Goal: Answer question/provide support: Share knowledge or assist other users

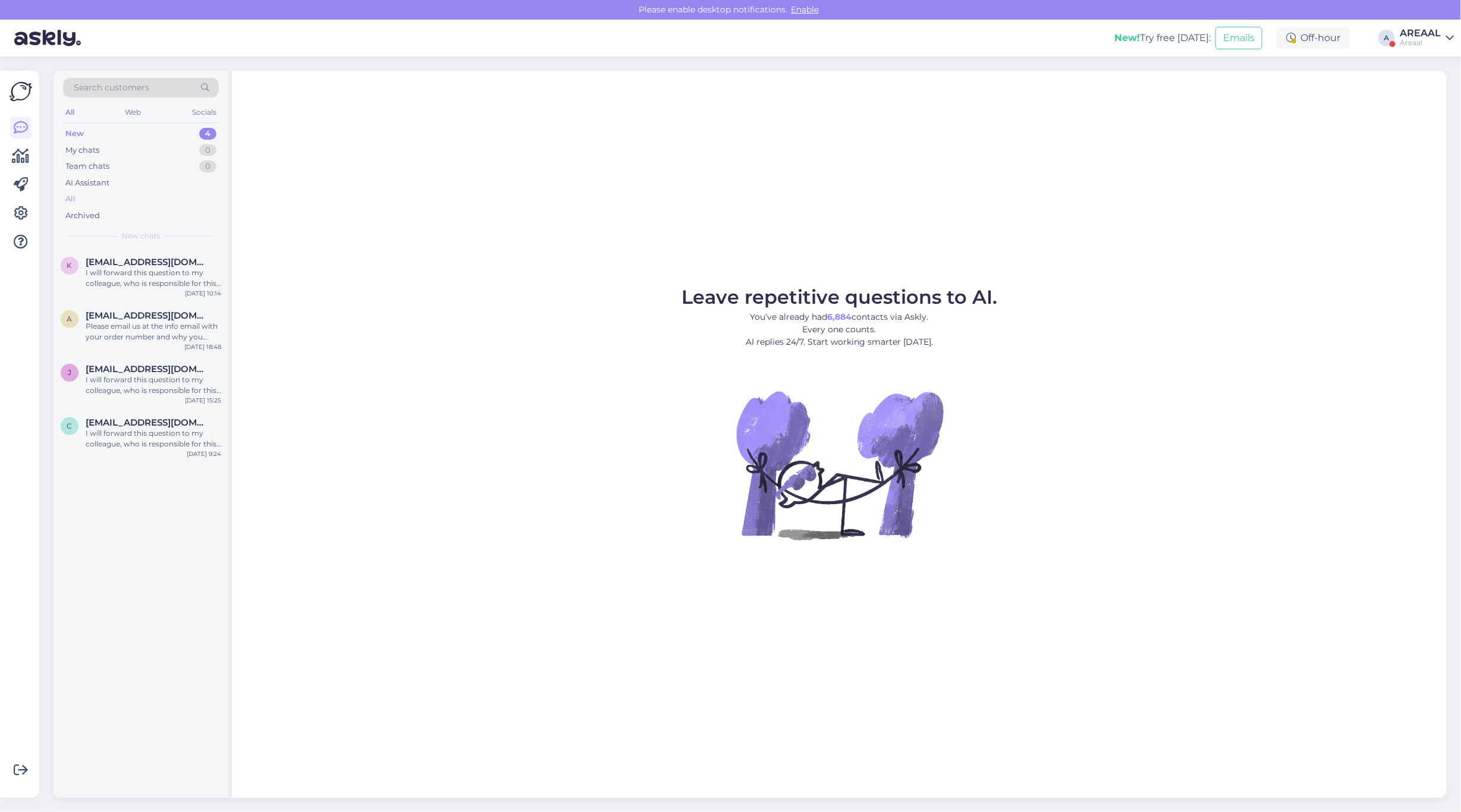
click at [165, 197] on div "All" at bounding box center [141, 199] width 156 height 17
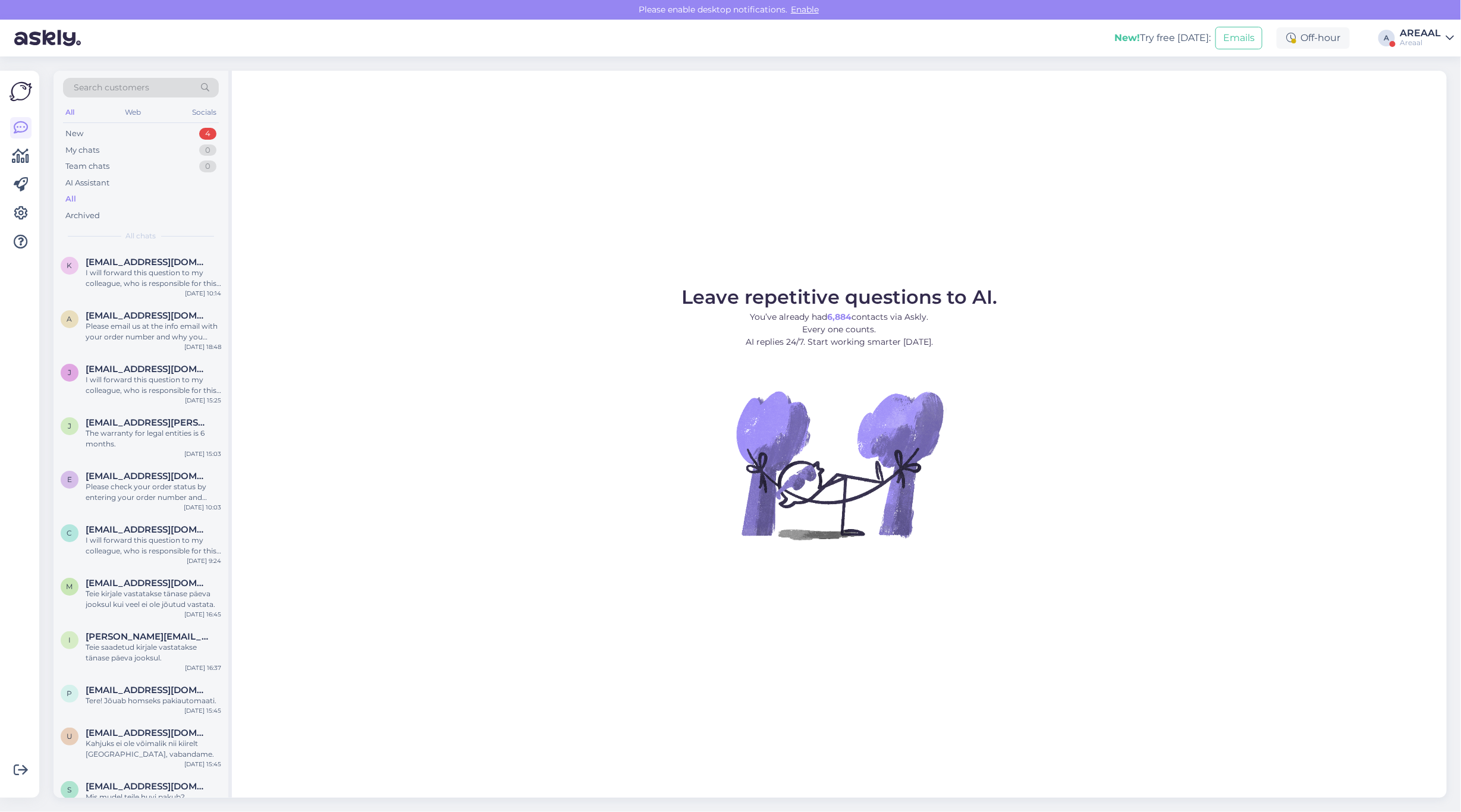
click at [1412, 30] on div "AREAAL" at bounding box center [1420, 33] width 41 height 10
click at [1420, 79] on div "Nish Open" at bounding box center [1381, 91] width 146 height 26
click at [1429, 91] on button "Open" at bounding box center [1427, 91] width 33 height 18
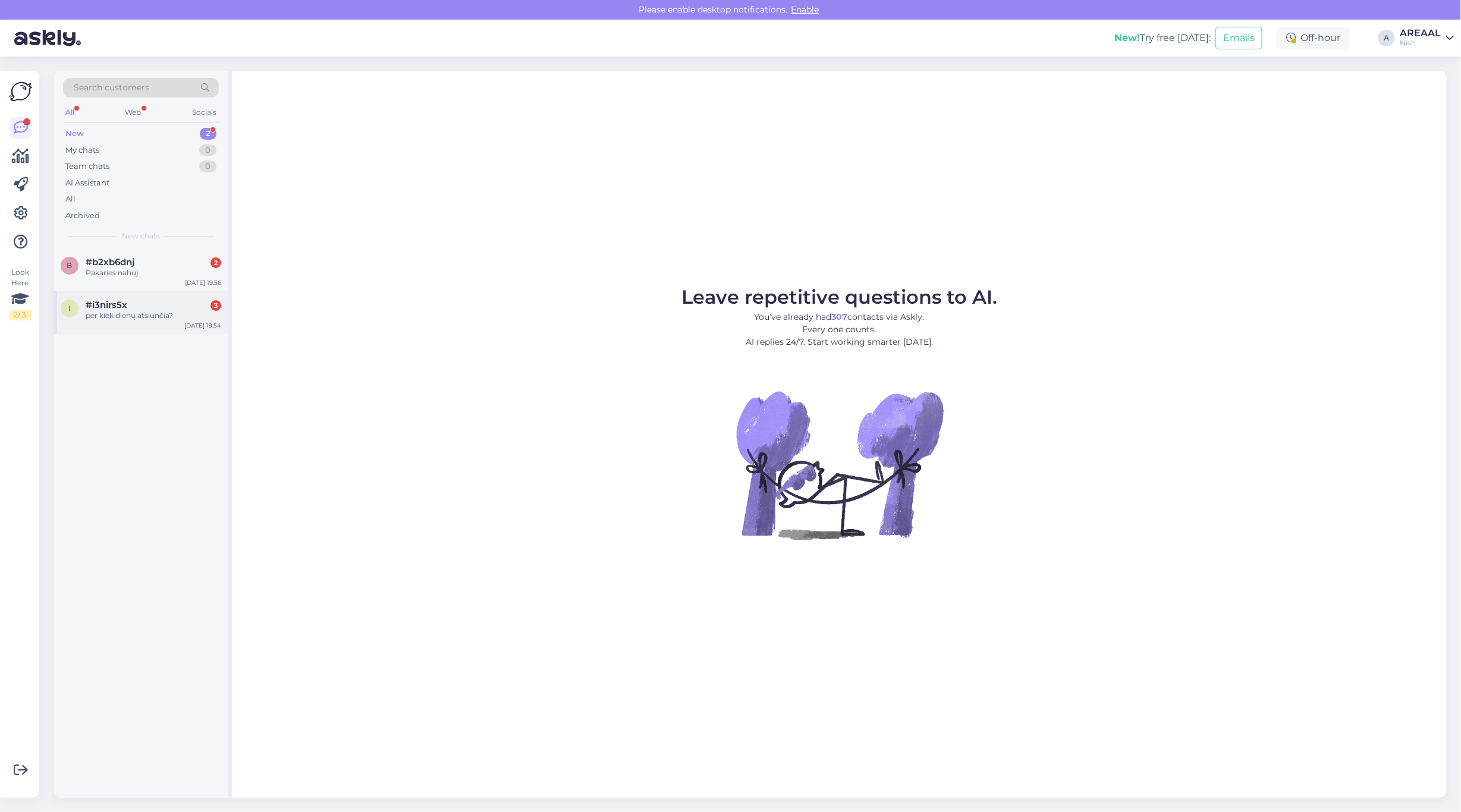
click at [141, 305] on div "#i3nirs5x 3" at bounding box center [153, 305] width 135 height 11
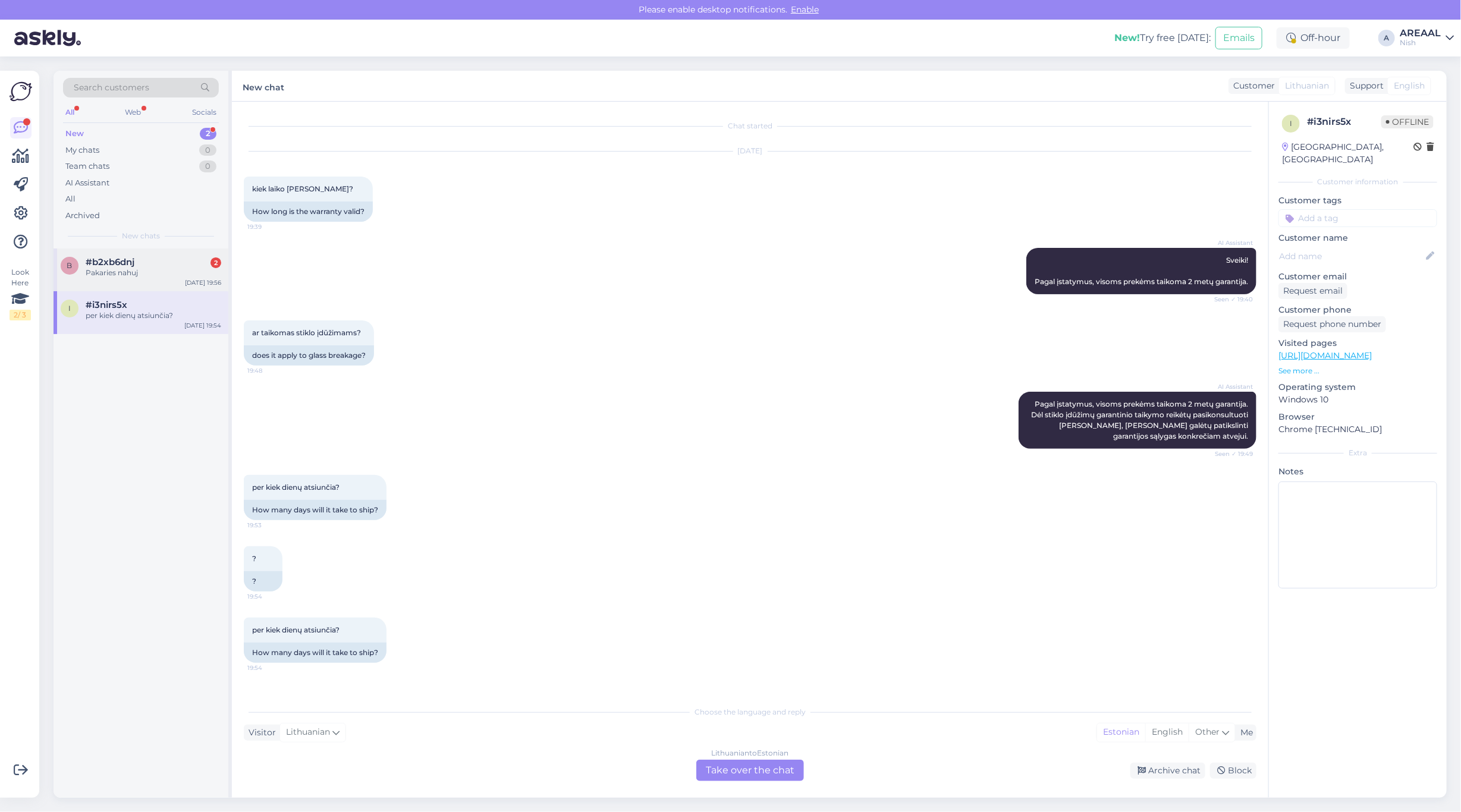
click at [147, 278] on div "b #b2xb6dnj 2 Pakaries nahuj Aug 23 19:56" at bounding box center [141, 269] width 175 height 43
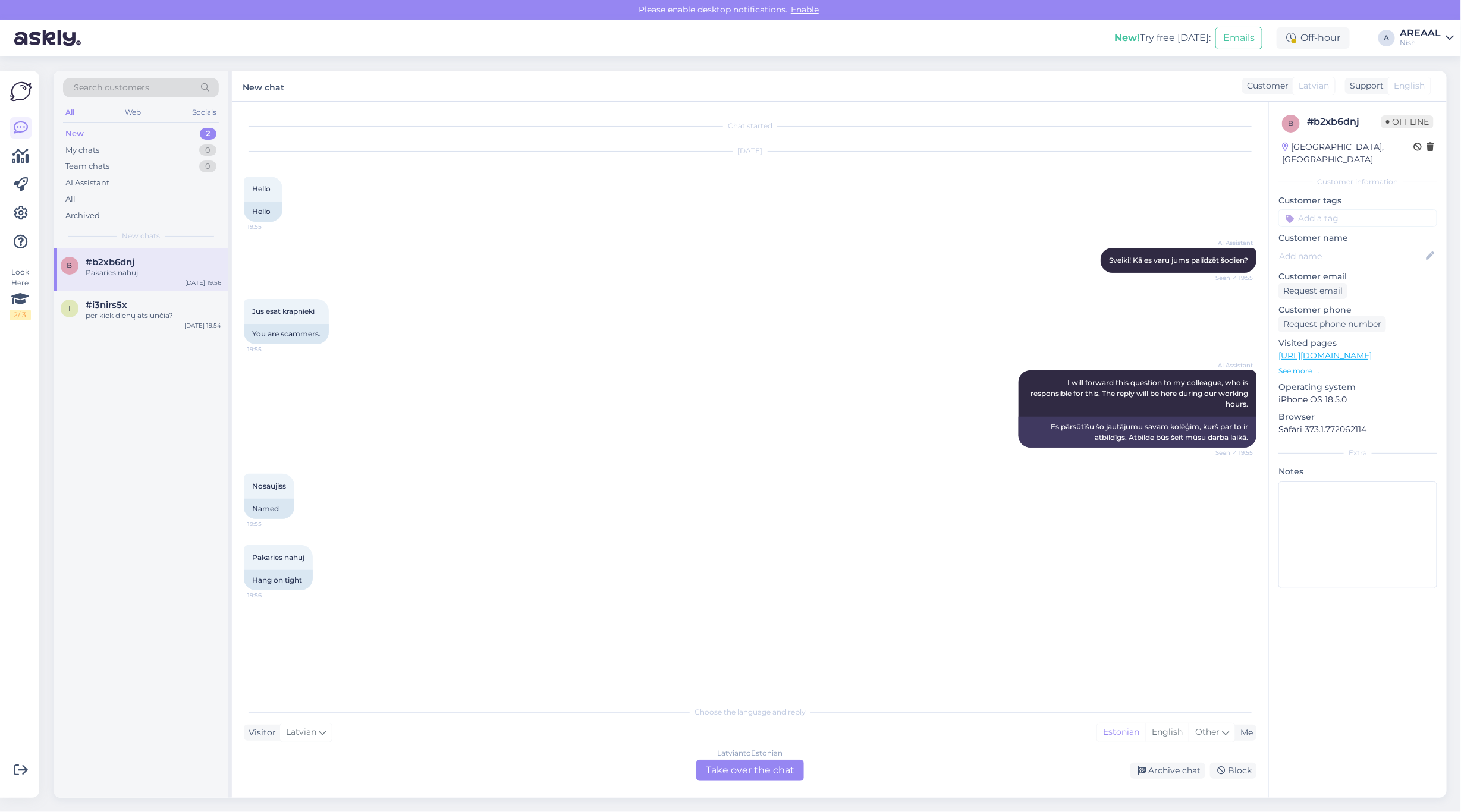
click at [859, 391] on div "AI Assistant I will forward this question to my colleague, who is responsible f…" at bounding box center [750, 409] width 1013 height 103
click at [861, 391] on div "AI Assistant I will forward this question to my colleague, who is responsible f…" at bounding box center [750, 409] width 1013 height 103
click at [852, 382] on div "AI Assistant I will forward this question to my colleague, who is responsible f…" at bounding box center [750, 409] width 1013 height 103
click at [582, 631] on div "Chat started Aug 23 2025 Hello 19:55 Hello AI Assistant Sveiki! Kā es varu jums…" at bounding box center [755, 400] width 1023 height 575
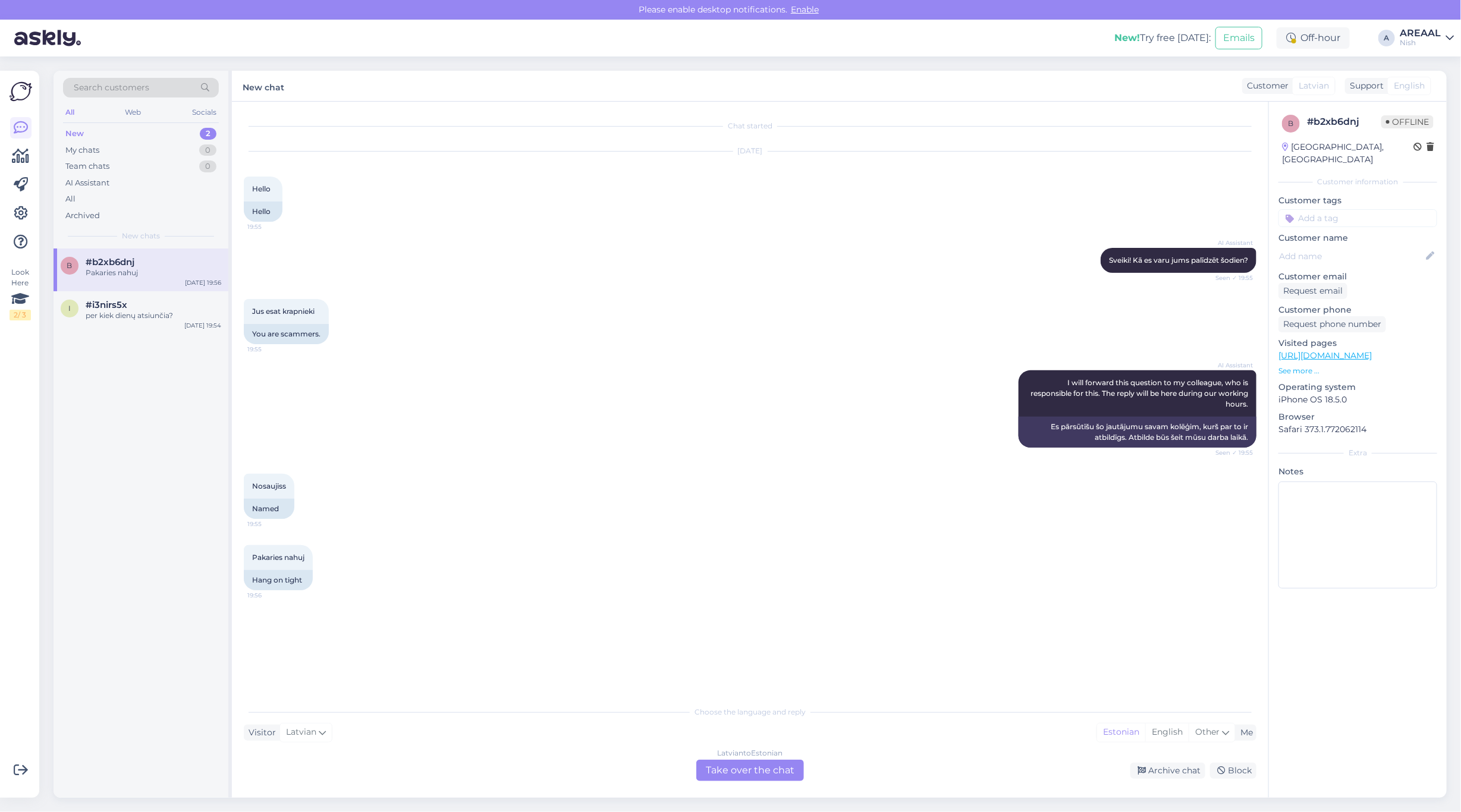
click at [591, 588] on div "Pakaries nahuj 19:56 Hang on tight" at bounding box center [750, 568] width 1013 height 71
click at [557, 541] on div "Pakaries nahuj 19:56 Hang on tight" at bounding box center [750, 568] width 1013 height 71
click at [959, 445] on div "AI Assistant I will forward this question to my colleague, who is responsible f…" at bounding box center [750, 409] width 1013 height 103
click at [180, 319] on div "per kiek dienų atsiunčia?" at bounding box center [153, 315] width 135 height 11
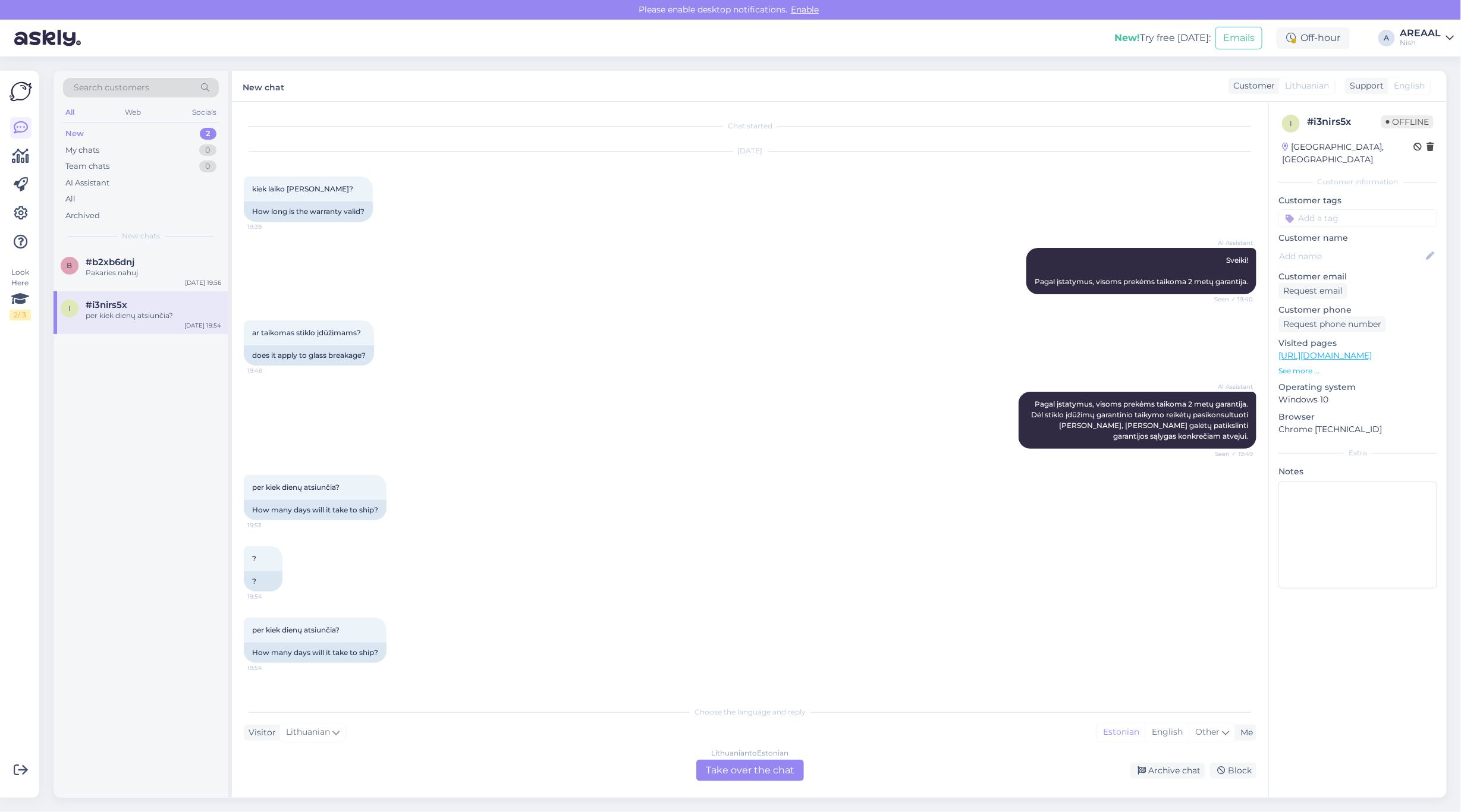
click at [601, 292] on div "AI Assistant Sveiki! Pagal įstatymus, visoms prekėms taikoma 2 metų garantija. …" at bounding box center [750, 271] width 1013 height 72
click at [740, 777] on div "Lithuanian to Estonian Take over the chat" at bounding box center [750, 770] width 108 height 21
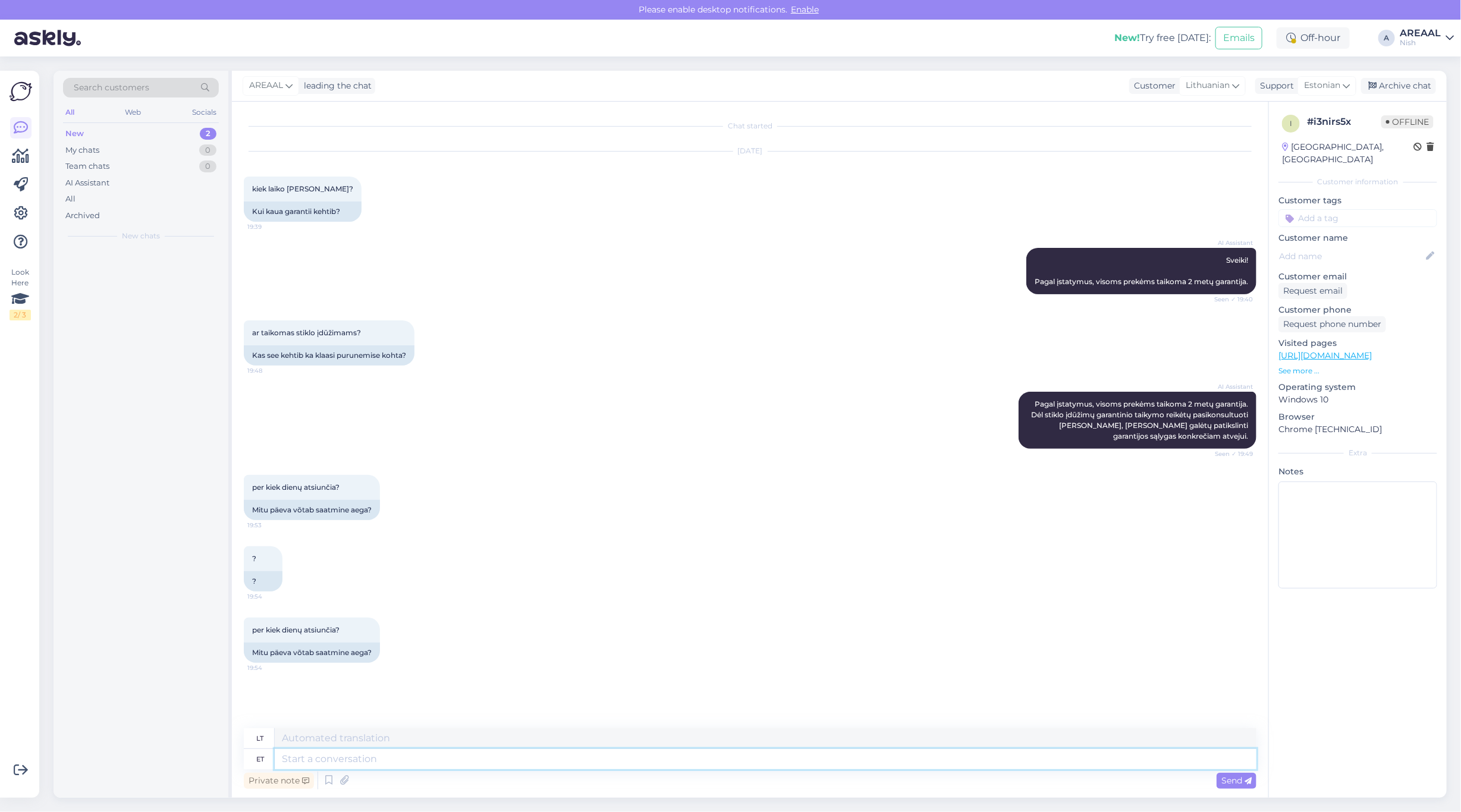
click at [742, 762] on textarea at bounding box center [765, 758] width 982 height 20
type textarea "Warranty"
type textarea "Garantija"
type textarea "Warranty 2"
type textarea "Garantija 2"
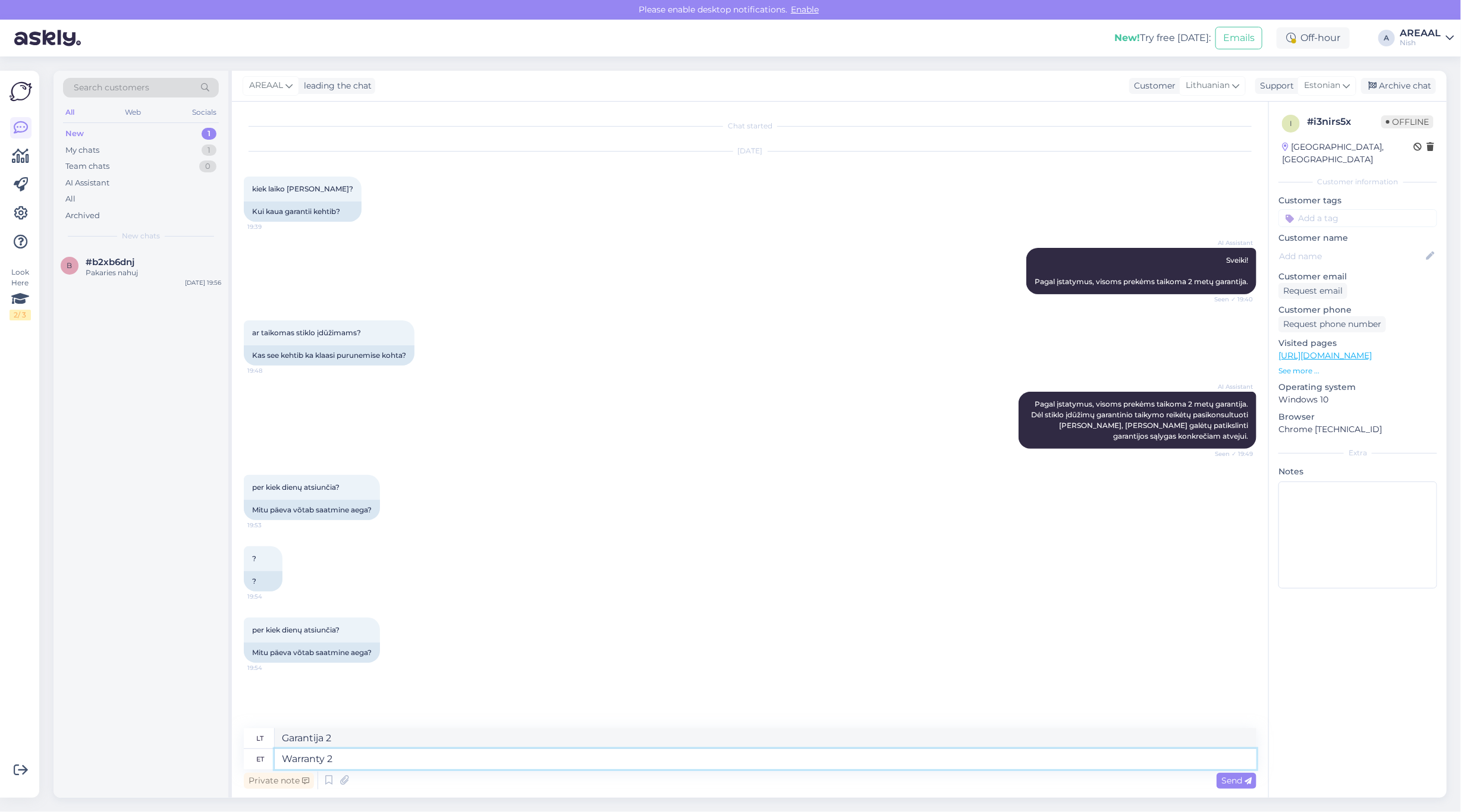
type textarea "Warranty 2 y"
type textarea "Approximate de"
type textarea "Apytikslis"
type textarea "Approximate delivery timme"
type textarea "Apytikslis pristatymo laikas"
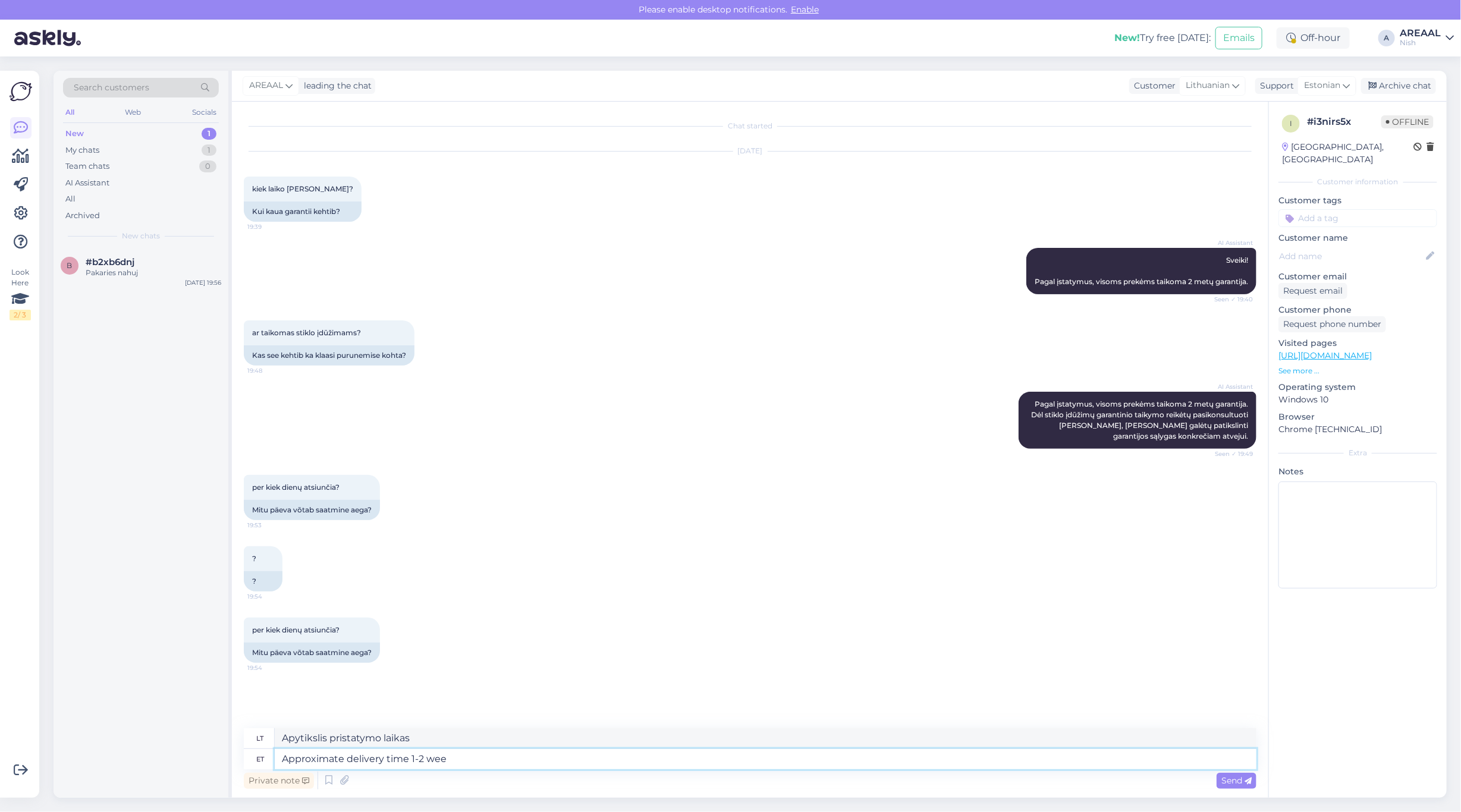
type textarea "Approximate delivery time 1-2 week"
type textarea "Apytikslis pristatymo laikas 1–2"
type textarea "Approximate delivery time 1-2 weeks"
type textarea "Apytikslis pristatymo laikas 1-2 savaitės"
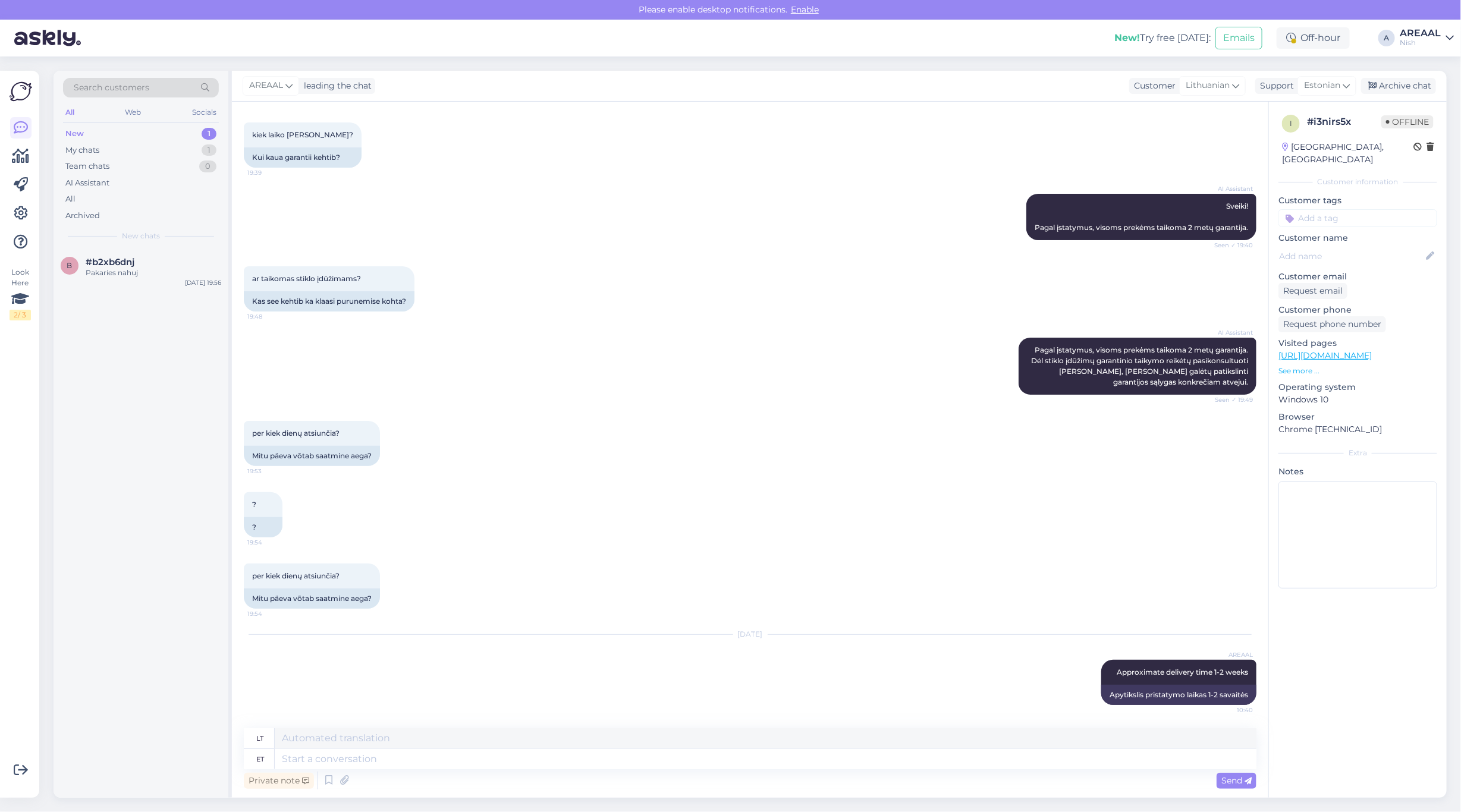
click at [1371, 350] on link "https://ismanusisziedas.lt/huawei-watch-fit-3-juodas-ismanusis-laikrodis/" at bounding box center [1325, 356] width 94 height 11
click at [1403, 92] on div "Archive chat" at bounding box center [1398, 86] width 75 height 16
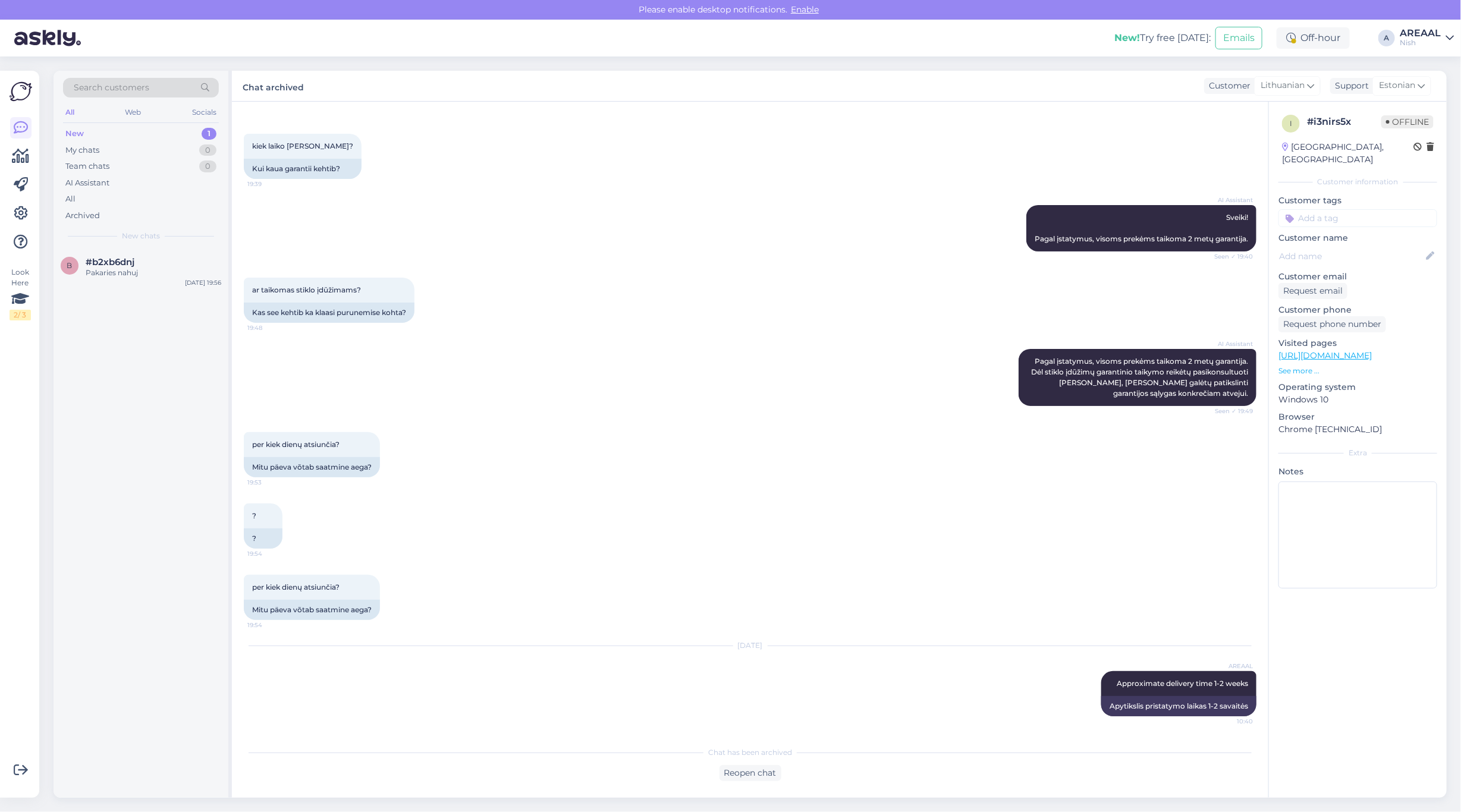
scroll to position [42, 0]
click at [161, 259] on div "#b2xb6dnj" at bounding box center [153, 262] width 135 height 11
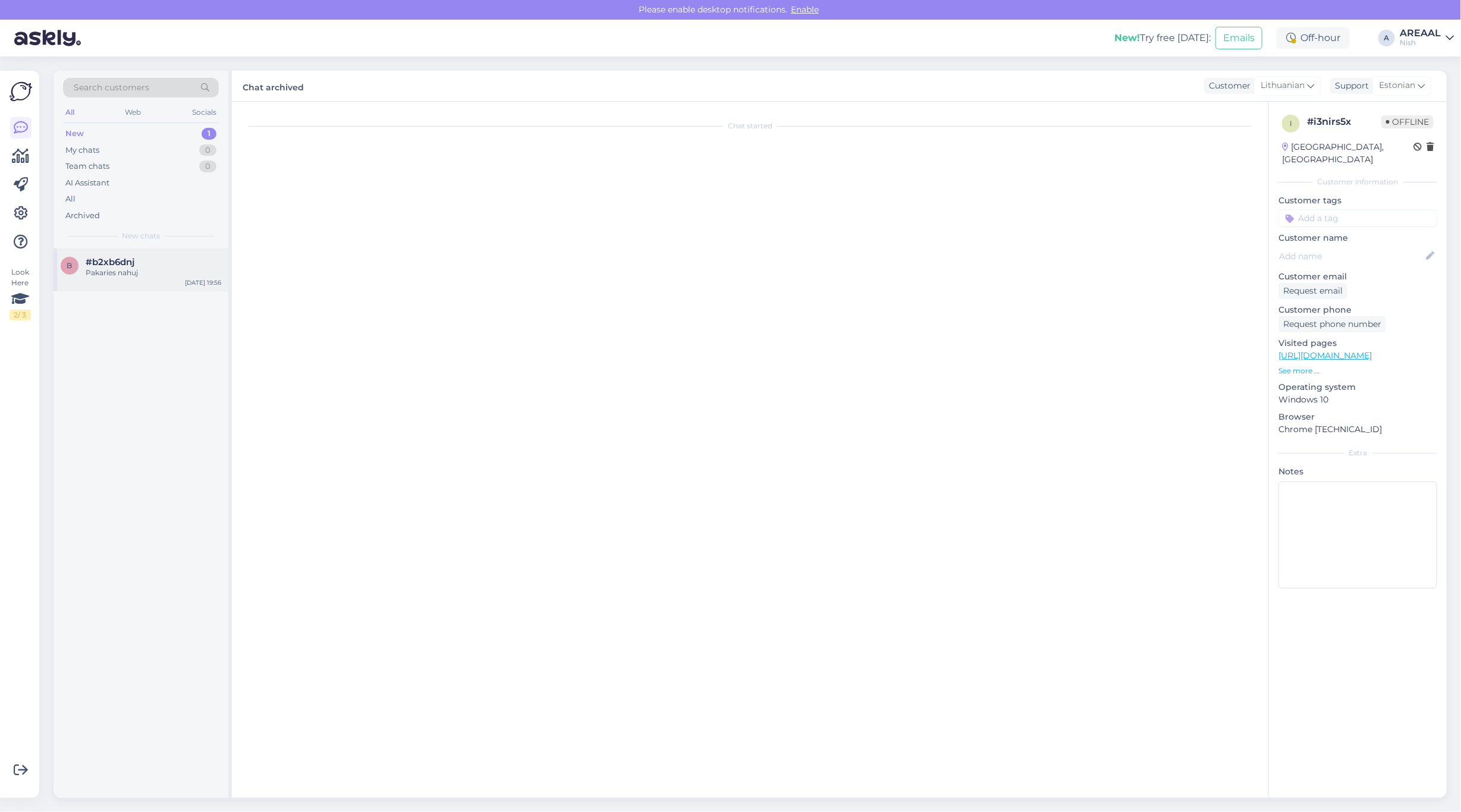
scroll to position [0, 0]
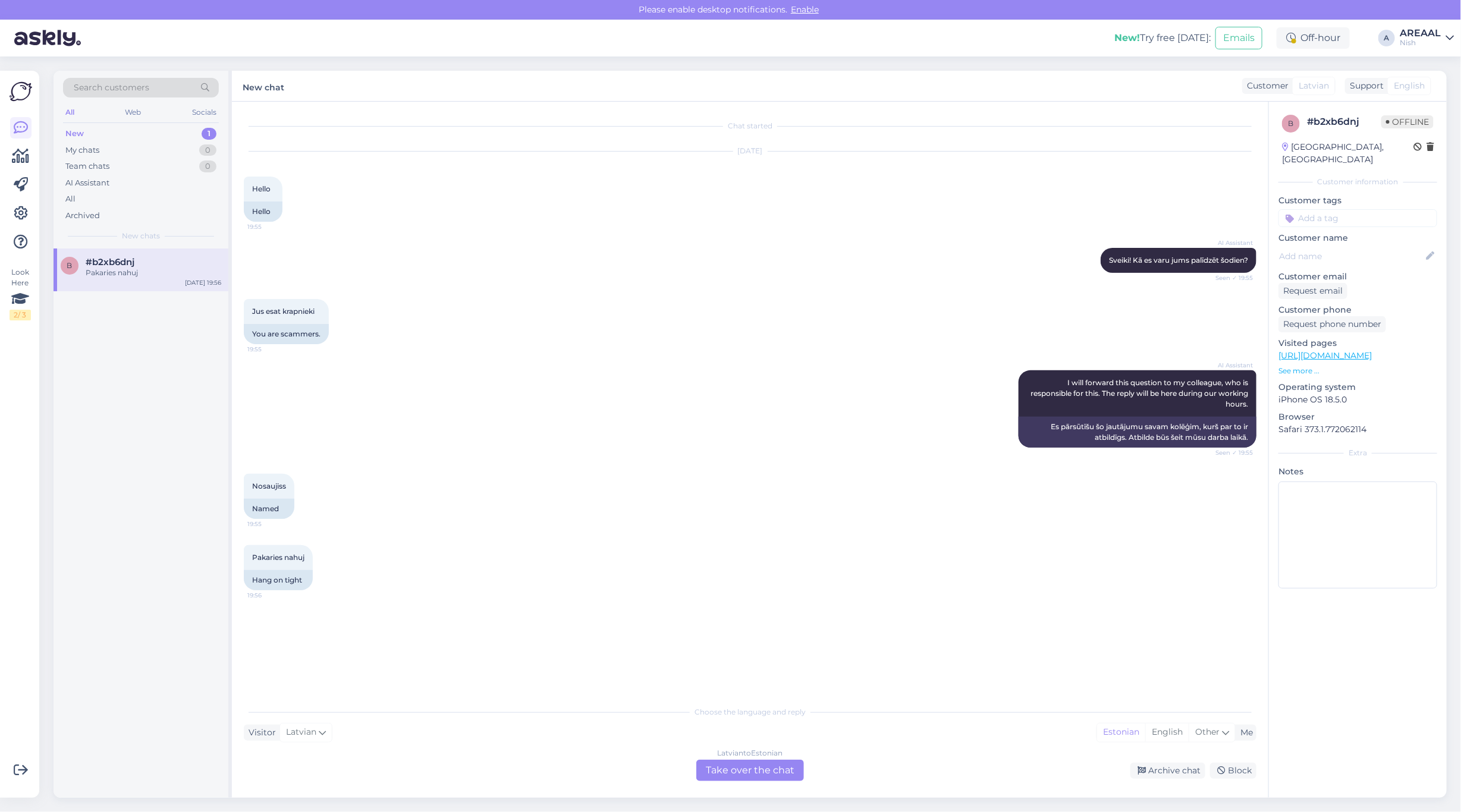
click at [764, 763] on div "Latvian to Estonian Take over the chat" at bounding box center [750, 770] width 108 height 21
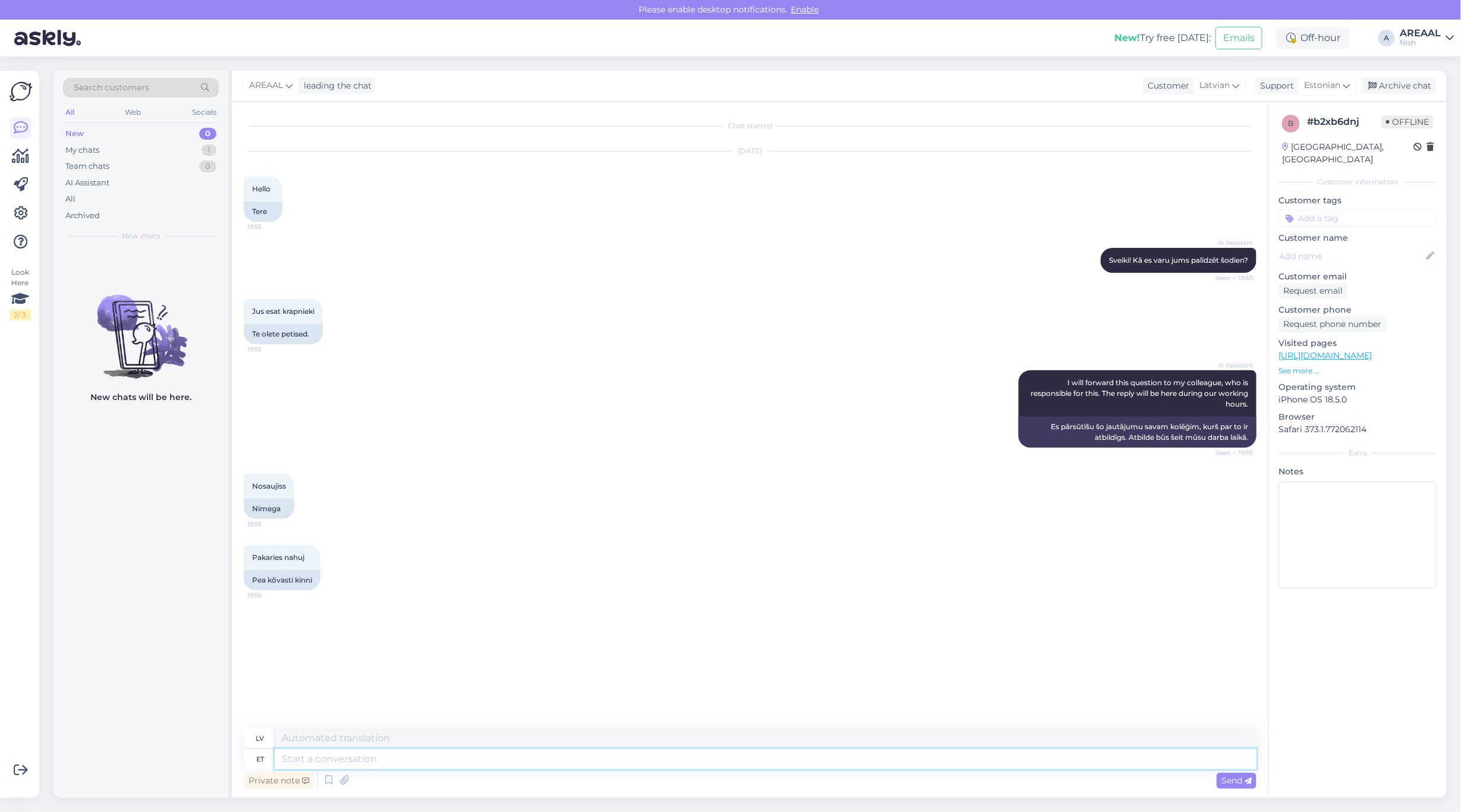
click at [730, 757] on textarea at bounding box center [765, 758] width 982 height 20
type textarea "What is"
type textarea "Kas"
type textarea "What is your"
type textarea "Kas ir"
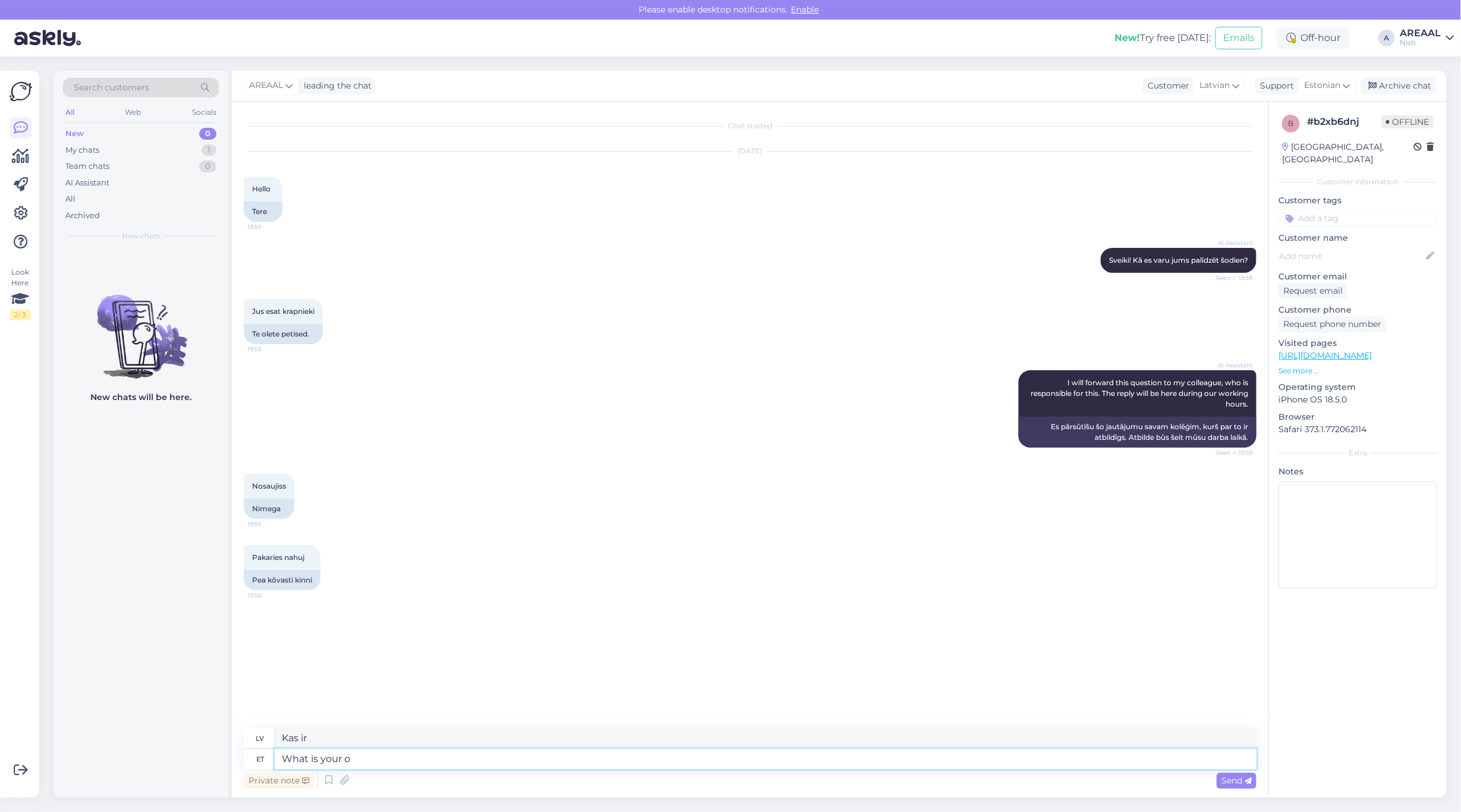
type textarea "What is your or"
type textarea "Kāds ir tavējais?"
type textarea "What is your order numb"
type textarea "Kāds ir jūsu pasūtījums?"
type textarea "What is your order number?"
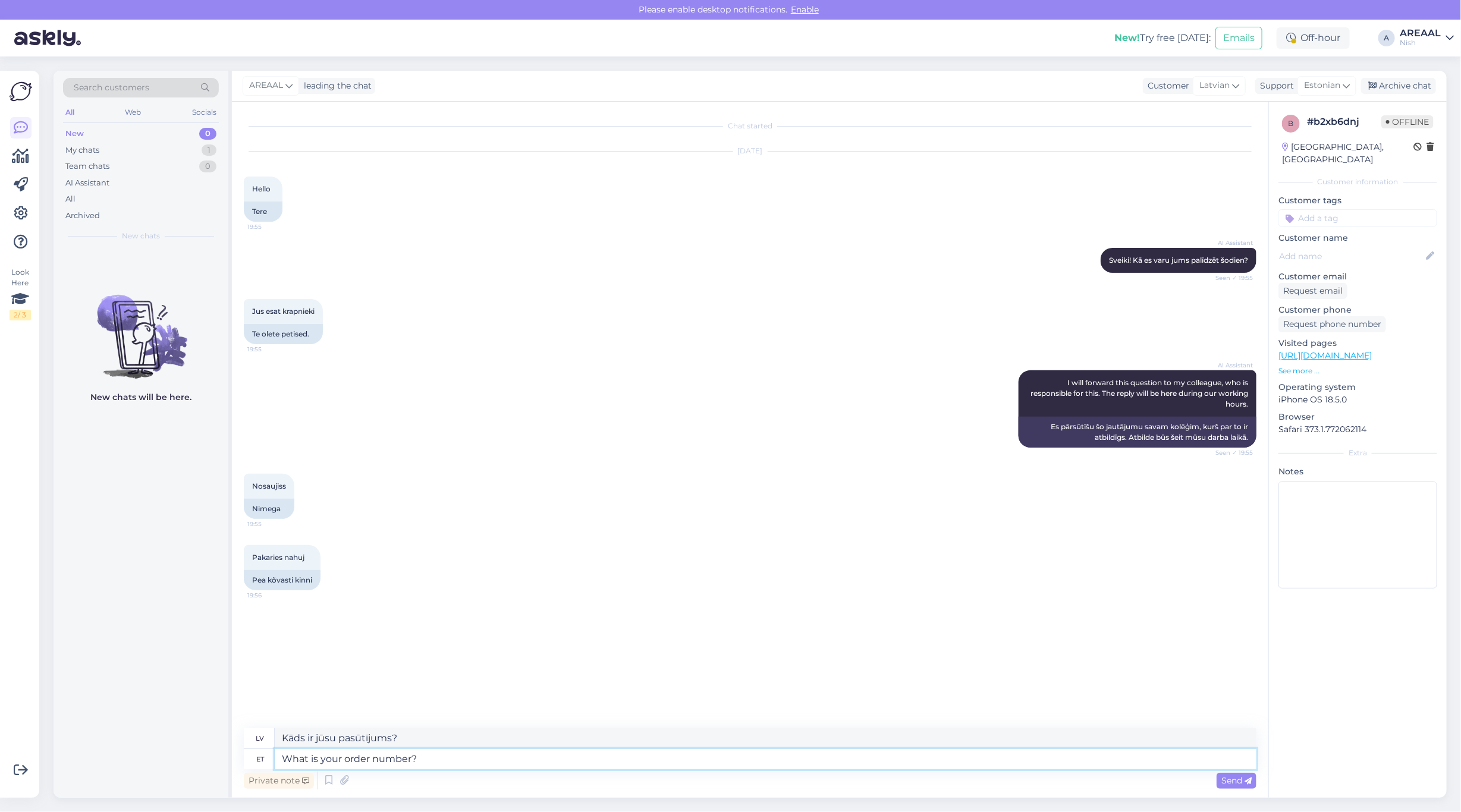
type textarea "Kāds ir jūsu pasūtījuma numurs?"
type textarea "What is the order number?"
type textarea "Kāds ir pasūtījuma numurs?"
click at [1412, 91] on div "Archive chat" at bounding box center [1398, 86] width 75 height 16
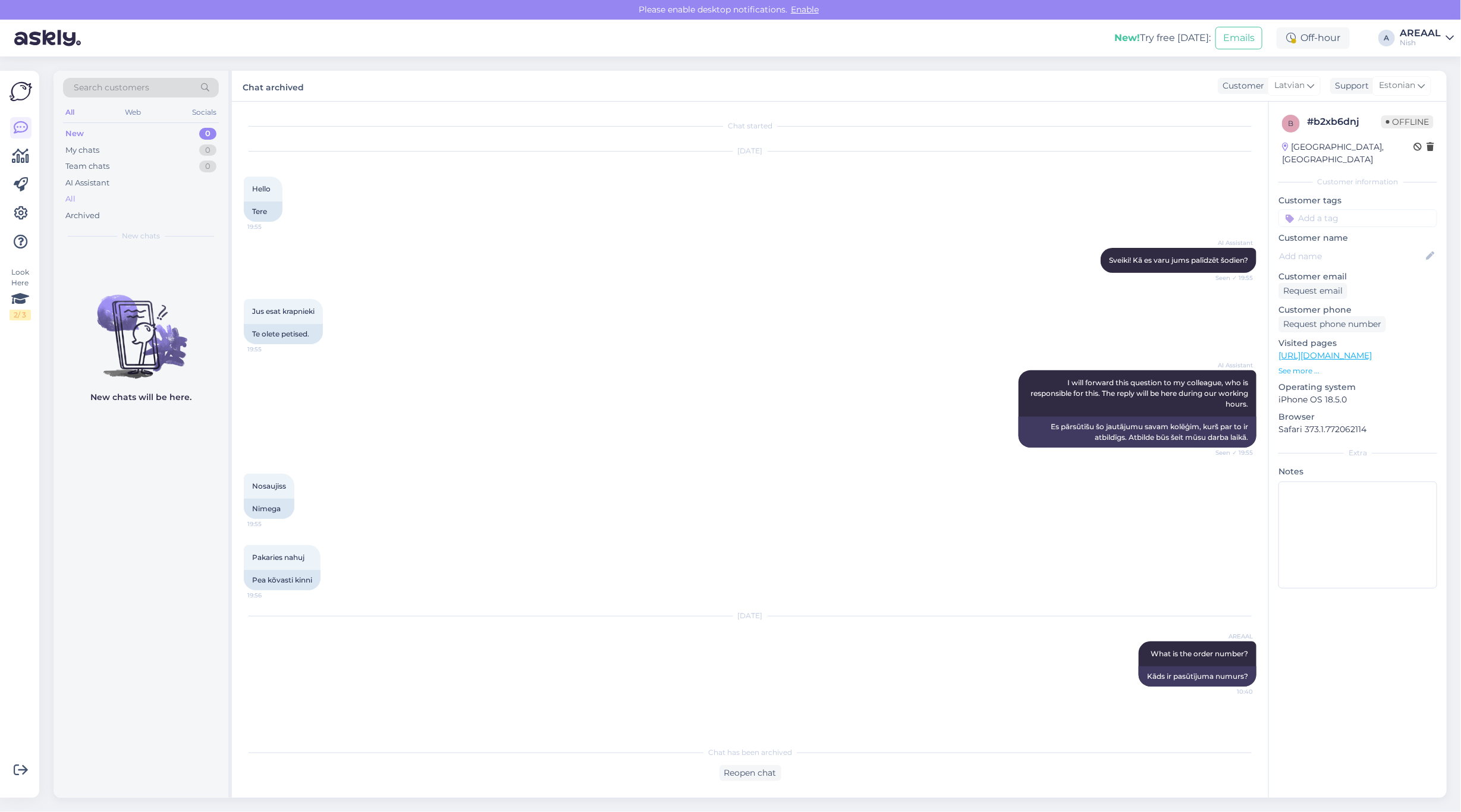
click at [94, 200] on div "All" at bounding box center [141, 199] width 156 height 17
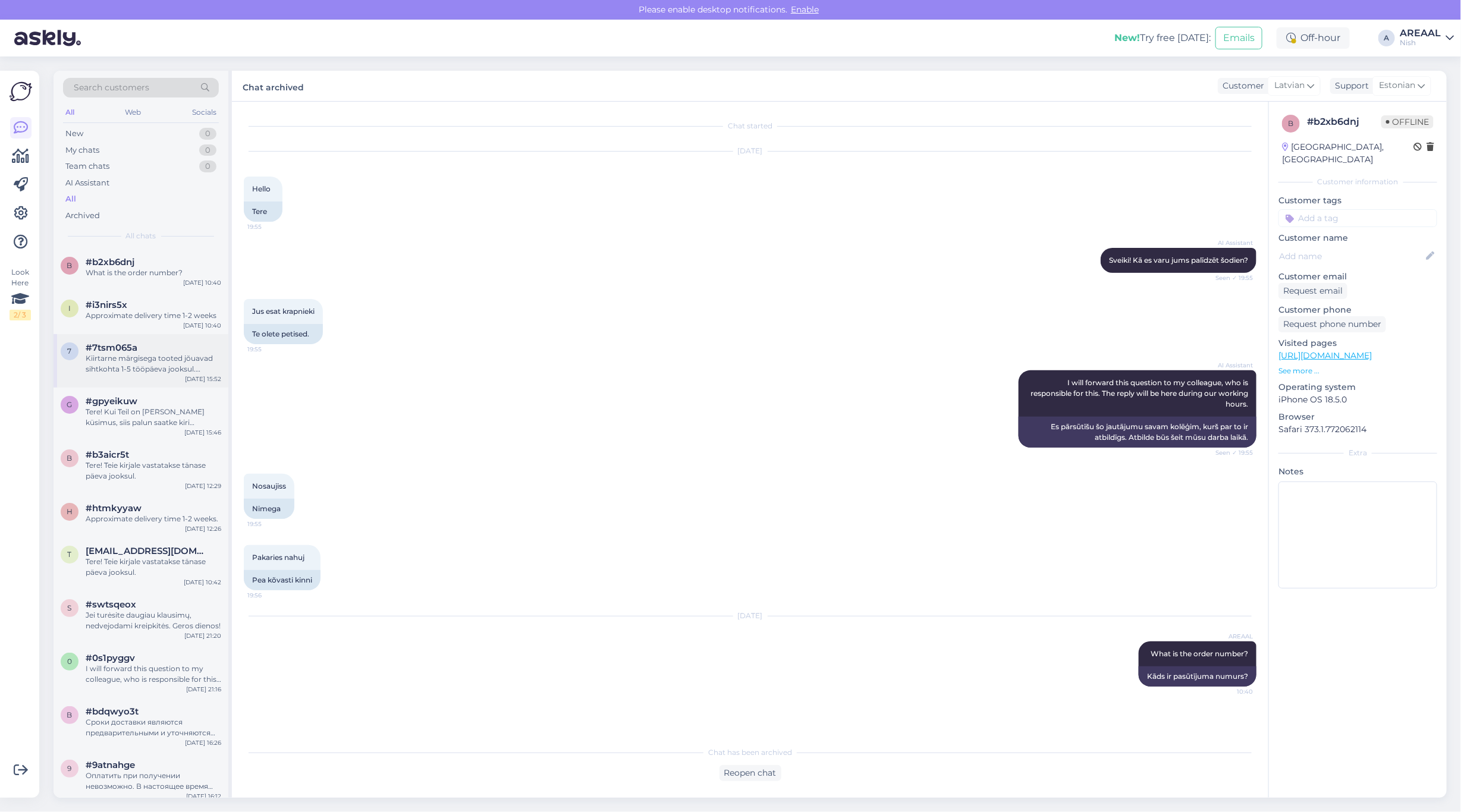
click at [144, 345] on div "#7tsm065a" at bounding box center [153, 347] width 135 height 11
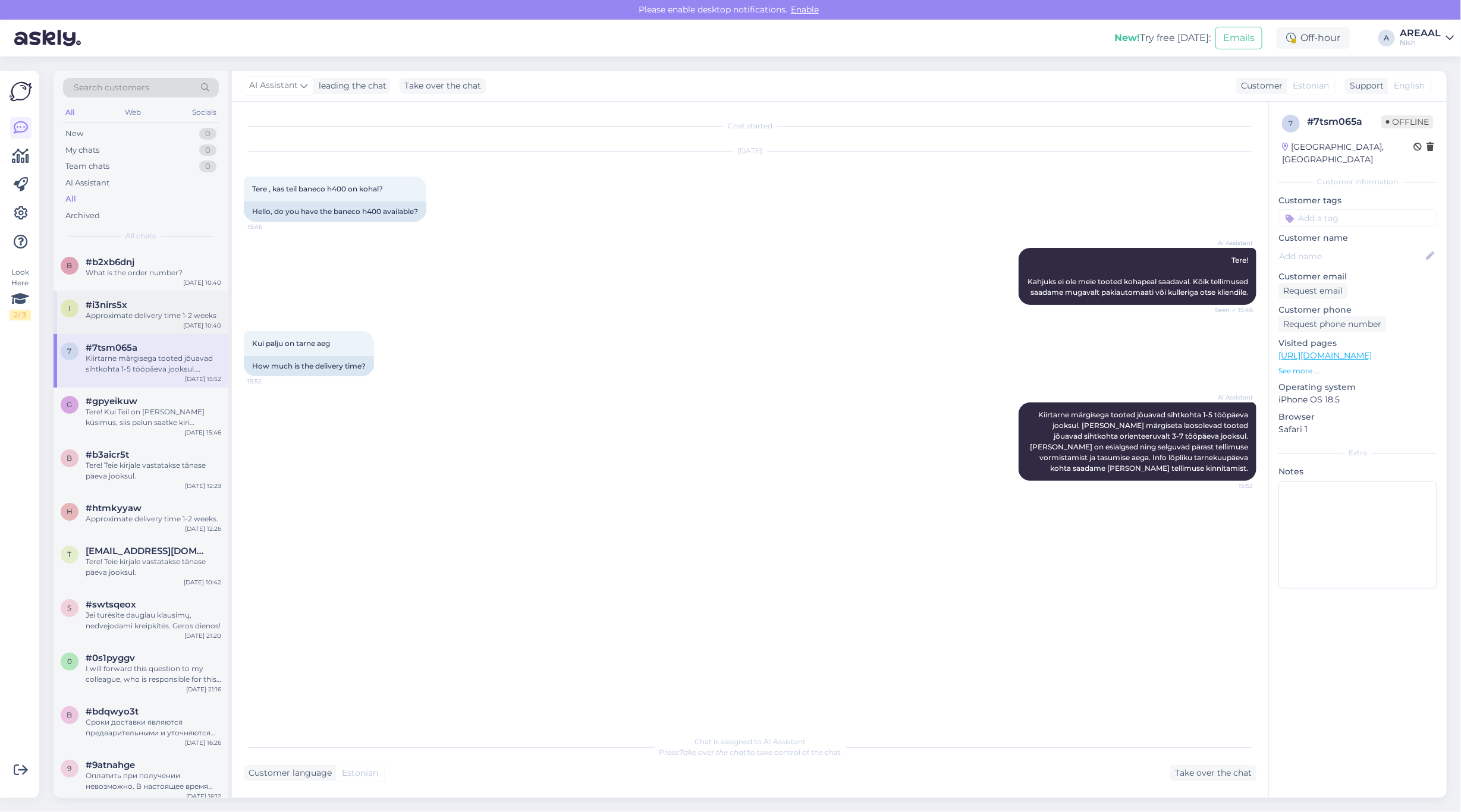
click at [144, 328] on div "i #i3nirs5x Approximate delivery time 1-2 weeks Aug 24 10:40" at bounding box center [141, 313] width 175 height 43
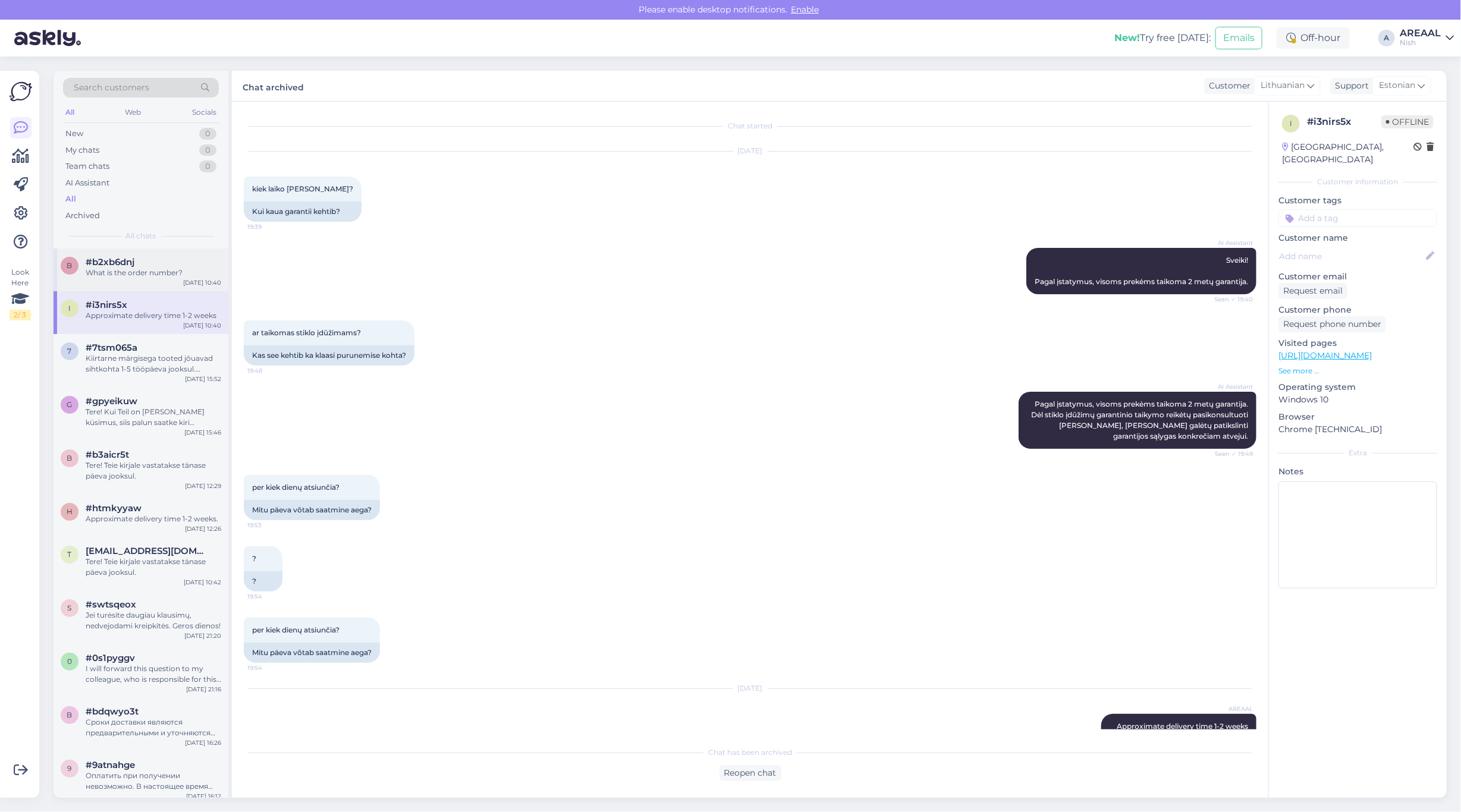
scroll to position [42, 0]
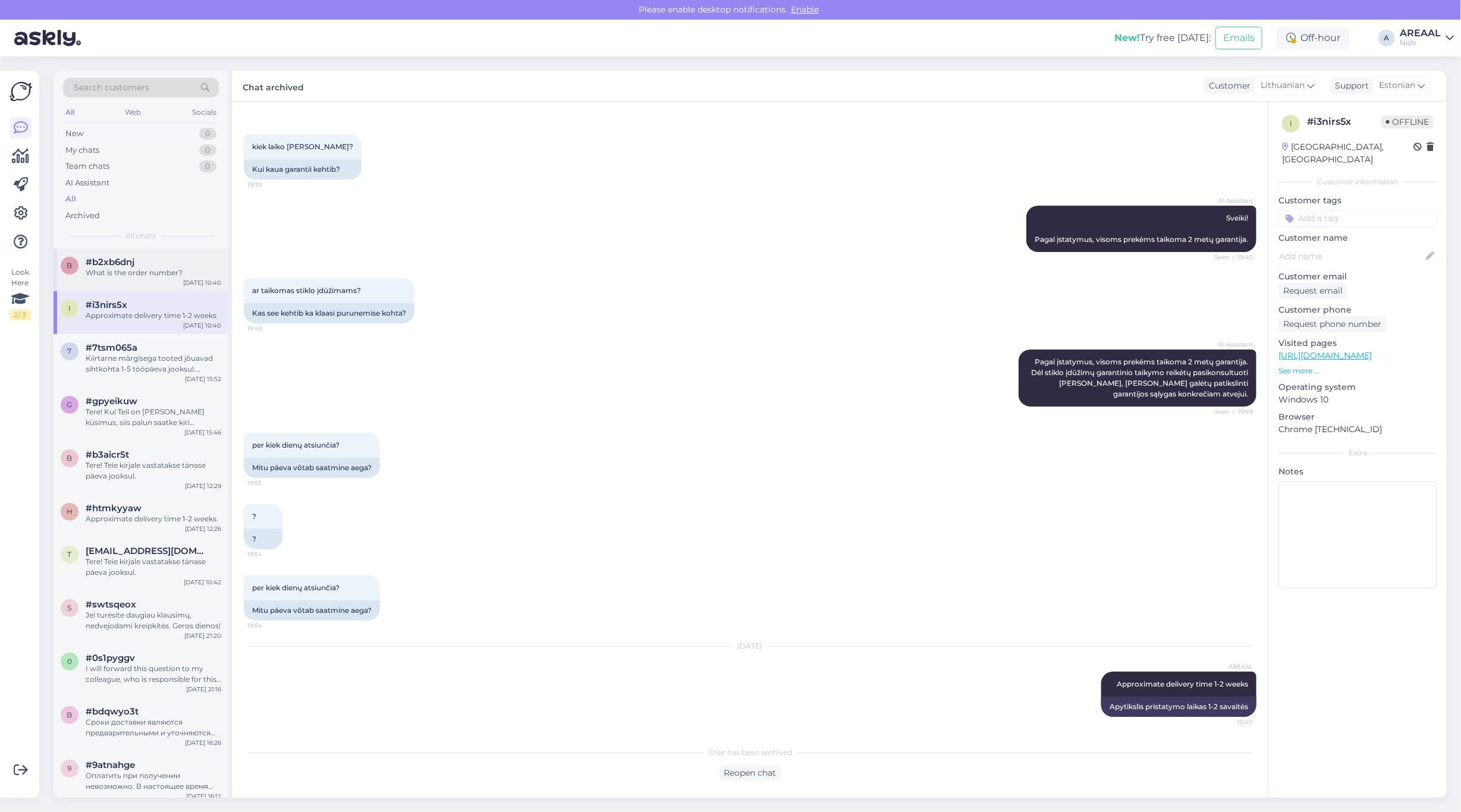
click at [141, 266] on div "#b2xb6dnj" at bounding box center [153, 262] width 135 height 11
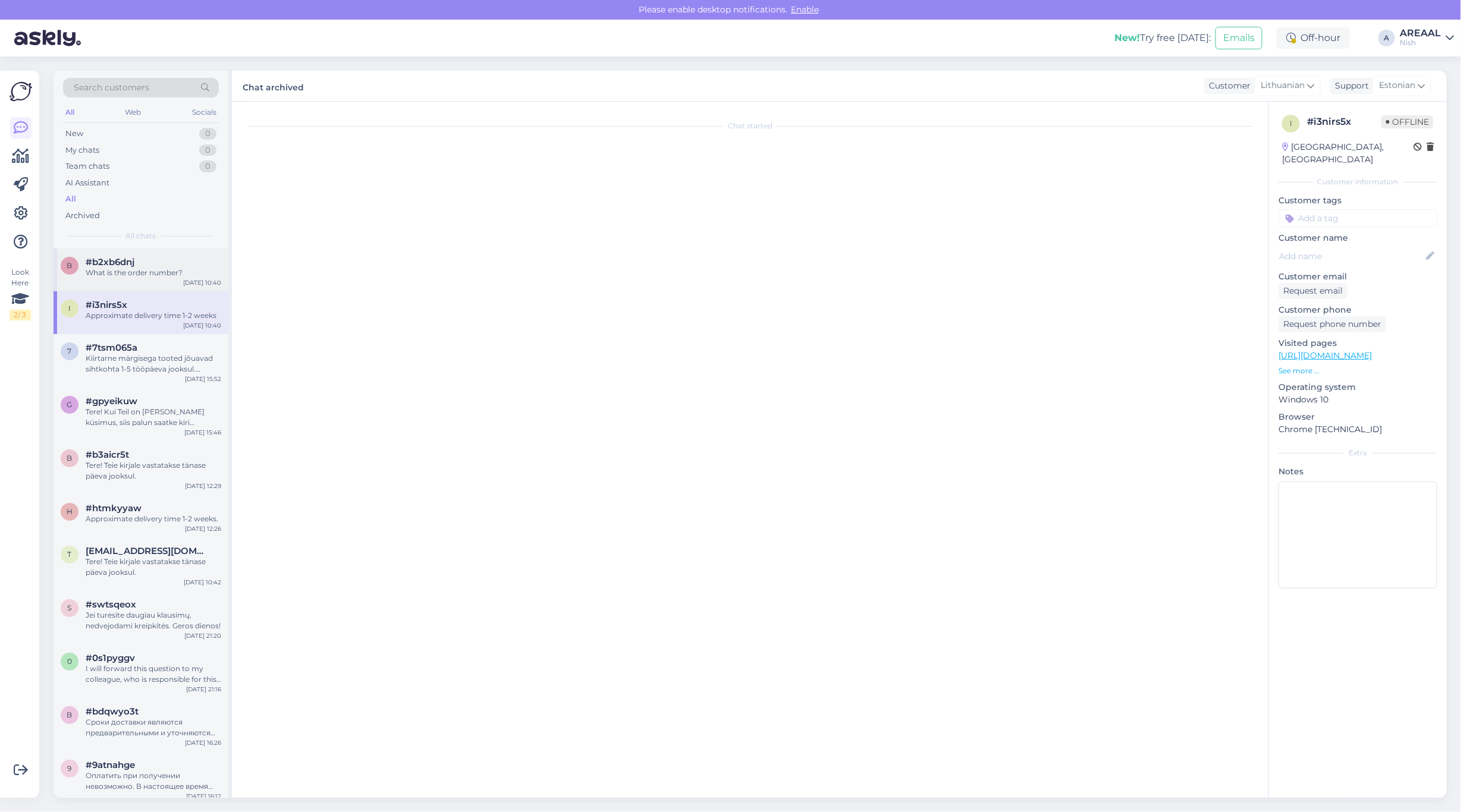
scroll to position [0, 0]
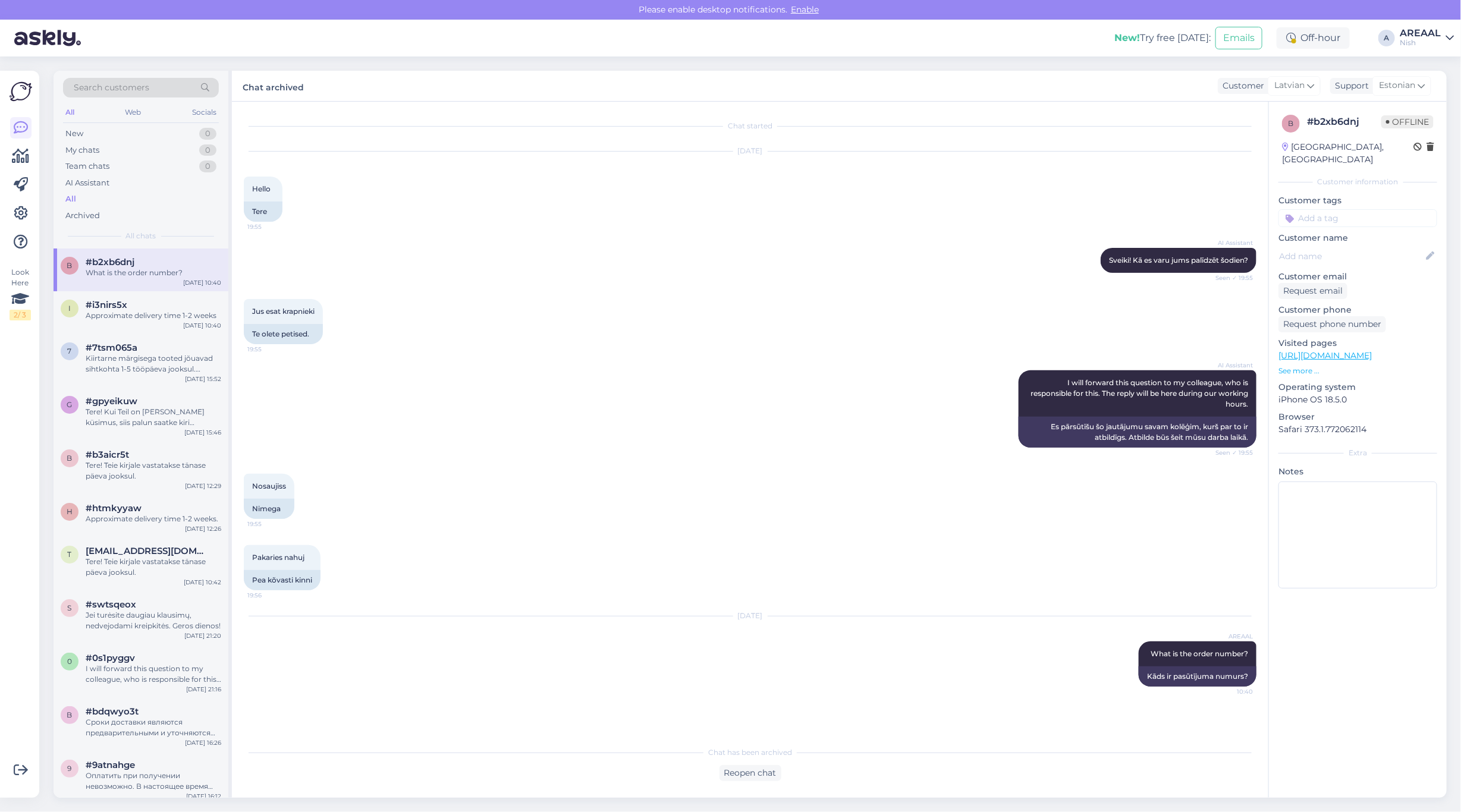
click at [468, 293] on div "Jus esat krapnieki 19:55 Te olete petised." at bounding box center [750, 321] width 1013 height 71
click at [473, 296] on div "Jus esat krapnieki 19:55 Te olete petised." at bounding box center [750, 321] width 1013 height 71
click at [1436, 36] on div "AREAAL" at bounding box center [1420, 33] width 41 height 10
click at [1434, 70] on button "Open" at bounding box center [1427, 66] width 33 height 18
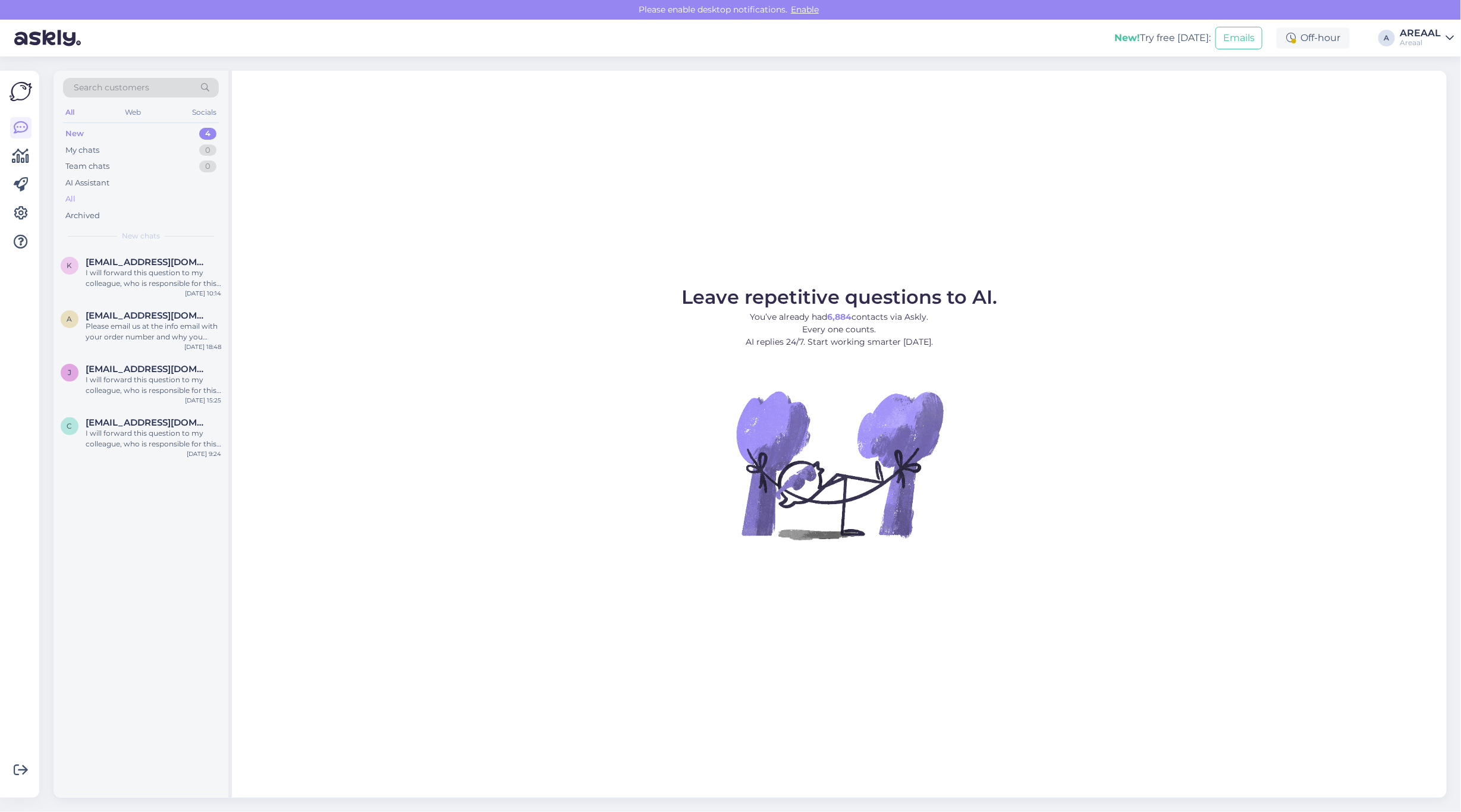
click at [141, 203] on div "All" at bounding box center [141, 199] width 156 height 17
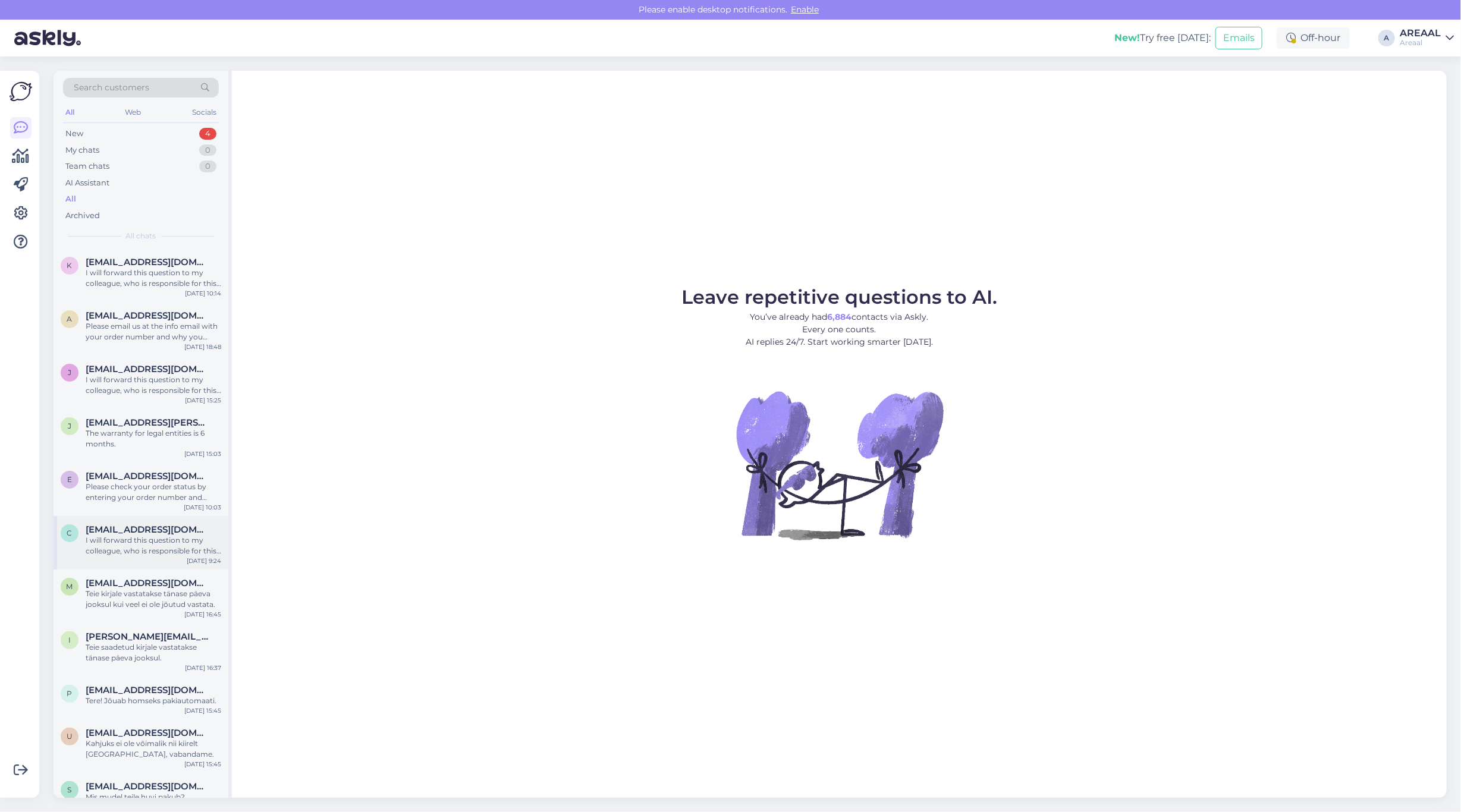
click at [200, 537] on div "I will forward this question to my colleague, who is responsible for this. The …" at bounding box center [153, 546] width 135 height 21
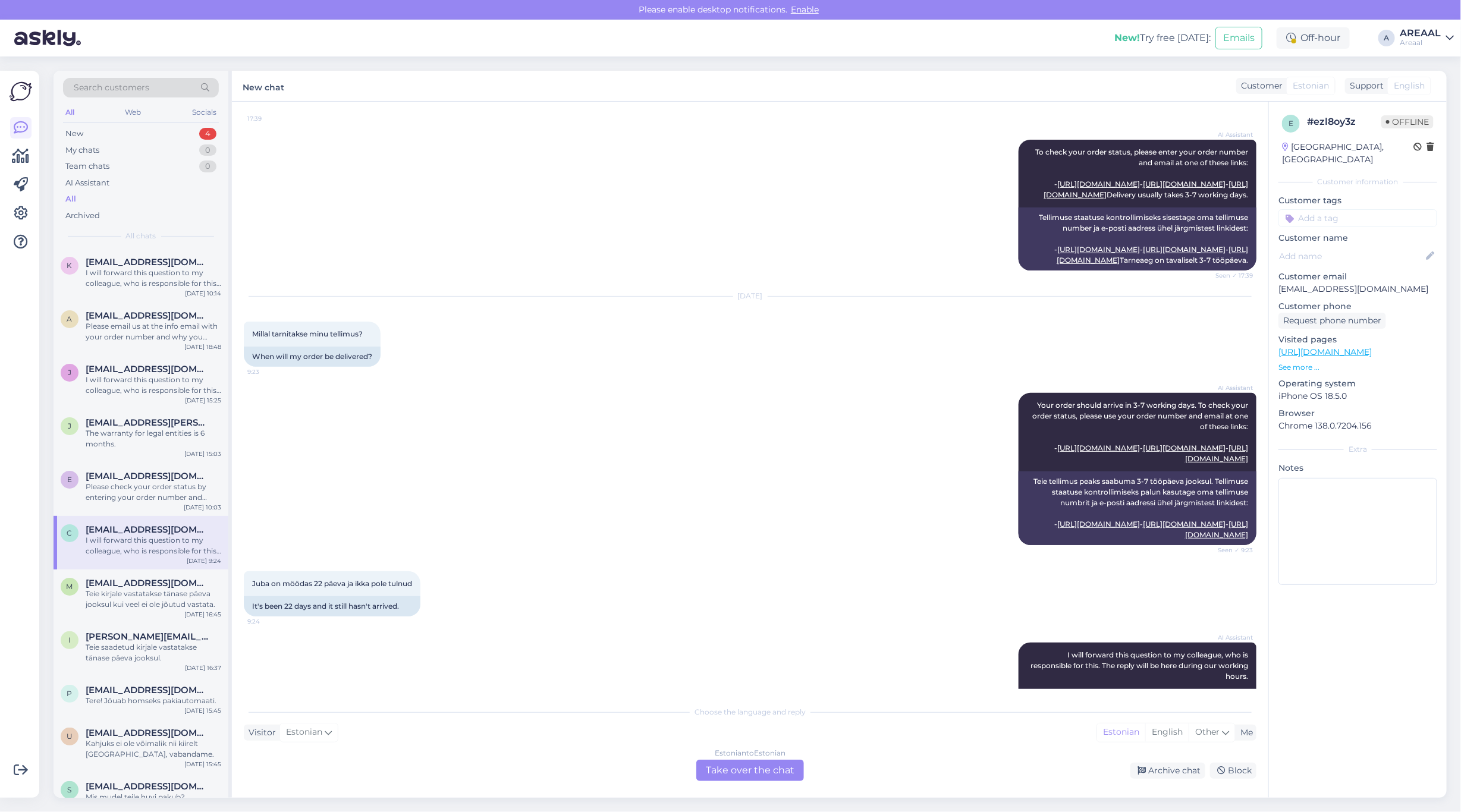
scroll to position [400, 0]
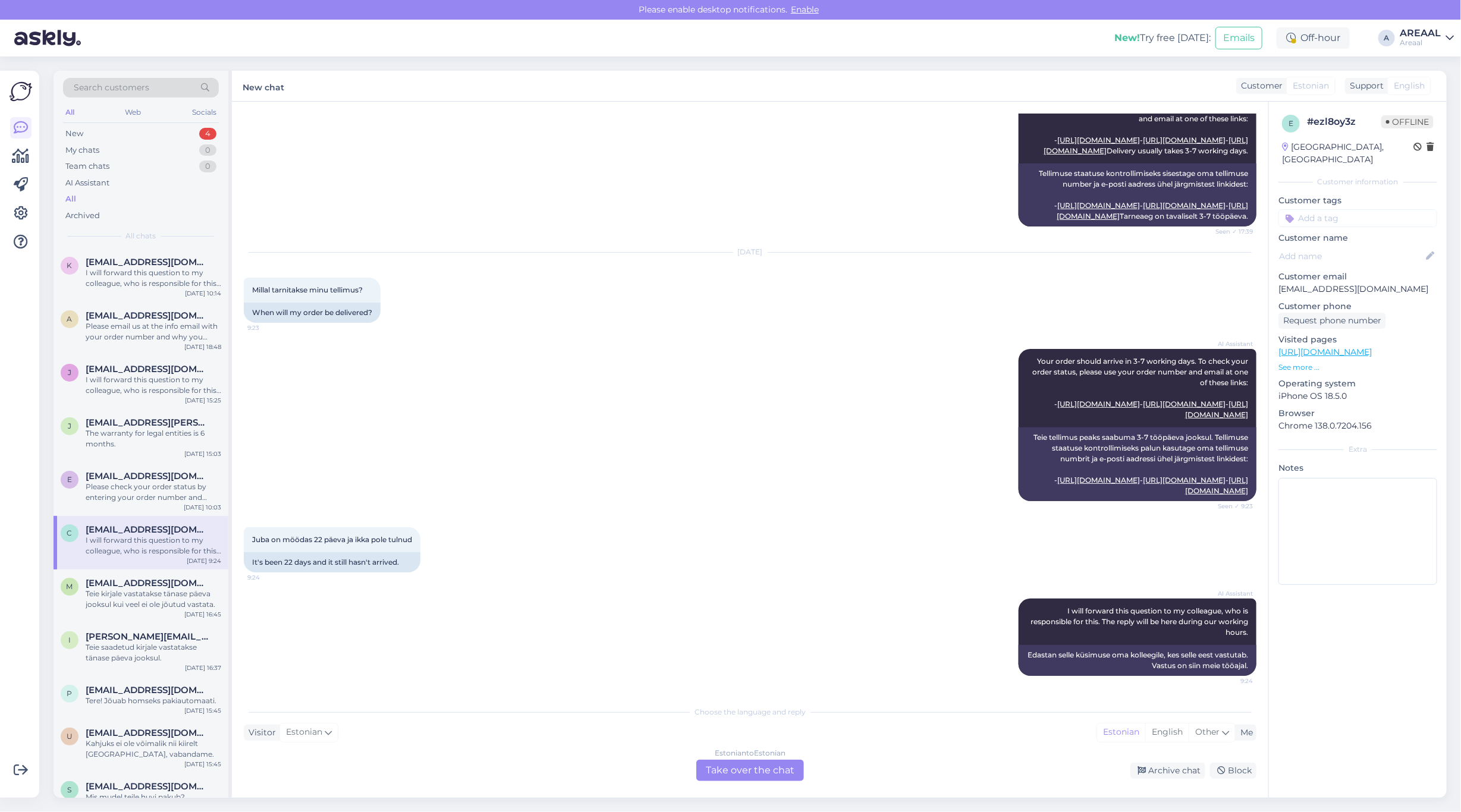
click at [789, 779] on div "Estonian to Estonian Take over the chat" at bounding box center [750, 770] width 108 height 21
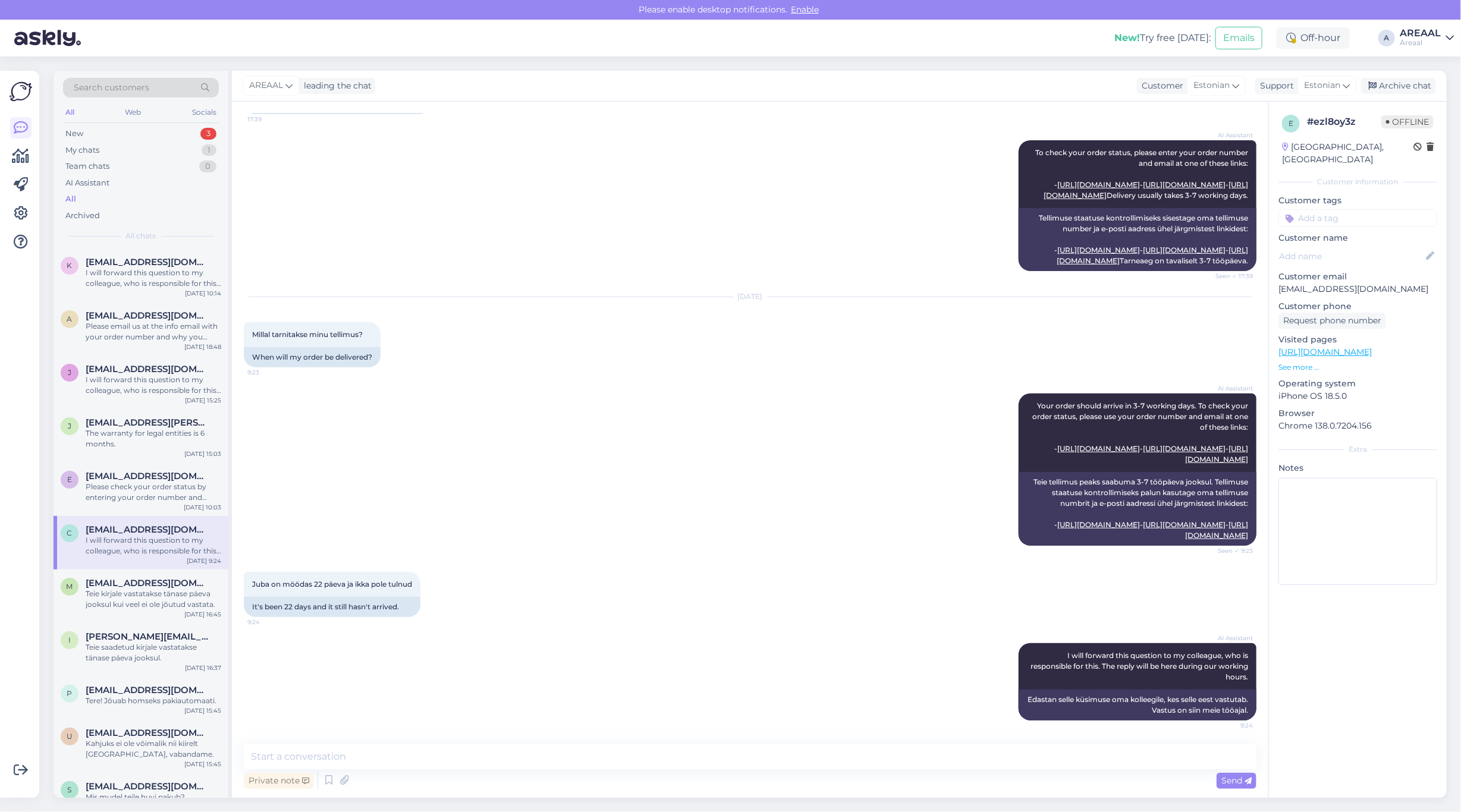
click at [778, 769] on div "Private note Send" at bounding box center [750, 780] width 1013 height 23
click at [773, 758] on textarea at bounding box center [750, 757] width 1013 height 25
paste textarea "Kahjuks peame teada andma, et hetkel Philips HX9992/11 jõudmine meie lattu on h…"
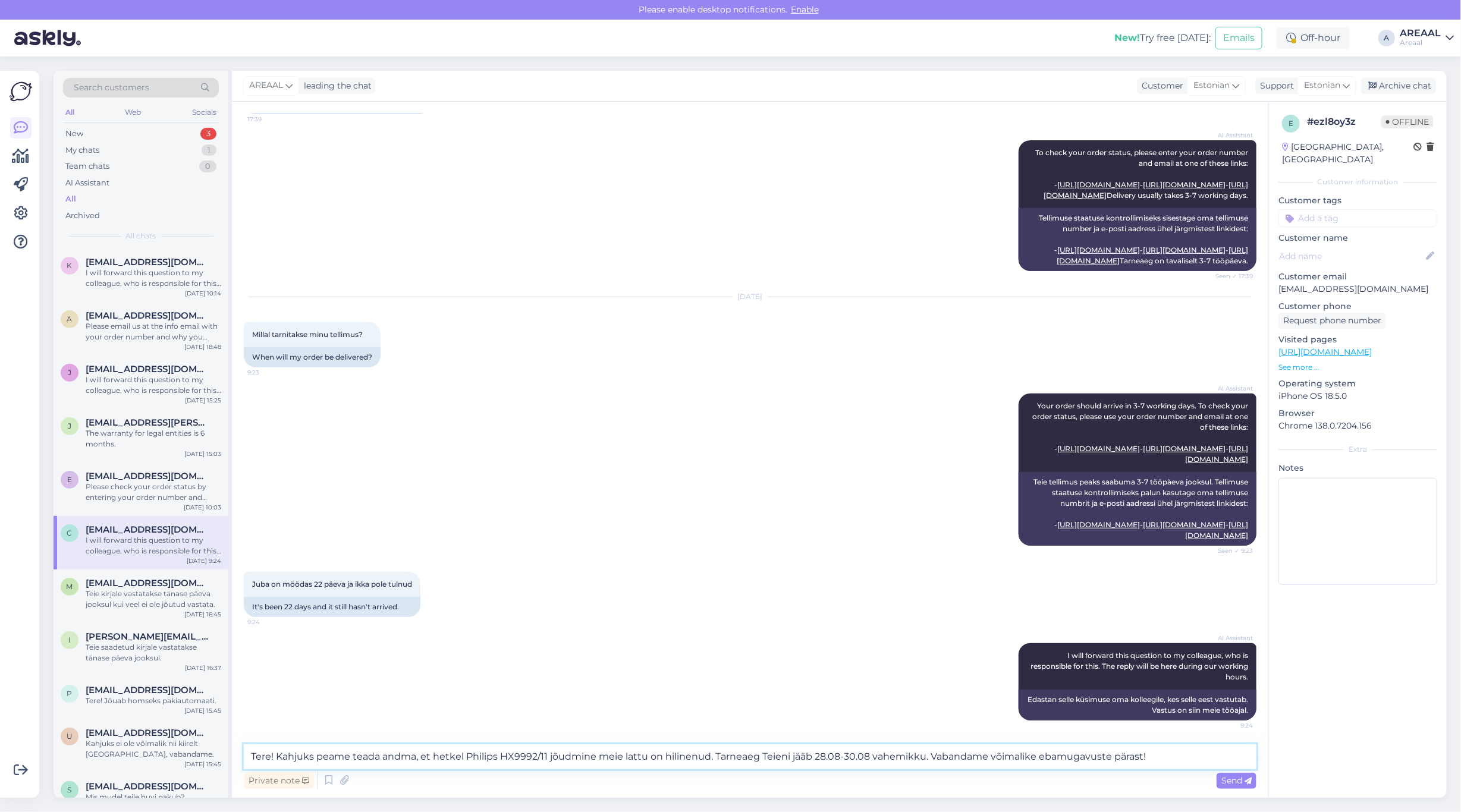
scroll to position [385, 0]
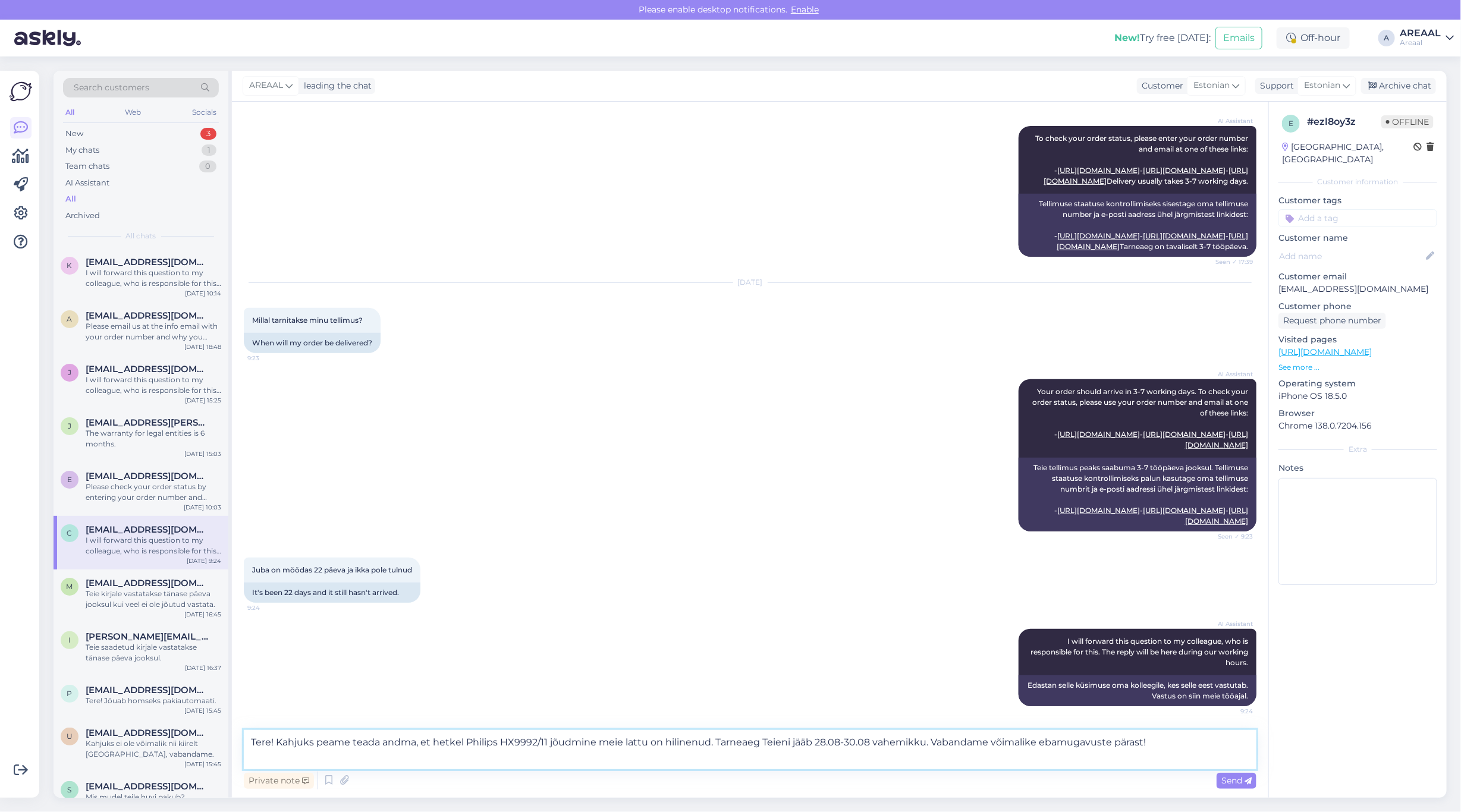
type textarea "Tere! Kahjuks peame teada andma, et hetkel Philips HX9992/11 jõudmine meie latt…"
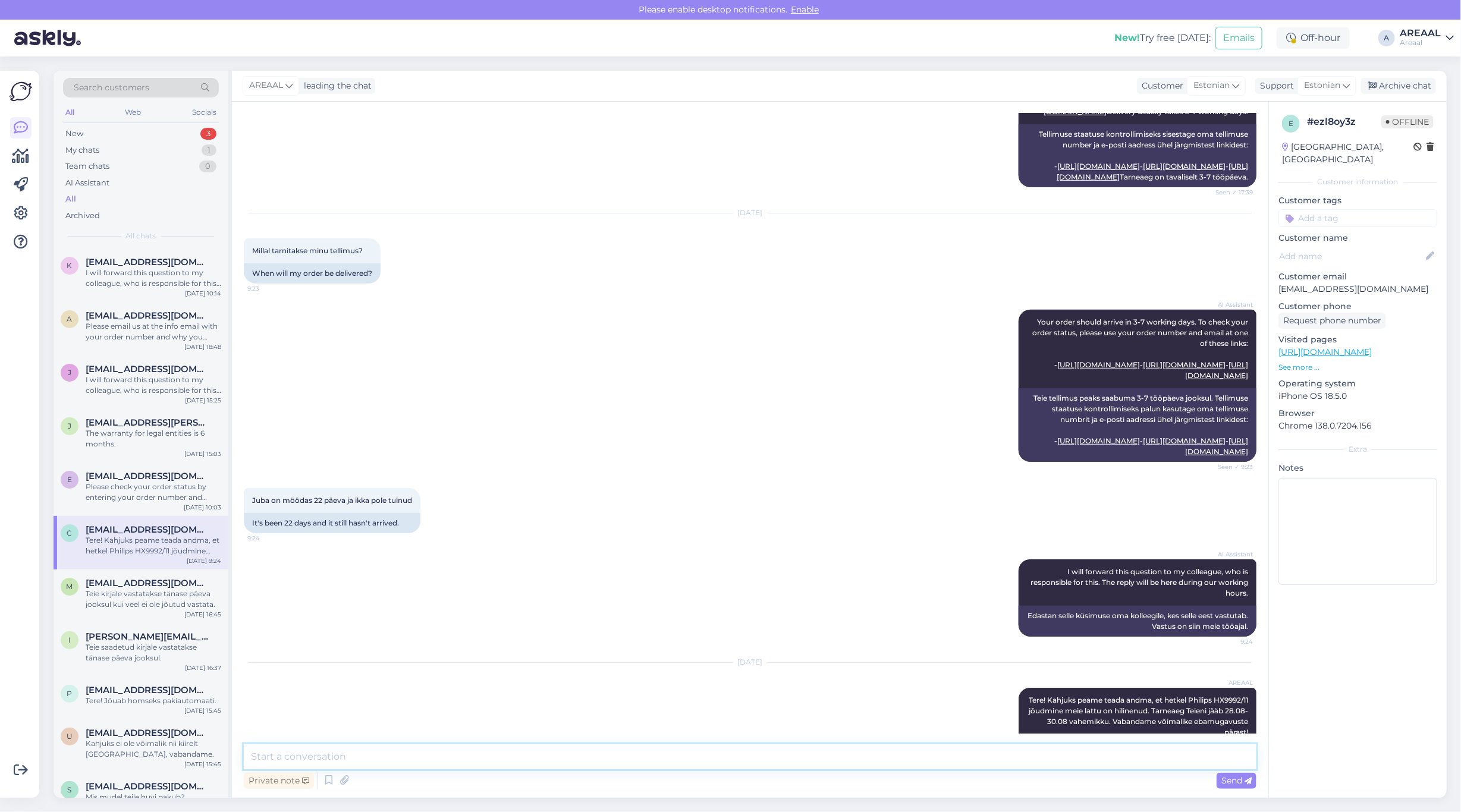
scroll to position [465, 0]
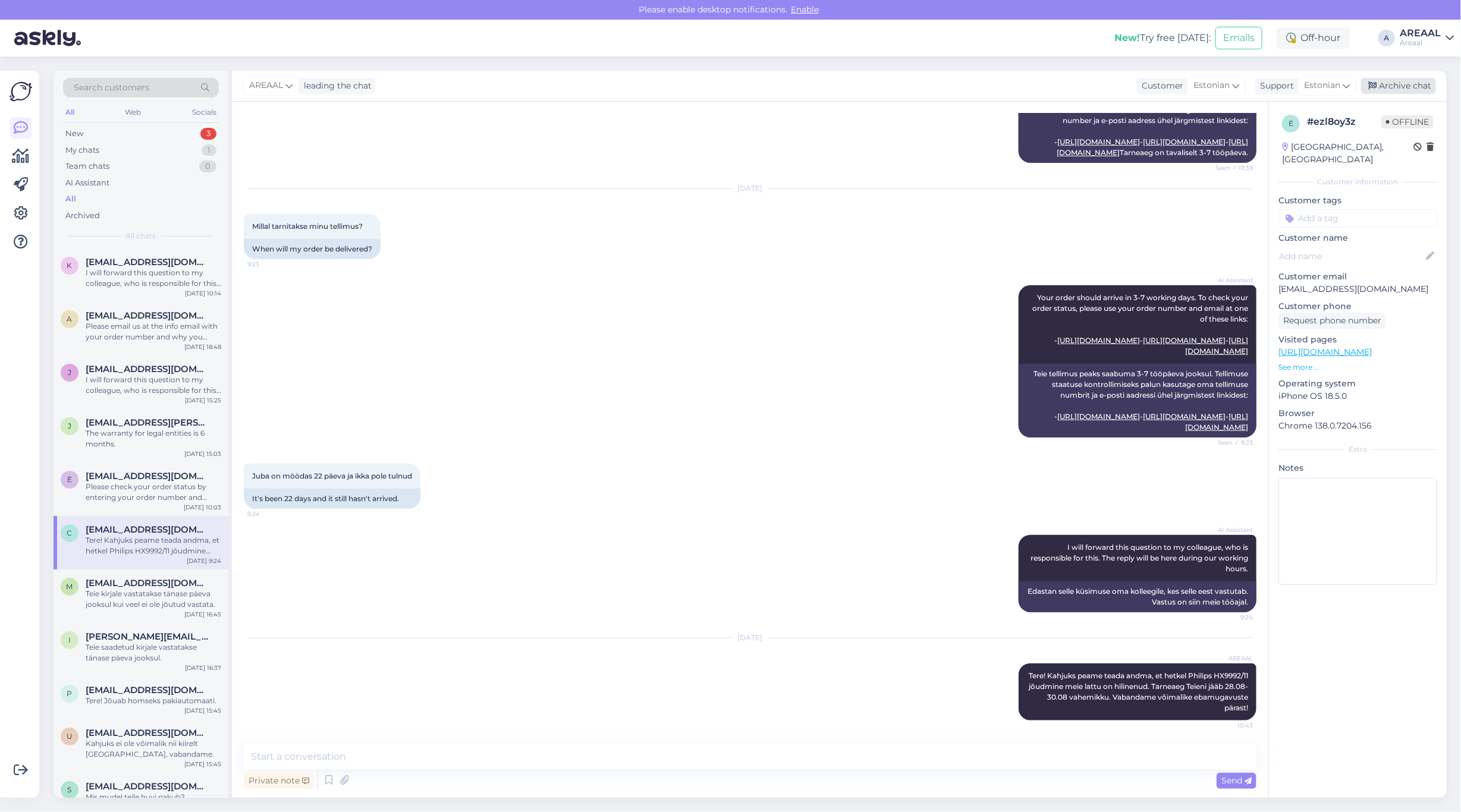
click at [1397, 87] on div "Archive chat" at bounding box center [1398, 86] width 75 height 16
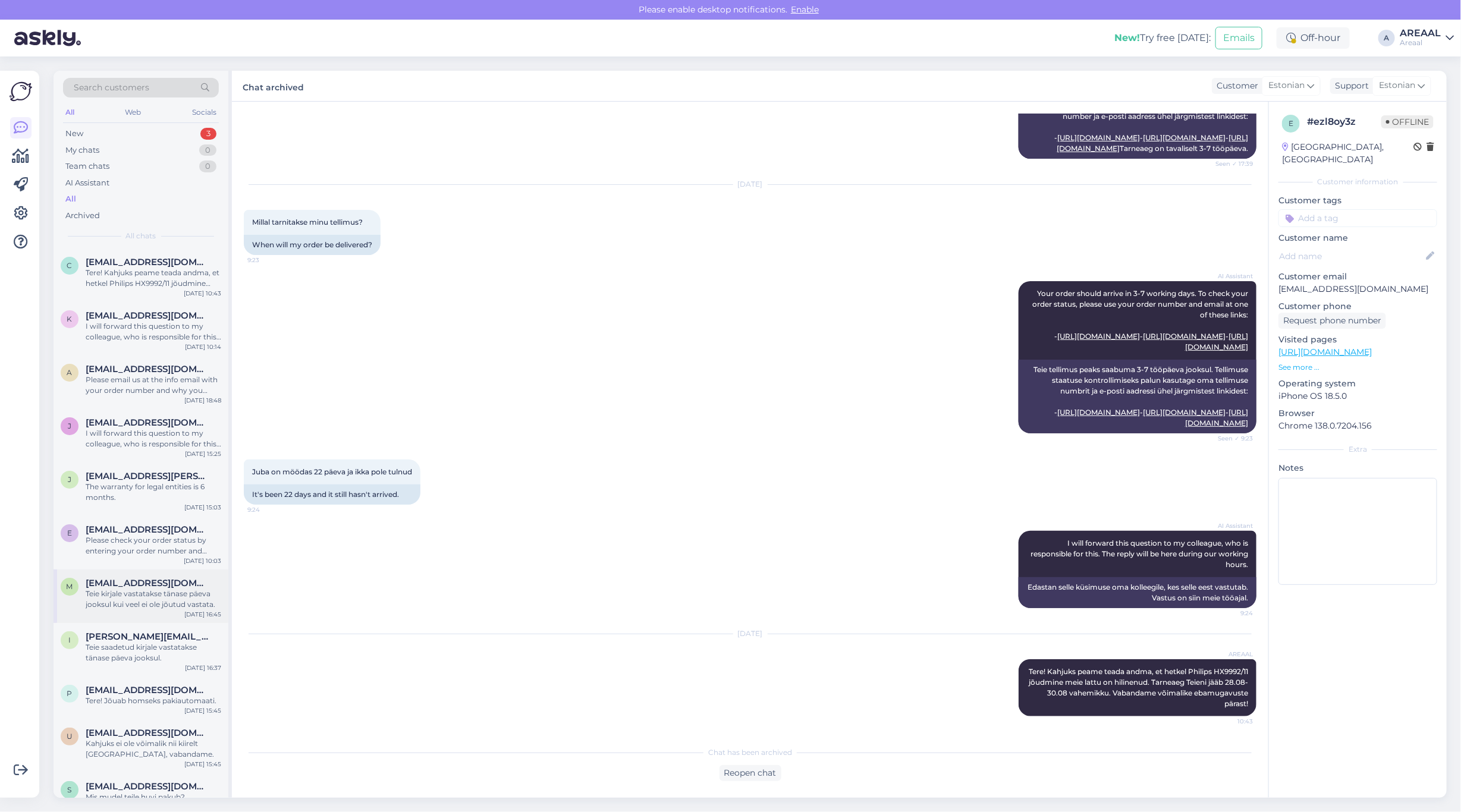
click at [165, 601] on div "Teie kirjale vastatakse tänase päeva jooksul kui veel ei ole jõutud vastata." at bounding box center [153, 599] width 135 height 21
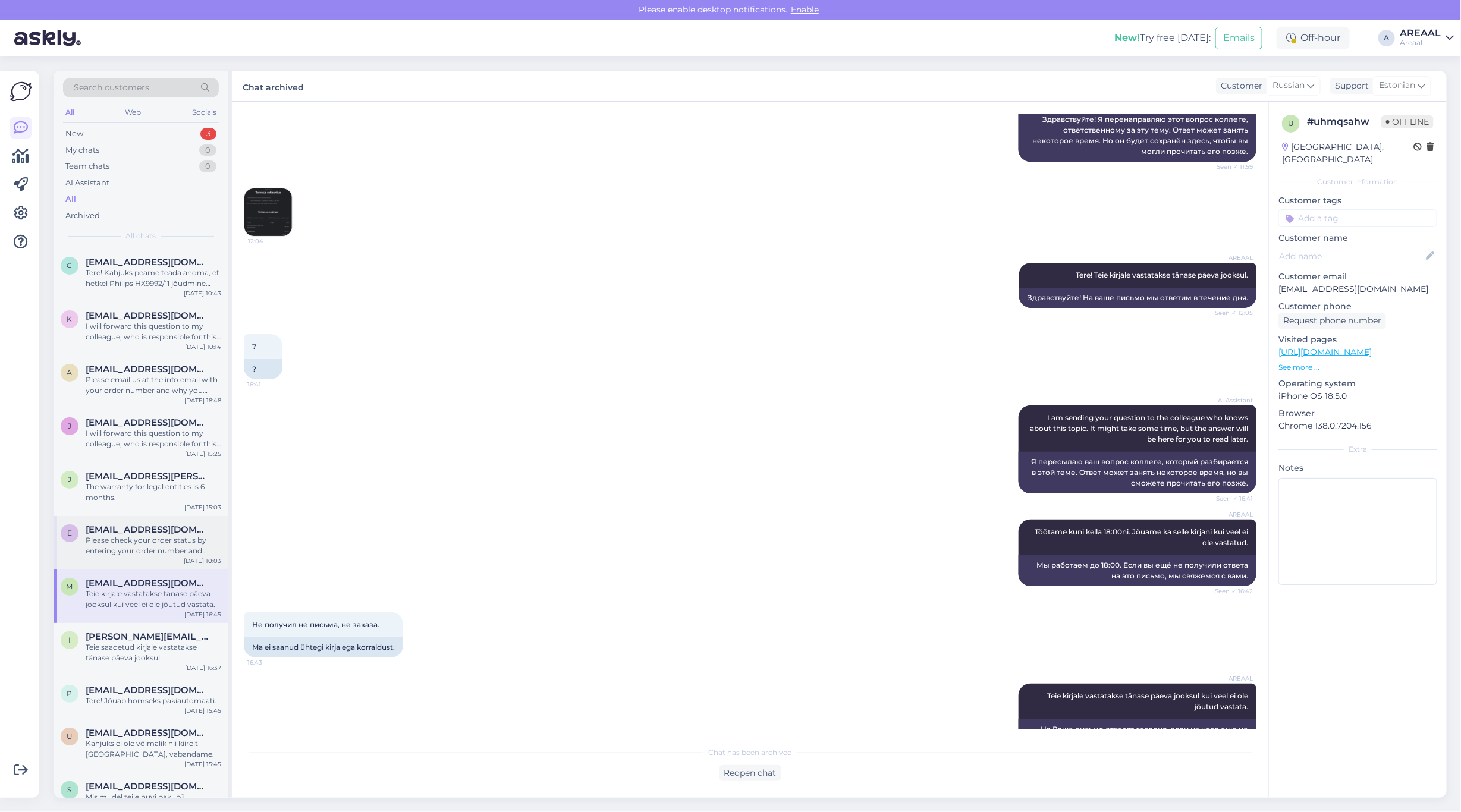
click at [179, 559] on div "e etstallinn@icloud.com Please check your order status by entering your order n…" at bounding box center [141, 543] width 175 height 54
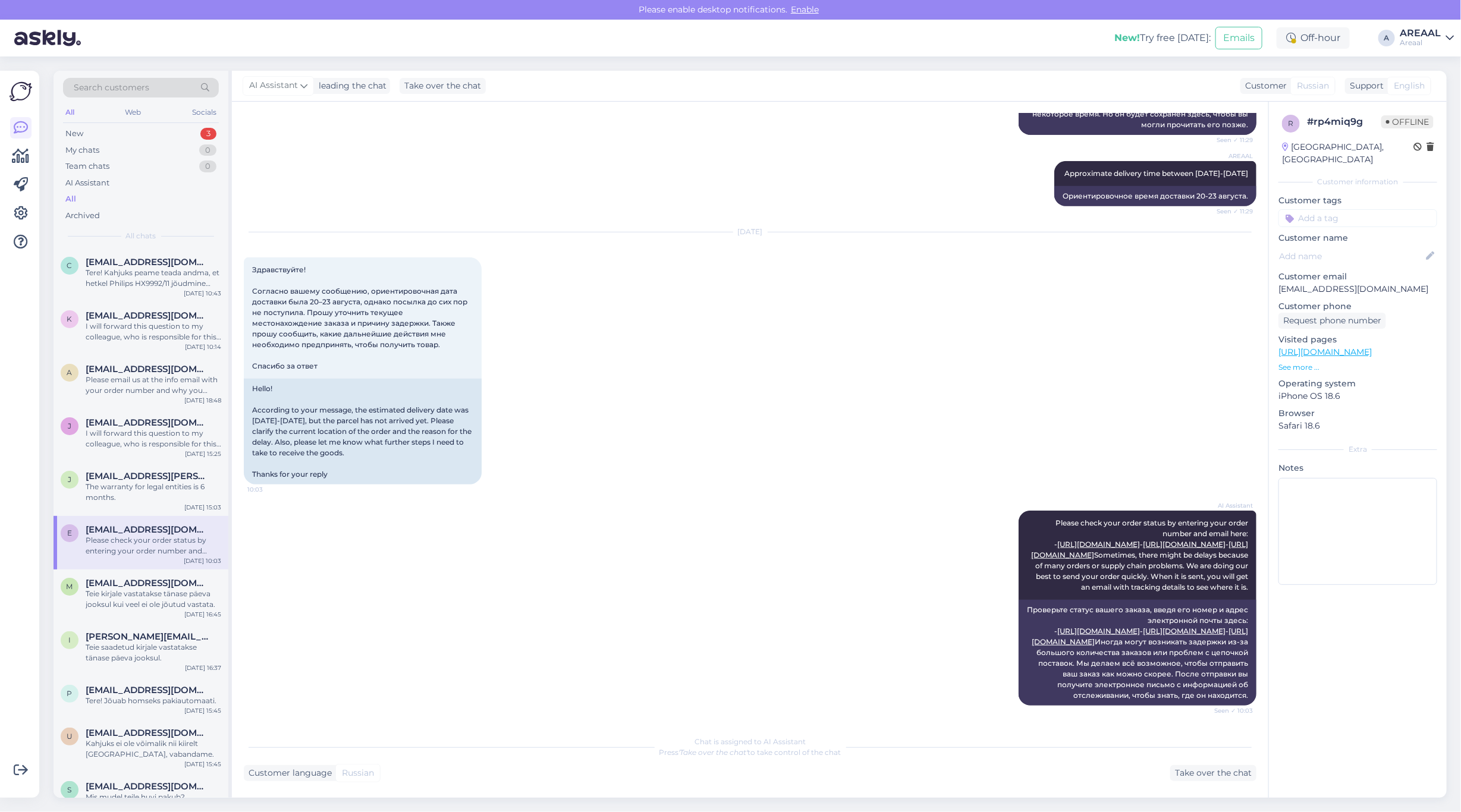
scroll to position [509, 0]
click at [182, 483] on div "The warranty for legal entities is 6 months." at bounding box center [153, 492] width 135 height 21
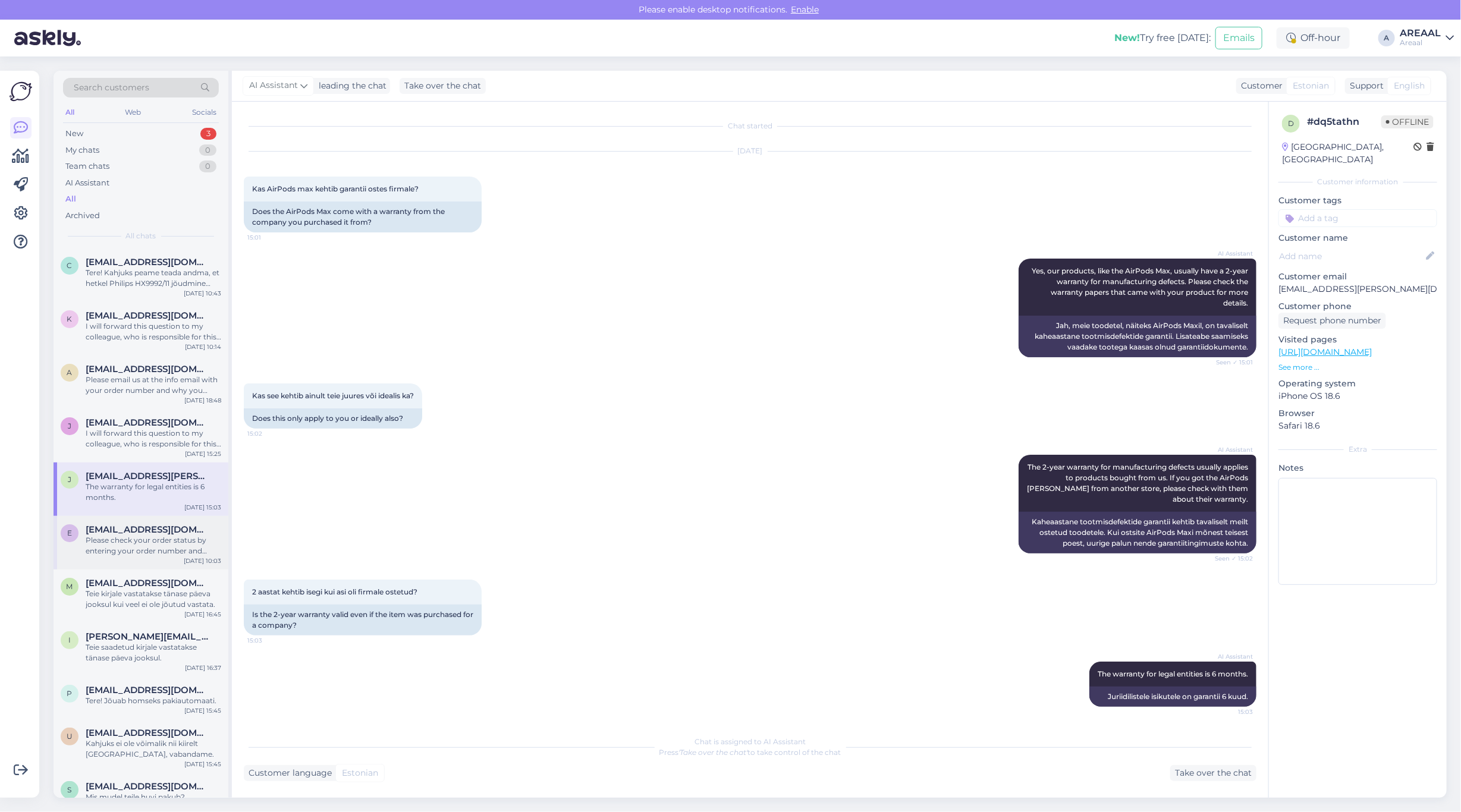
click at [156, 536] on div "Please check your order status by entering your order number and email here: - …" at bounding box center [153, 546] width 135 height 21
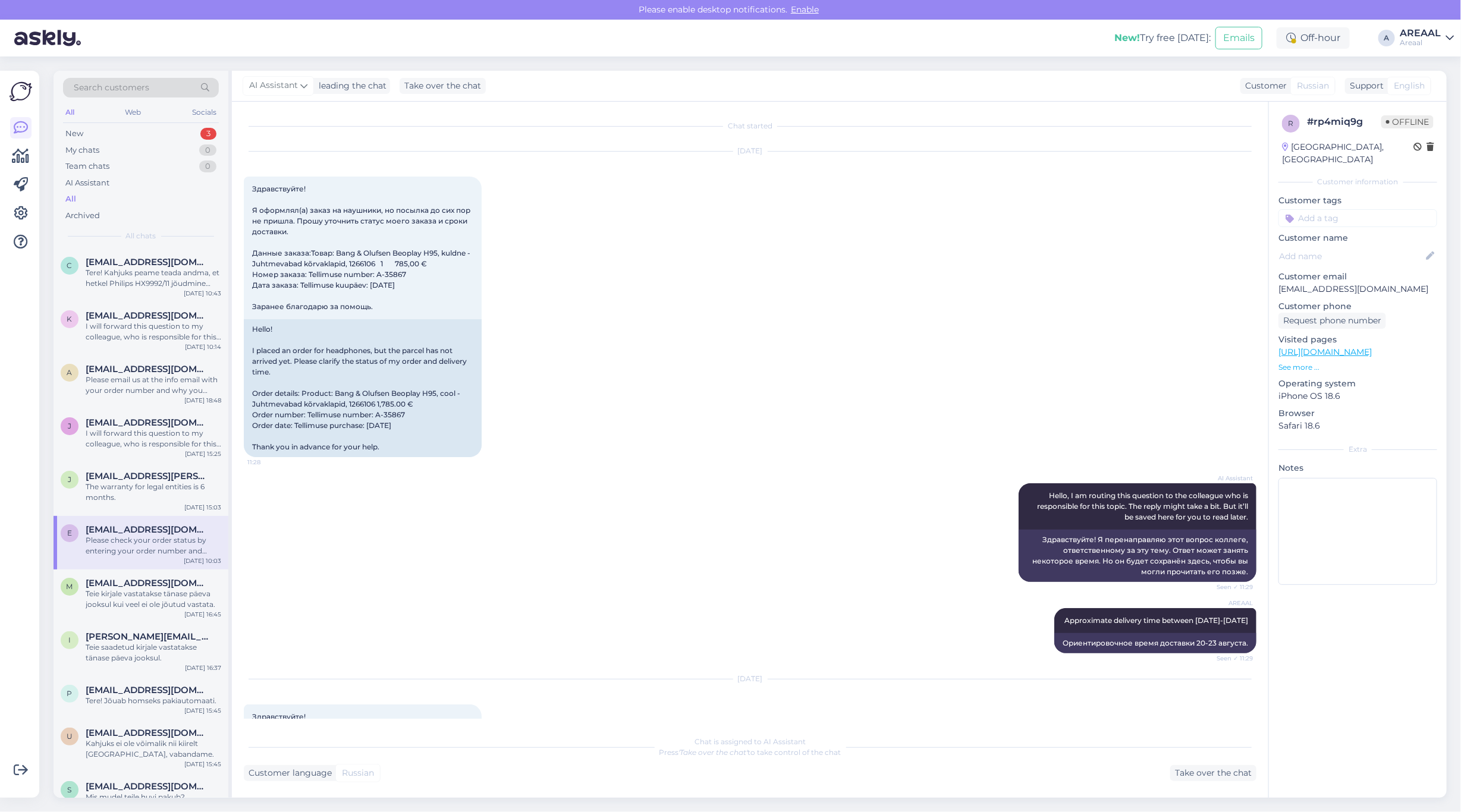
scroll to position [509, 0]
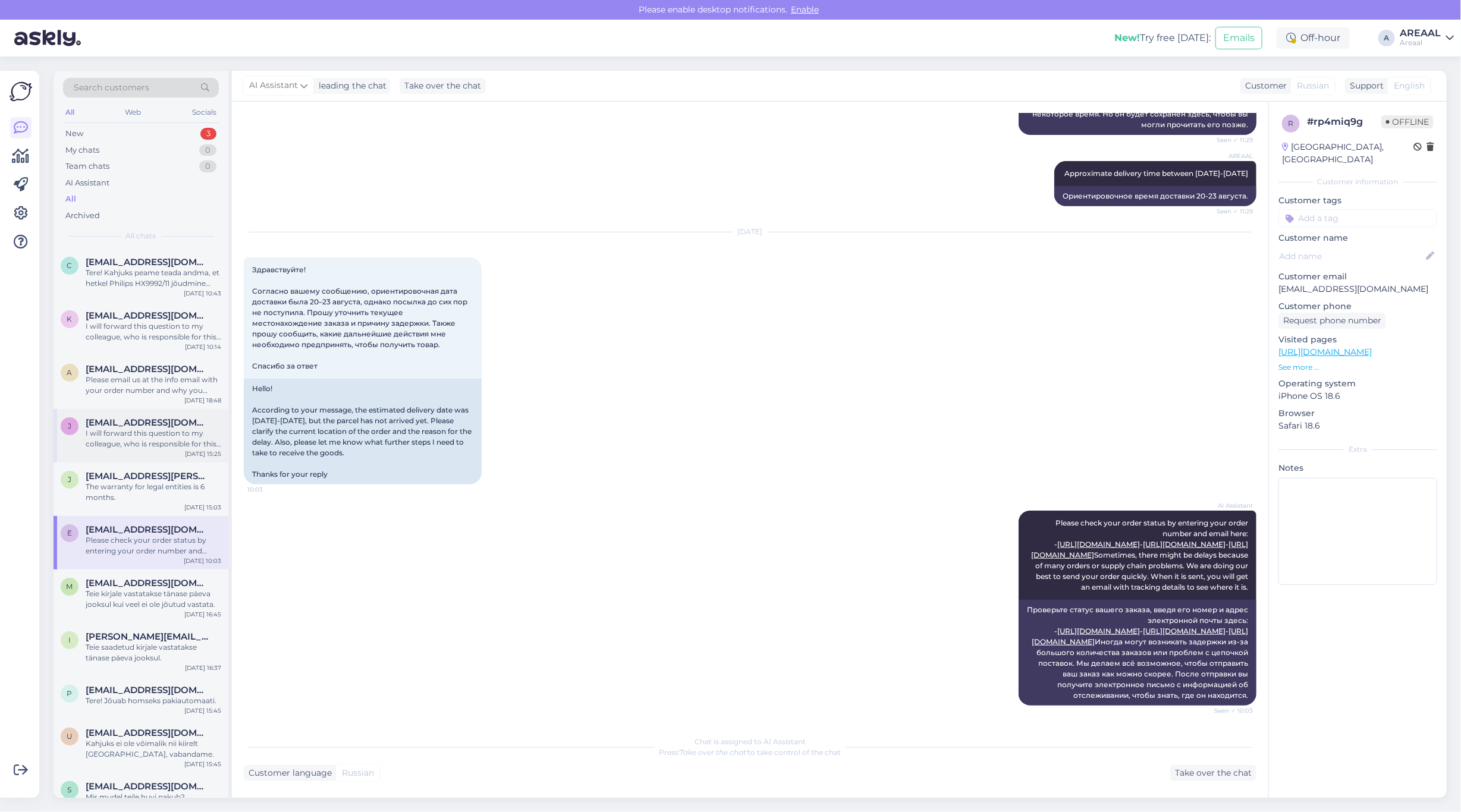
click at [150, 414] on div "j jakob.puu@gmail.com I will forward this question to my colleague, who is resp…" at bounding box center [141, 435] width 175 height 54
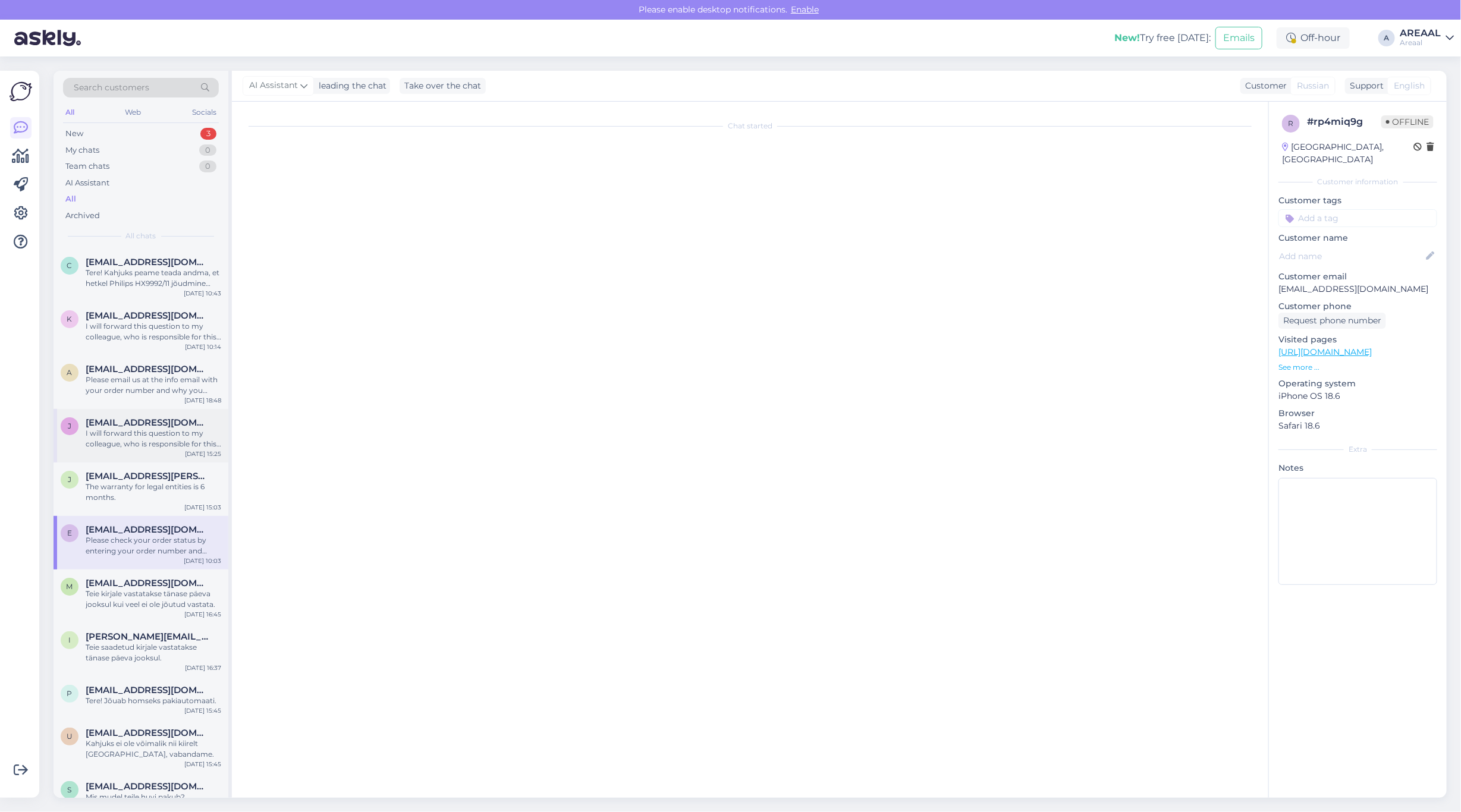
scroll to position [364, 0]
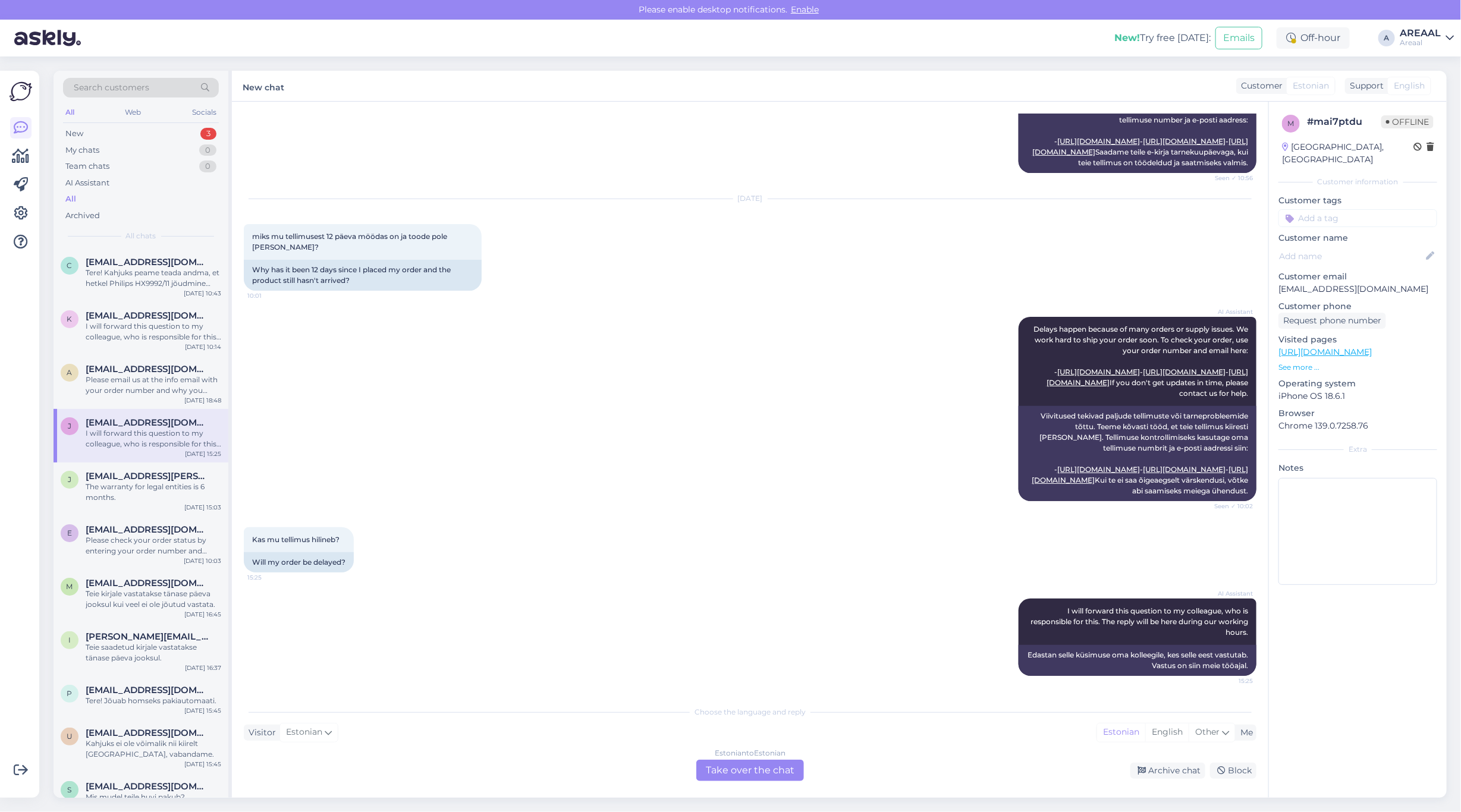
click at [757, 783] on div "Chat started Aug 20 2025 Millal toode kohale jõuab? 10:56 When will the product…" at bounding box center [750, 449] width 1036 height 696
click at [755, 767] on div "Estonian to Estonian Take over the chat" at bounding box center [750, 770] width 108 height 21
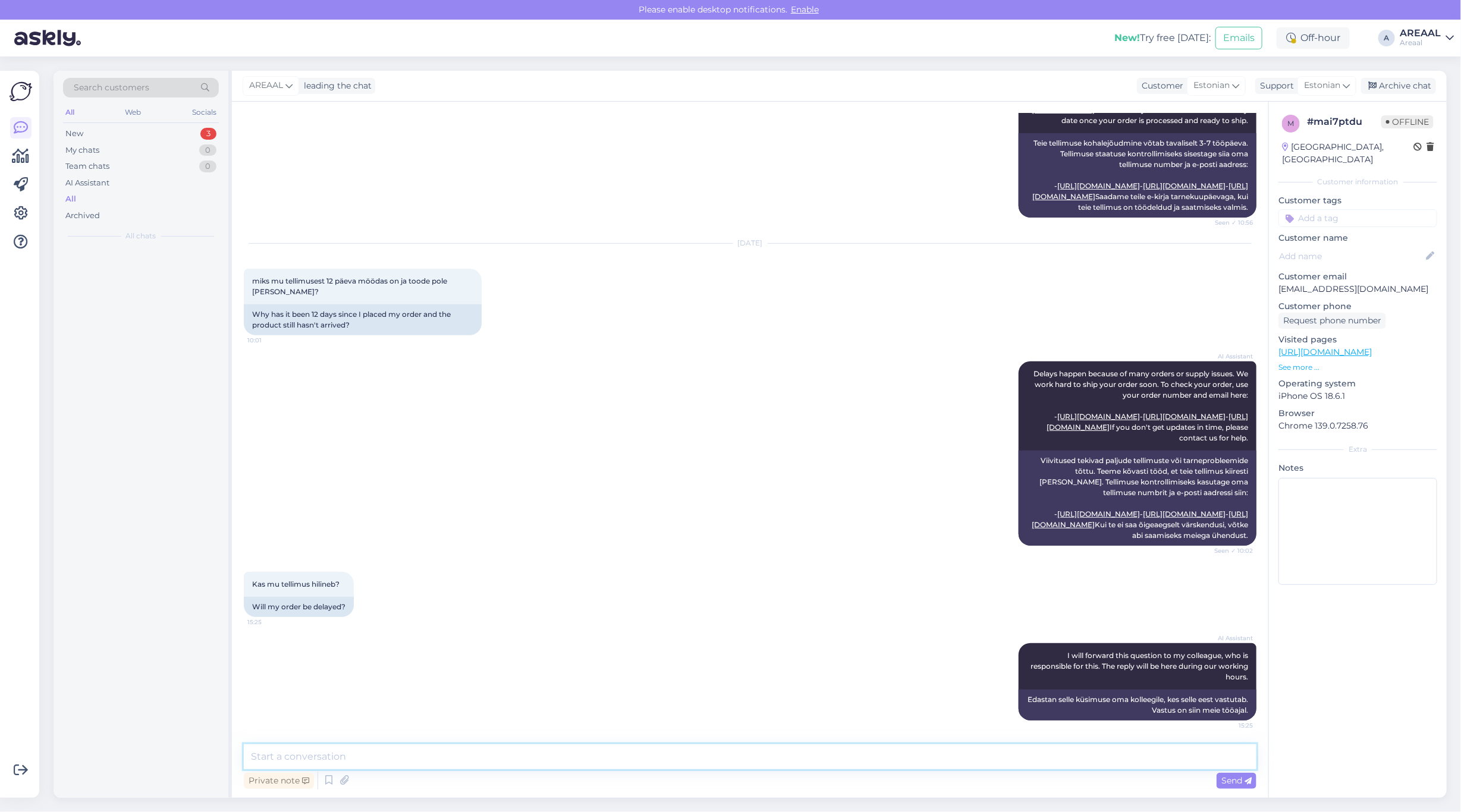
click at [756, 758] on textarea at bounding box center [750, 757] width 1013 height 25
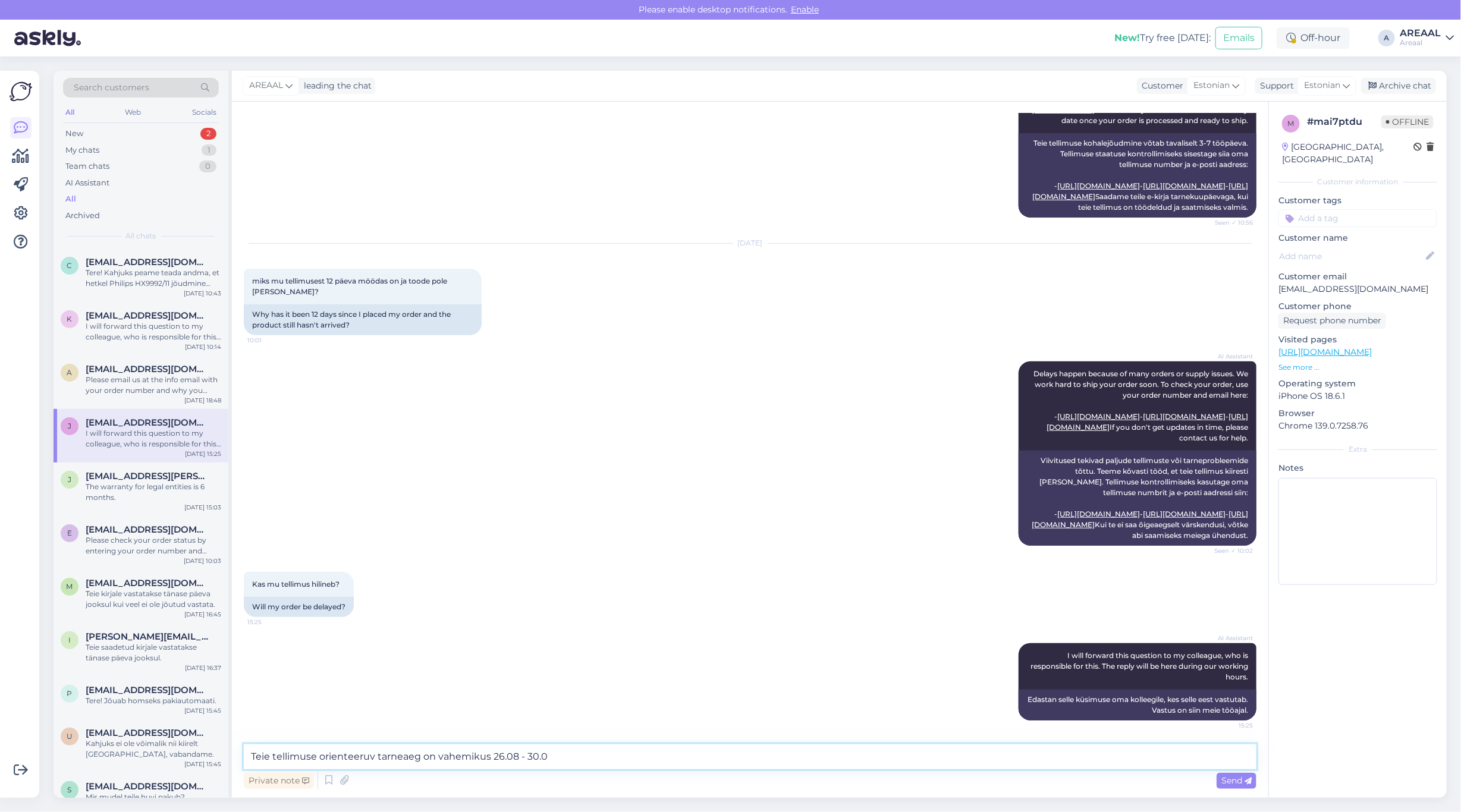
type textarea "Teie tellimuse orienteeruv tarneaeg on vahemikus 26.08 - 30.08"
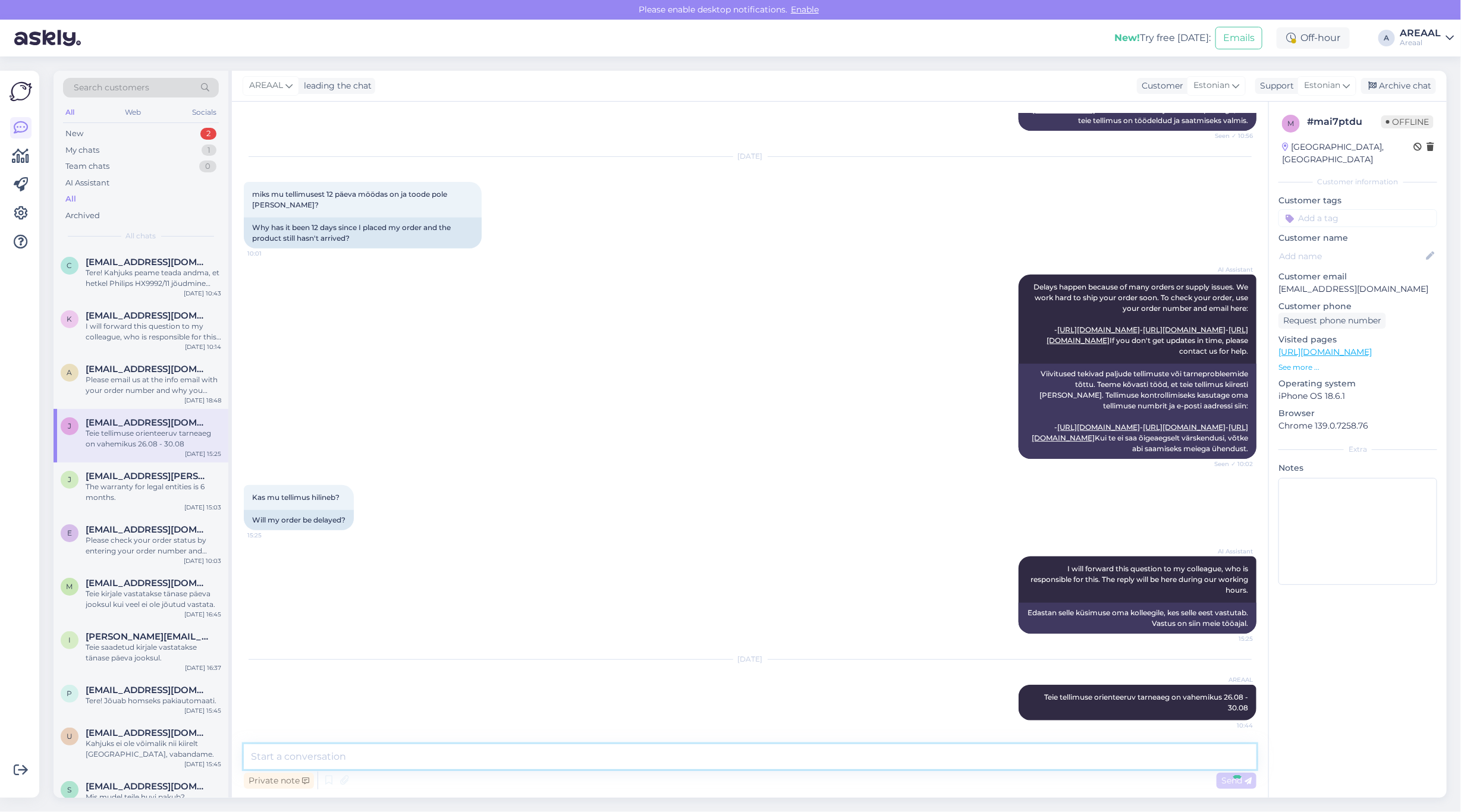
scroll to position [407, 0]
click at [105, 504] on div "j jevdokimenko.diana@gmail.com The warranty for legal entities is 6 months. Aug…" at bounding box center [141, 489] width 175 height 54
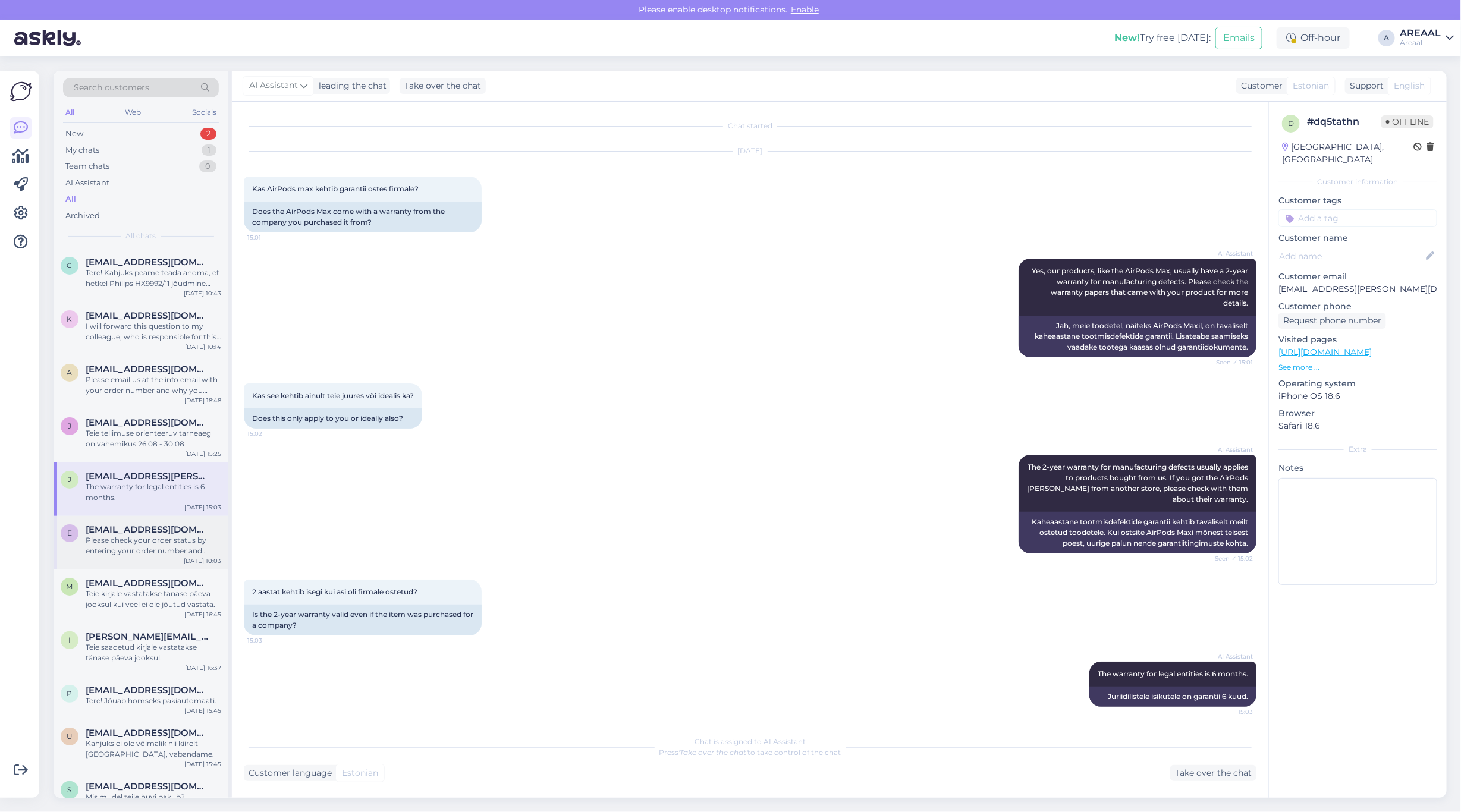
click at [109, 538] on div "Please check your order status by entering your order number and email here: - …" at bounding box center [153, 546] width 135 height 21
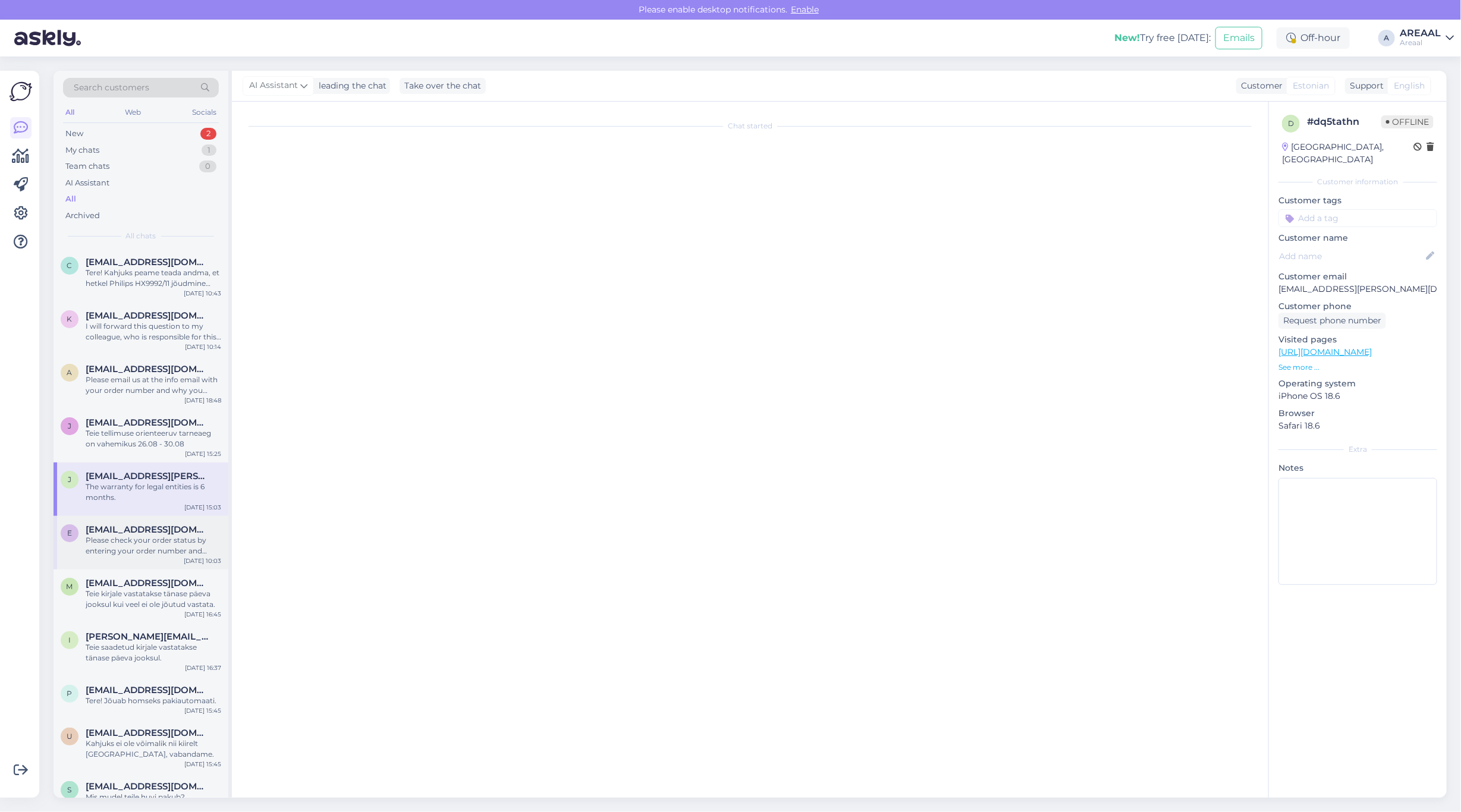
scroll to position [509, 0]
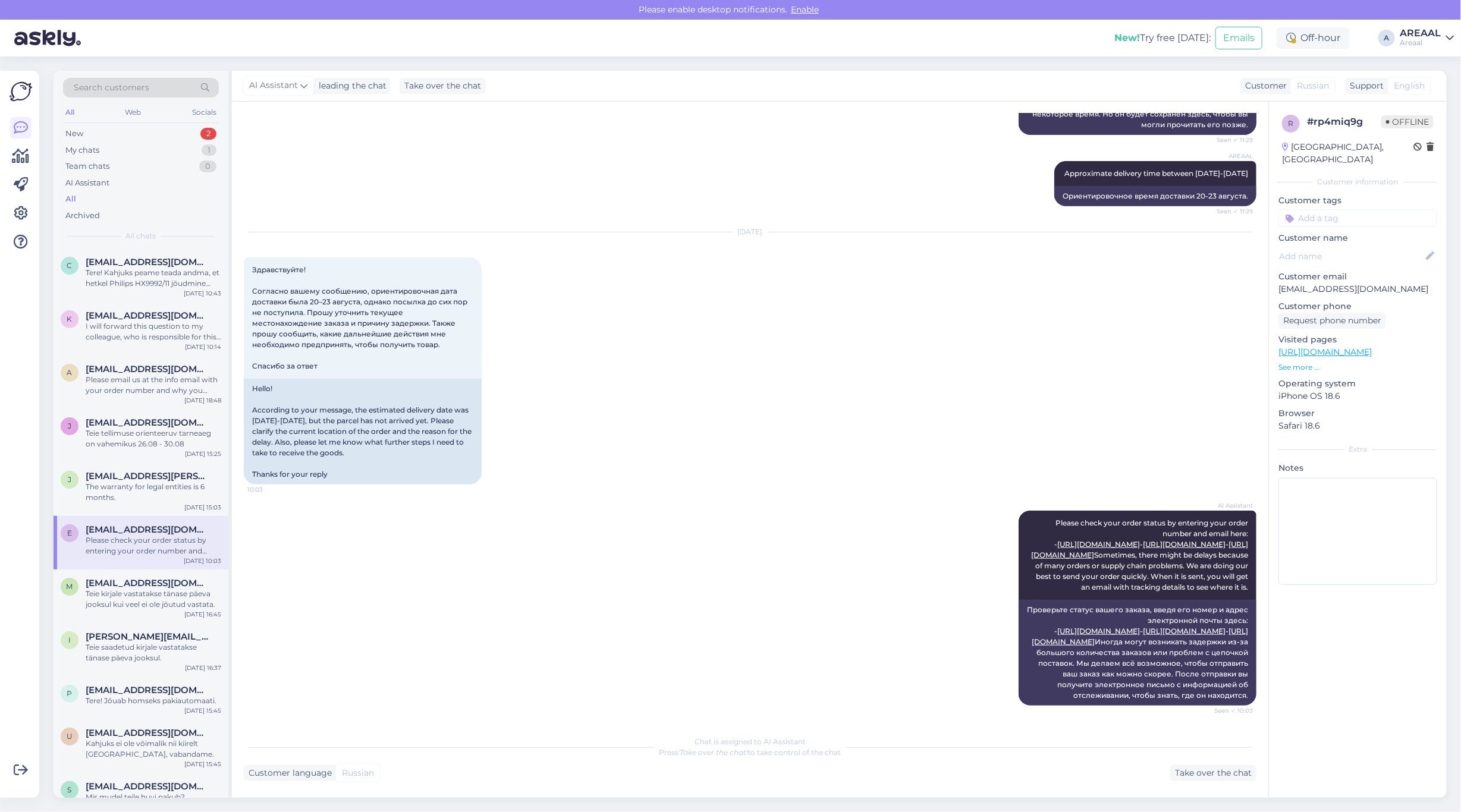
click at [1313, 283] on p "etstallinn@icloud.com" at bounding box center [1358, 289] width 159 height 13
copy p "etstallinn@icloud.com"
click at [1192, 777] on div "Take over the chat" at bounding box center [1213, 773] width 86 height 16
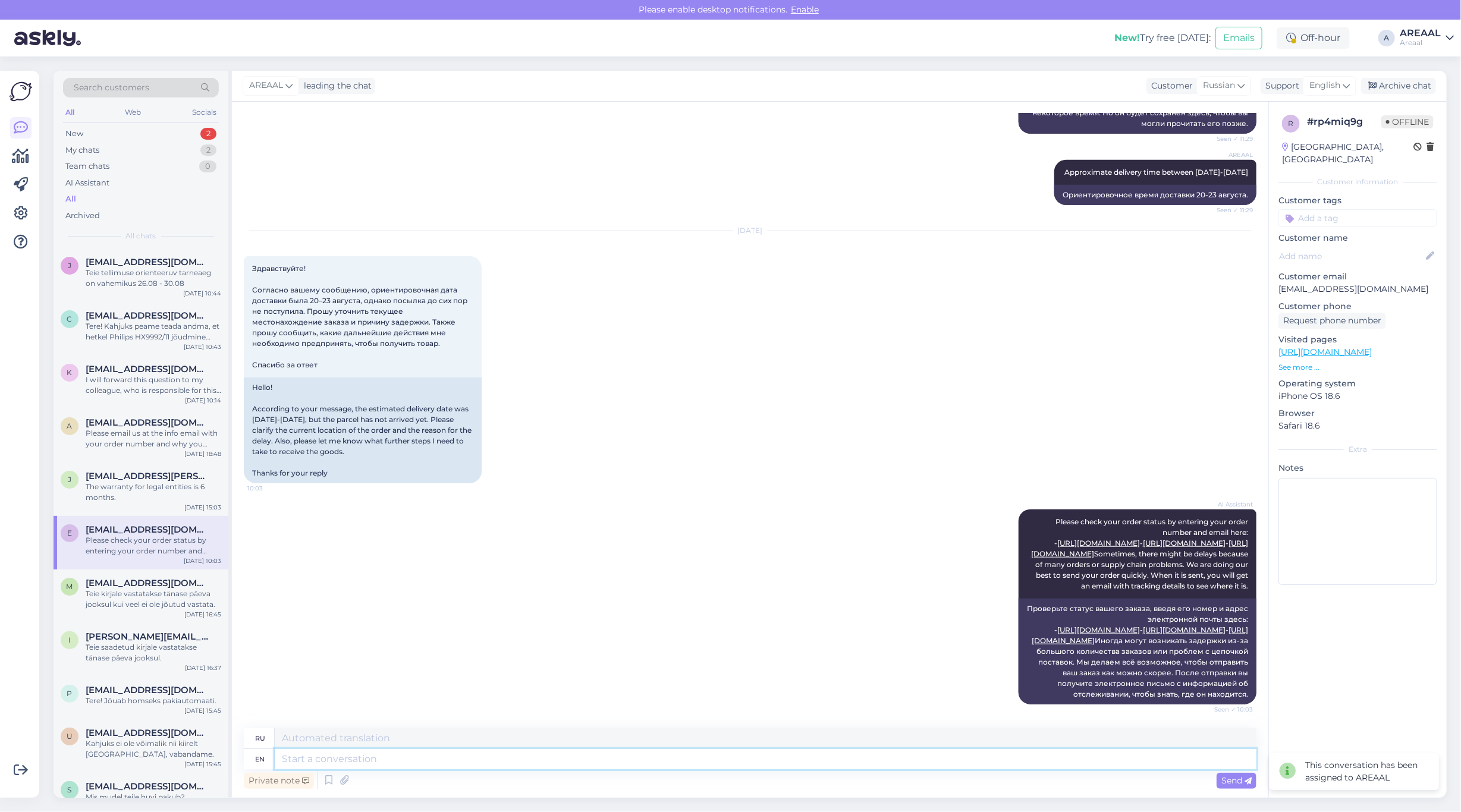
click at [1079, 757] on textarea at bounding box center [765, 758] width 982 height 20
type textarea "W"
type textarea "В"
click at [1403, 86] on div "Archive chat" at bounding box center [1398, 86] width 75 height 16
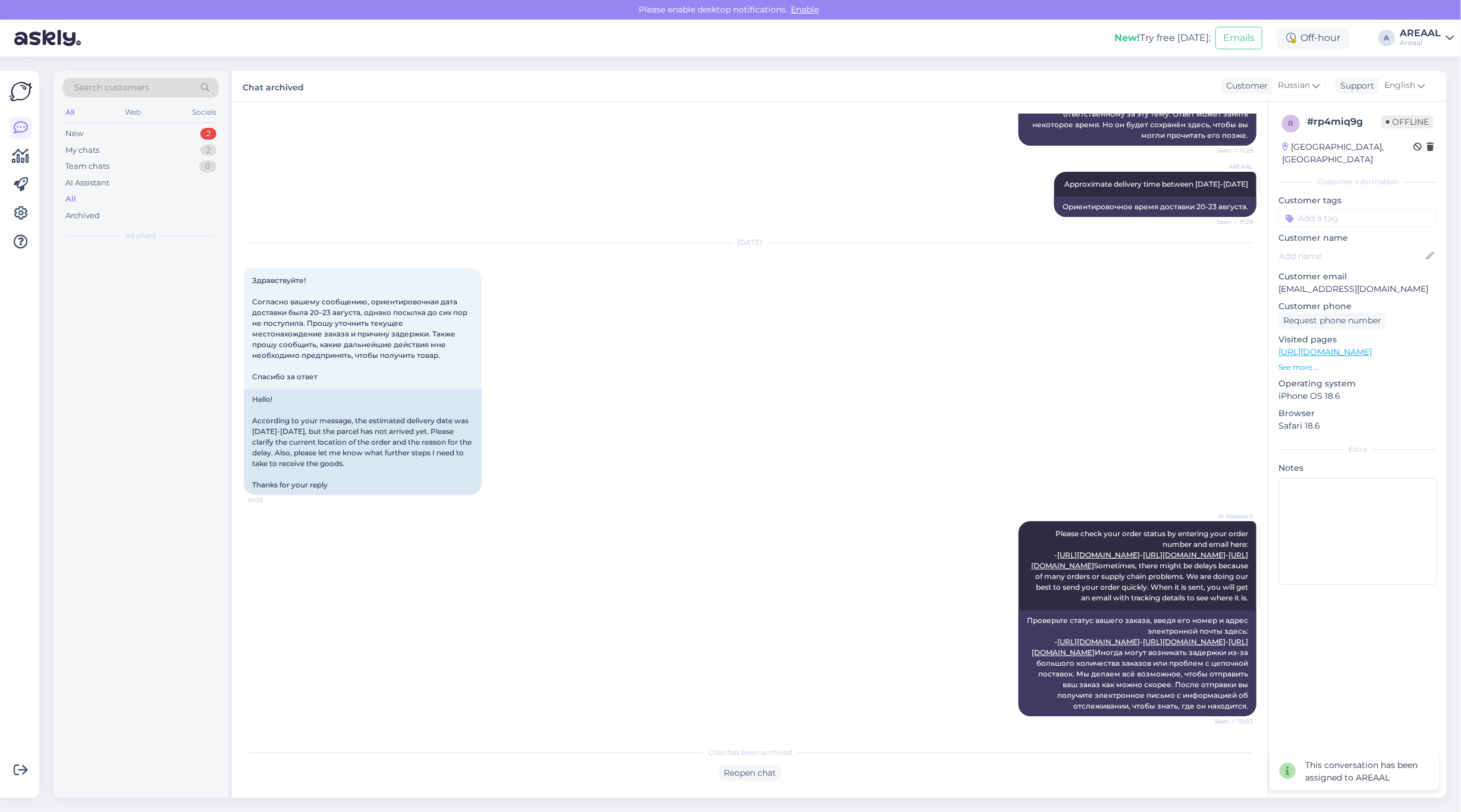
scroll to position [499, 0]
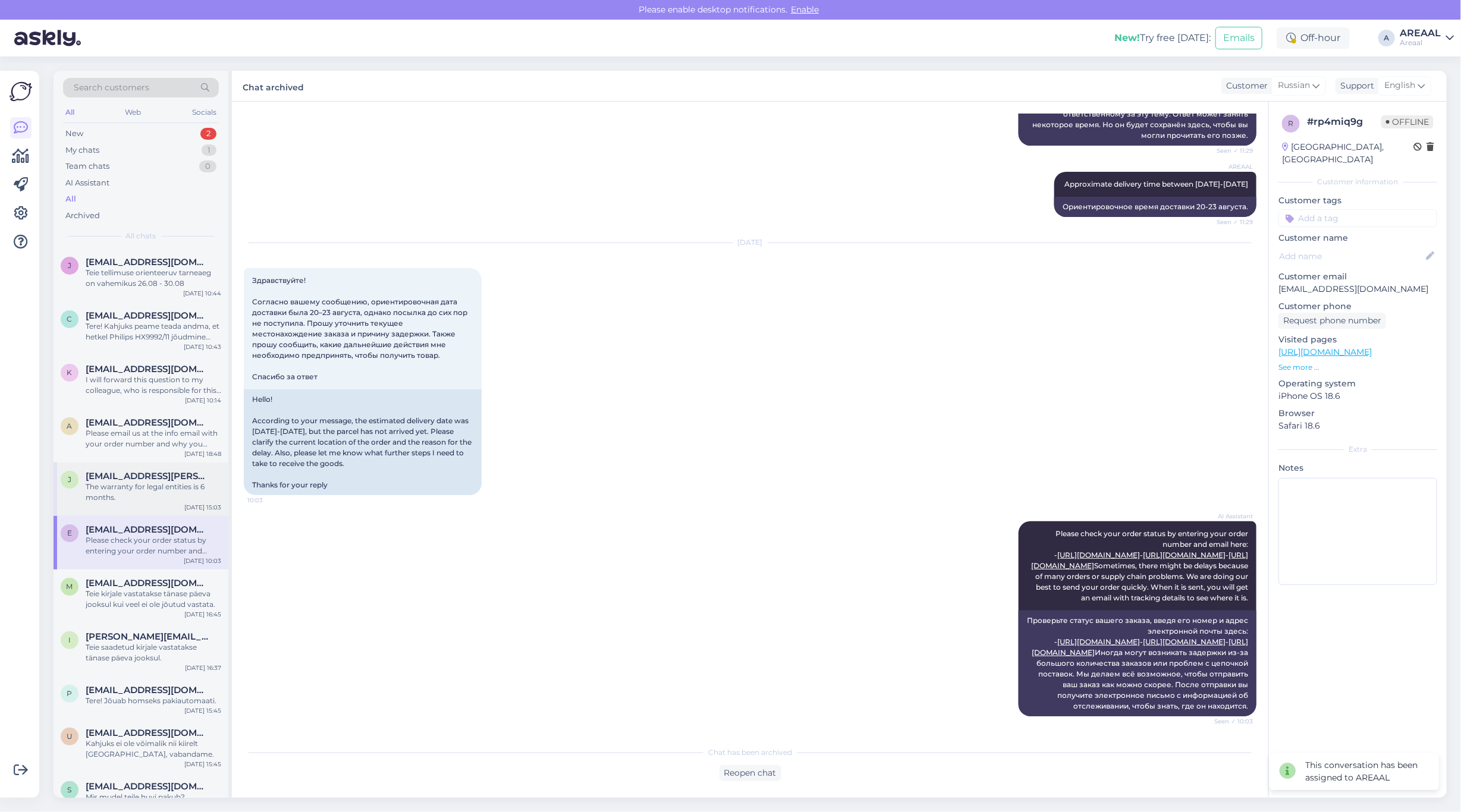
click at [141, 489] on div "The warranty for legal entities is 6 months." at bounding box center [153, 492] width 135 height 21
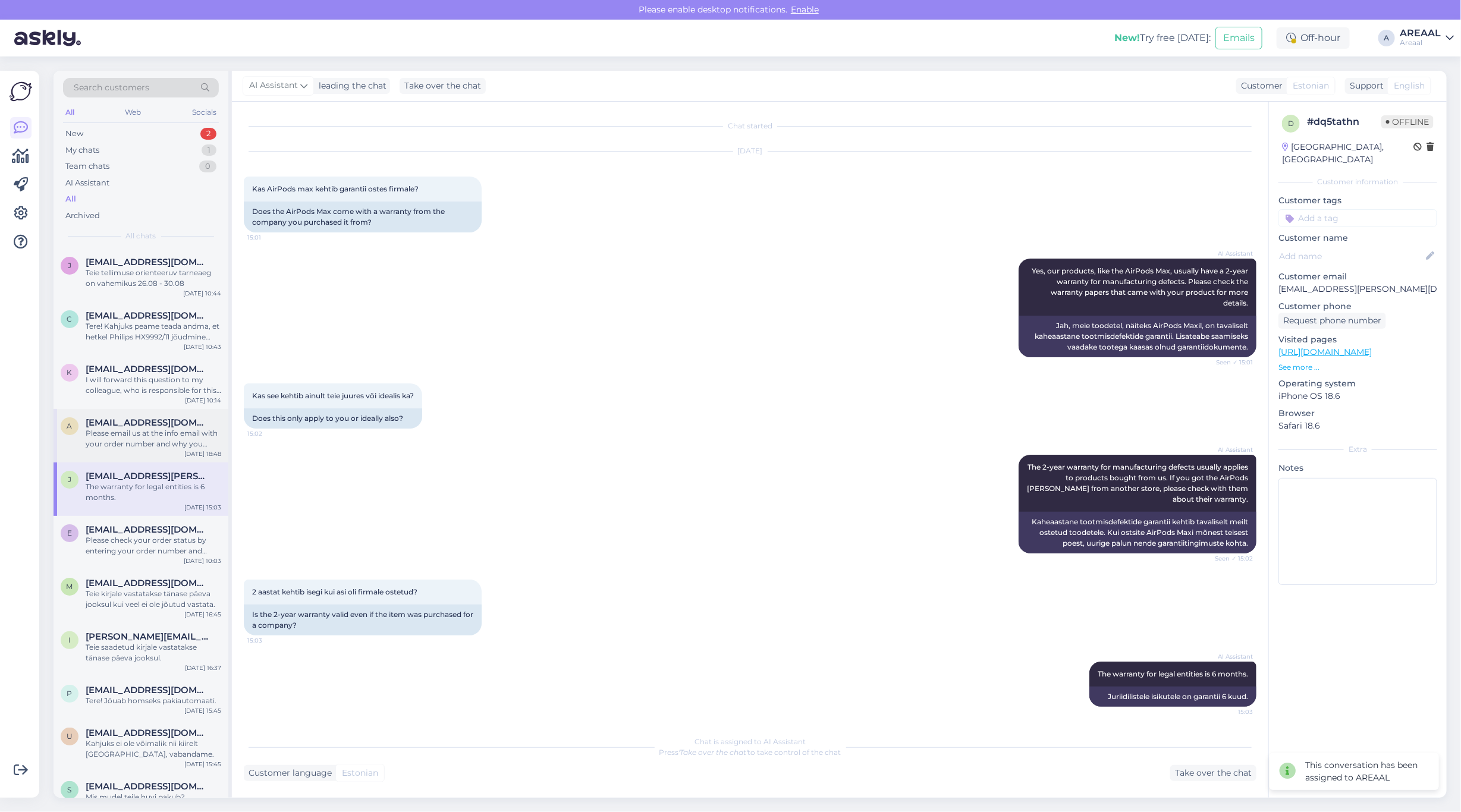
click at [150, 439] on div "Please email us at the info email with your order number and why you want a ref…" at bounding box center [153, 438] width 135 height 21
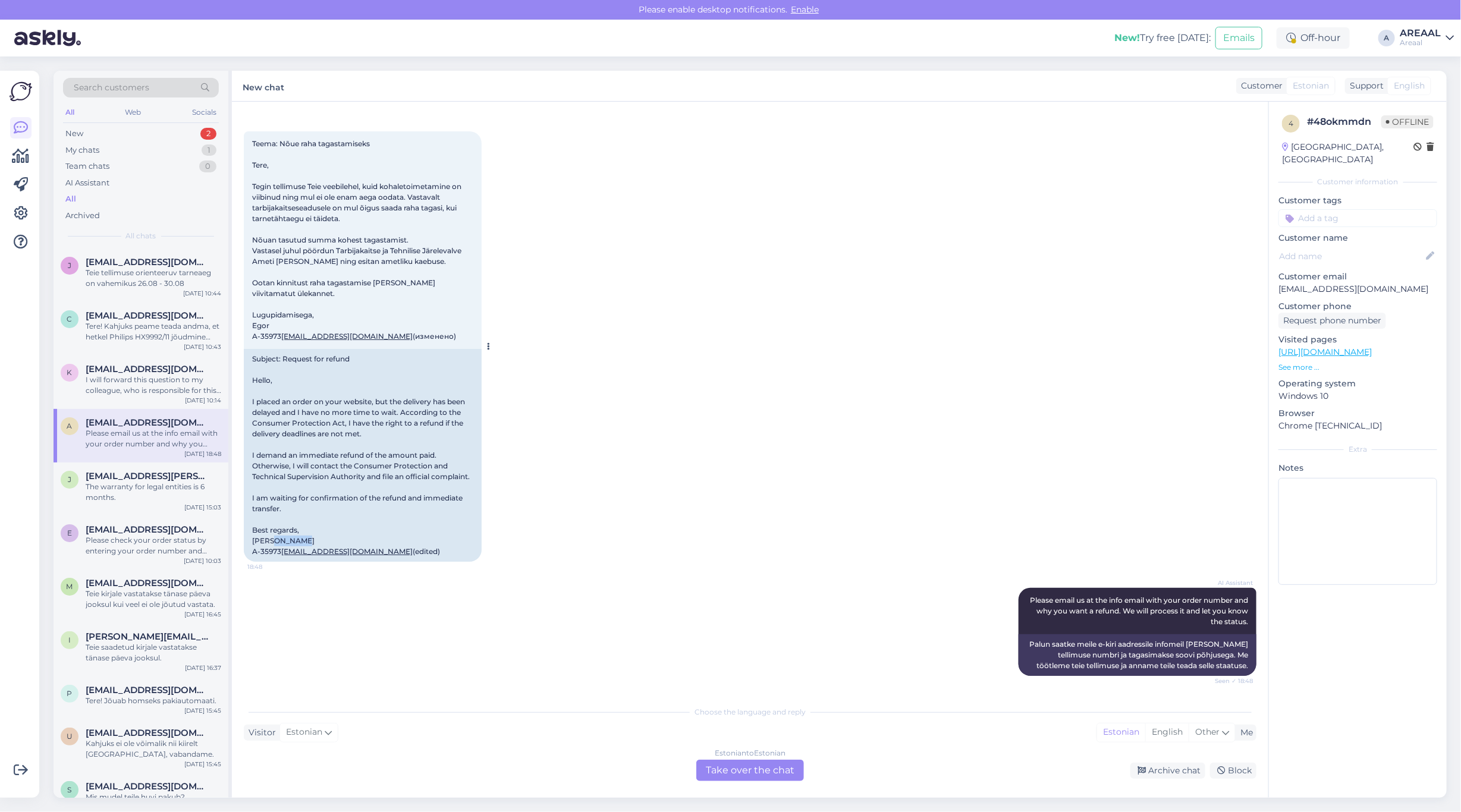
drag, startPoint x: 287, startPoint y: 539, endPoint x: 251, endPoint y: 541, distance: 36.1
click at [251, 541] on div "Subject: Request for refund Hello, I placed an order on your website, but the d…" at bounding box center [362, 455] width 238 height 213
copy div "A-35973"
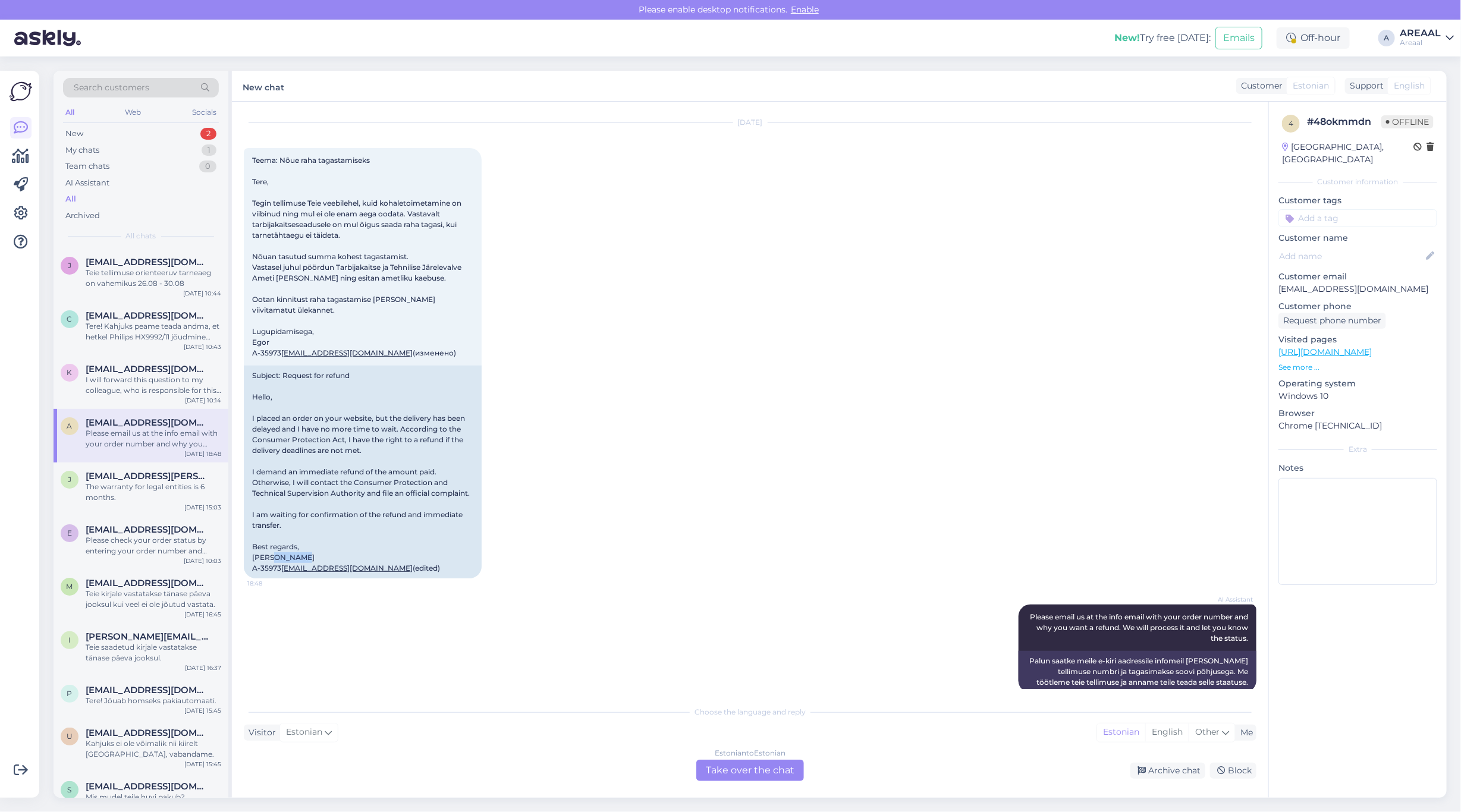
scroll to position [286, 0]
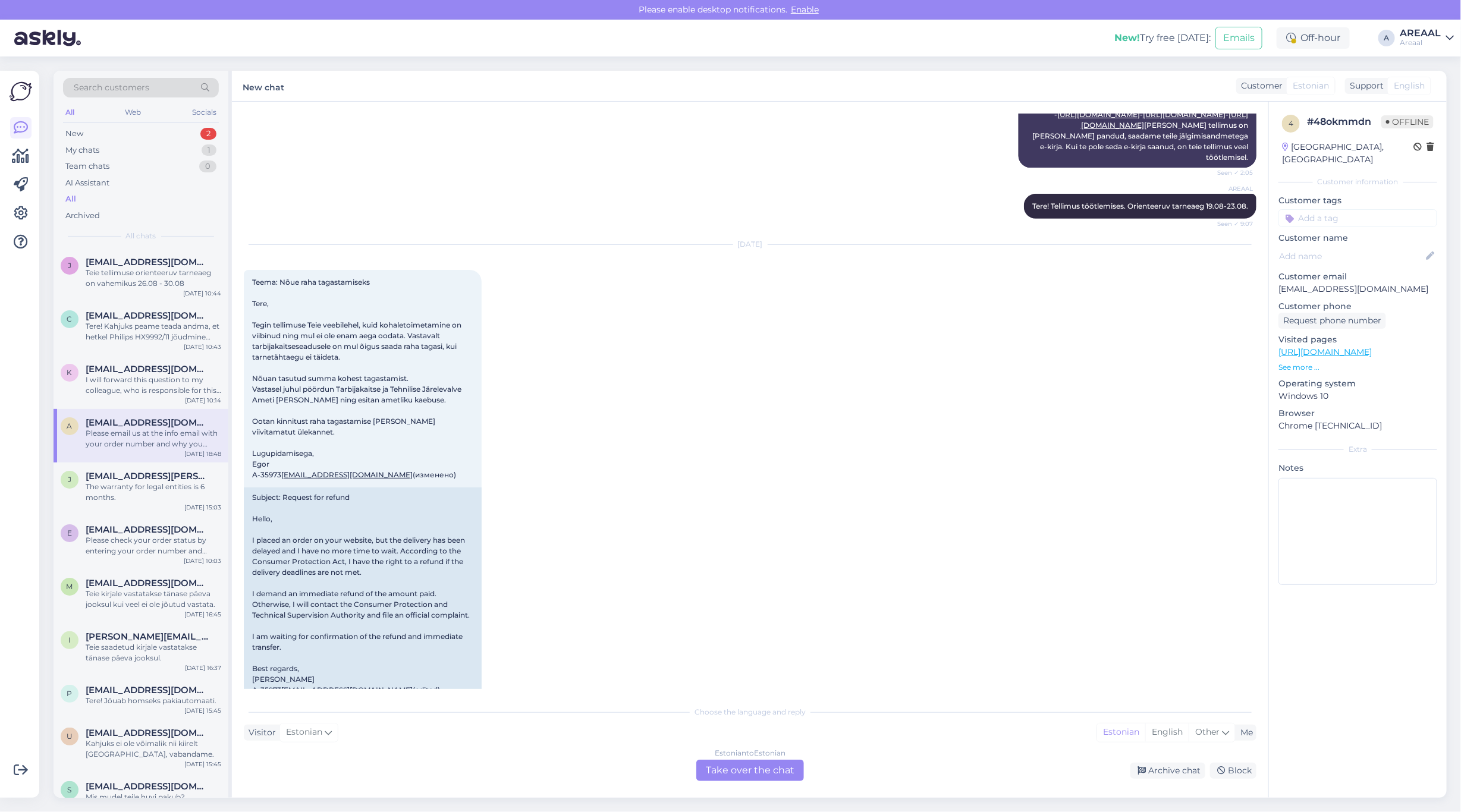
click at [699, 232] on div "AREAAL Tere! Tellimus töötlemises. Orienteeruv tarneaeg 19.08-23.08. Seen ✓ 9:07" at bounding box center [750, 205] width 1013 height 51
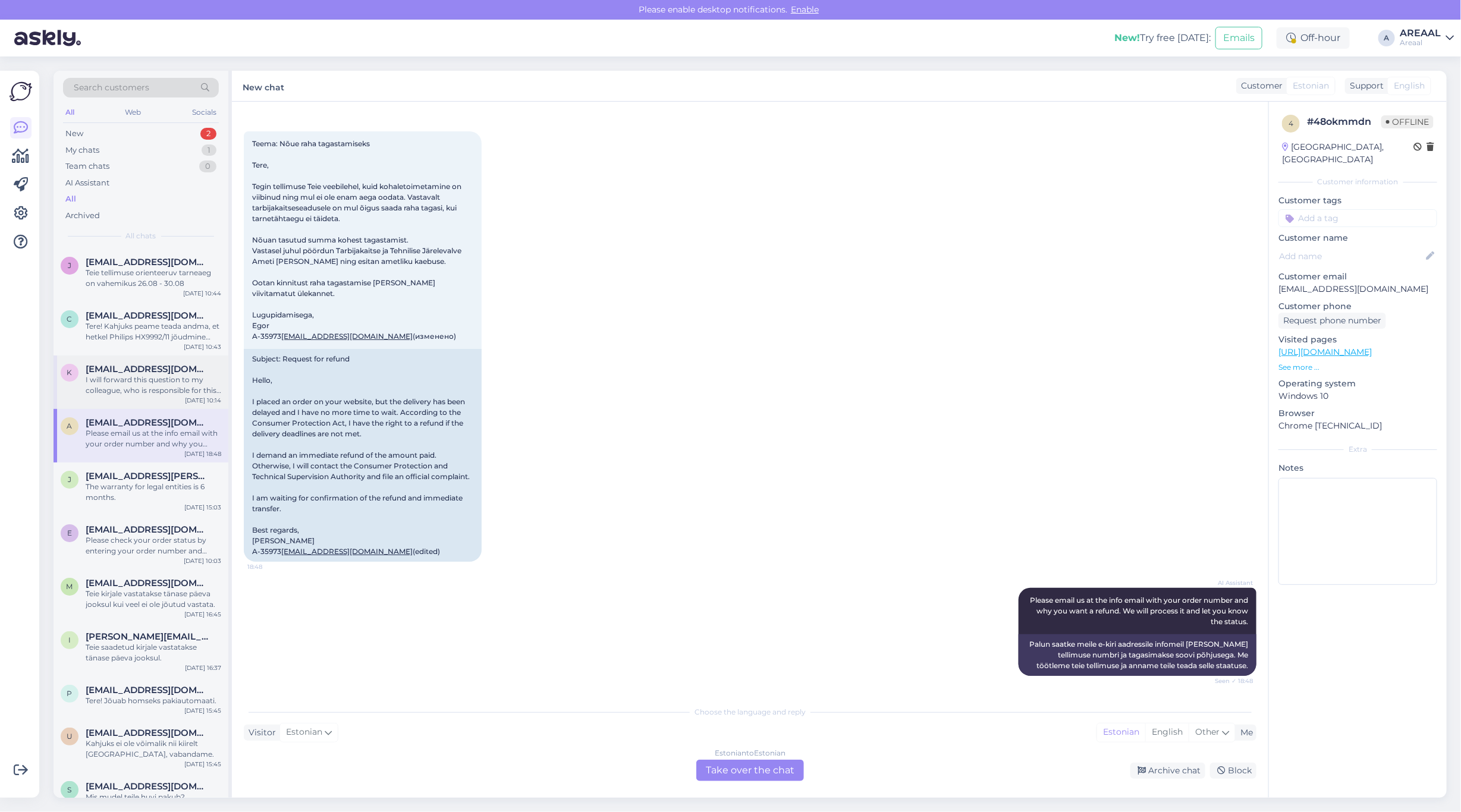
click at [165, 369] on span "[EMAIL_ADDRESS][DOMAIN_NAME]" at bounding box center [147, 369] width 124 height 11
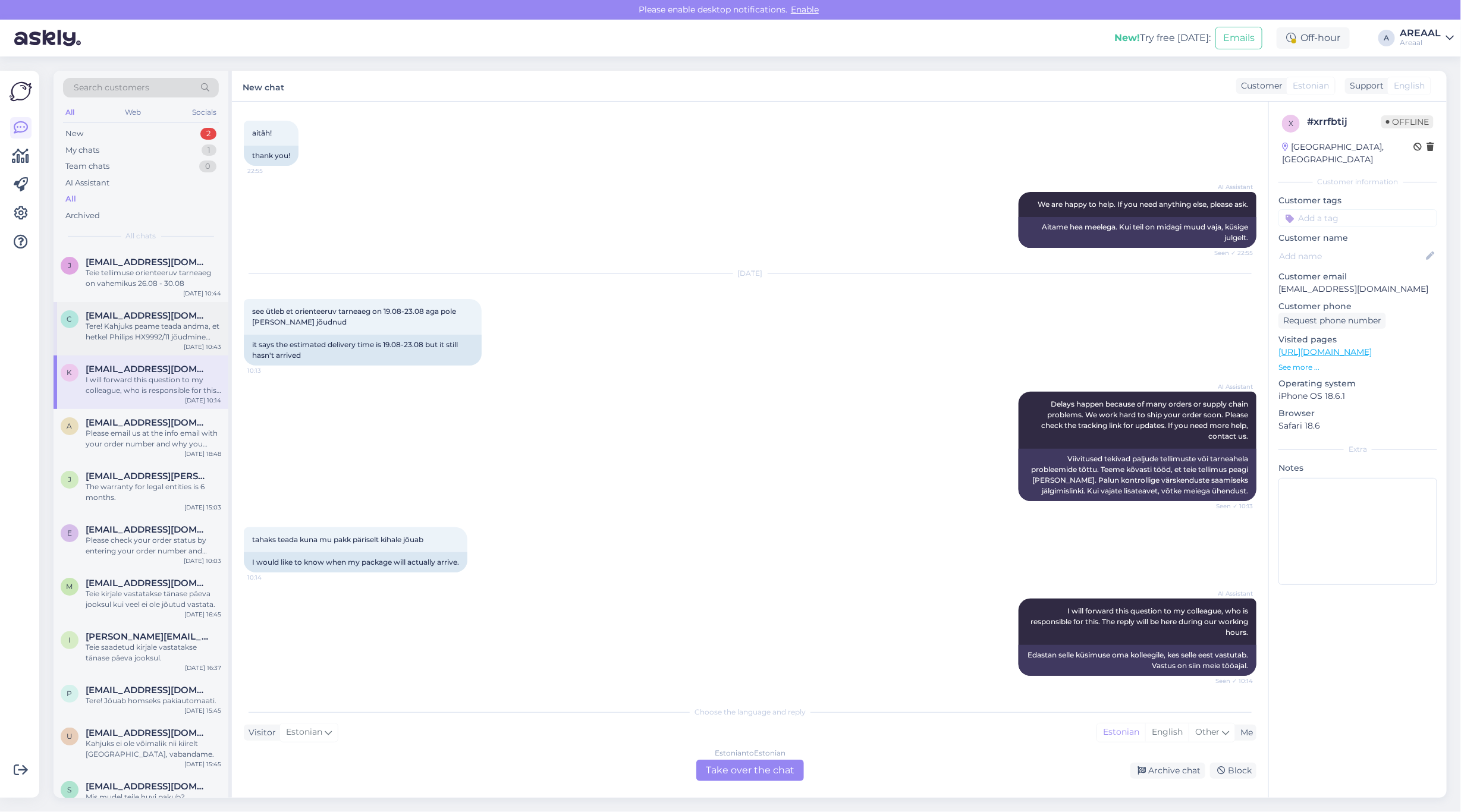
click at [107, 339] on div "Tere! Kahjuks peame teada andma, et hetkel Philips HX9992/11 jõudmine meie latt…" at bounding box center [153, 331] width 135 height 21
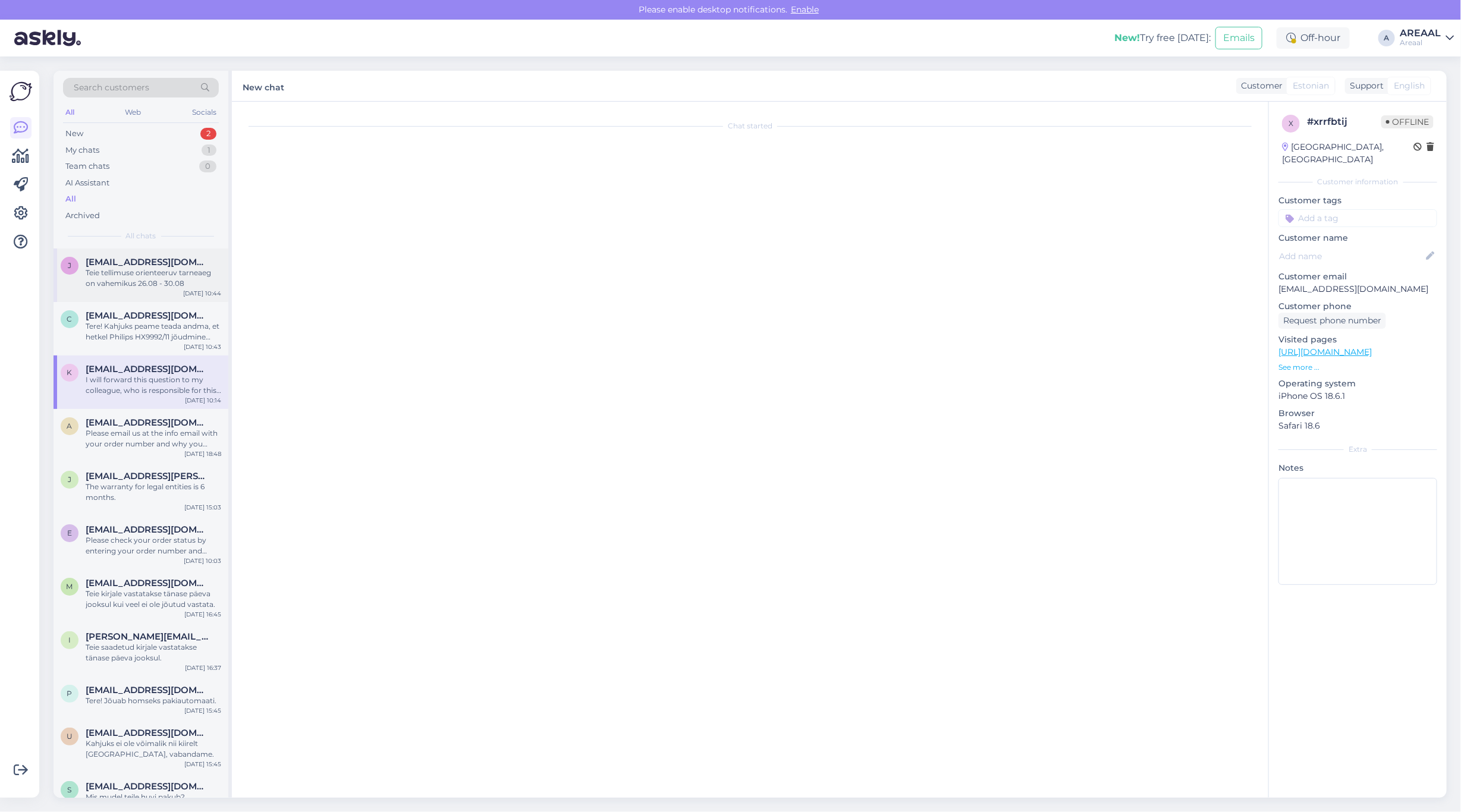
click at [125, 284] on div "Teie tellimuse orienteeruv tarneaeg on vahemikus 26.08 - 30.08" at bounding box center [153, 278] width 135 height 21
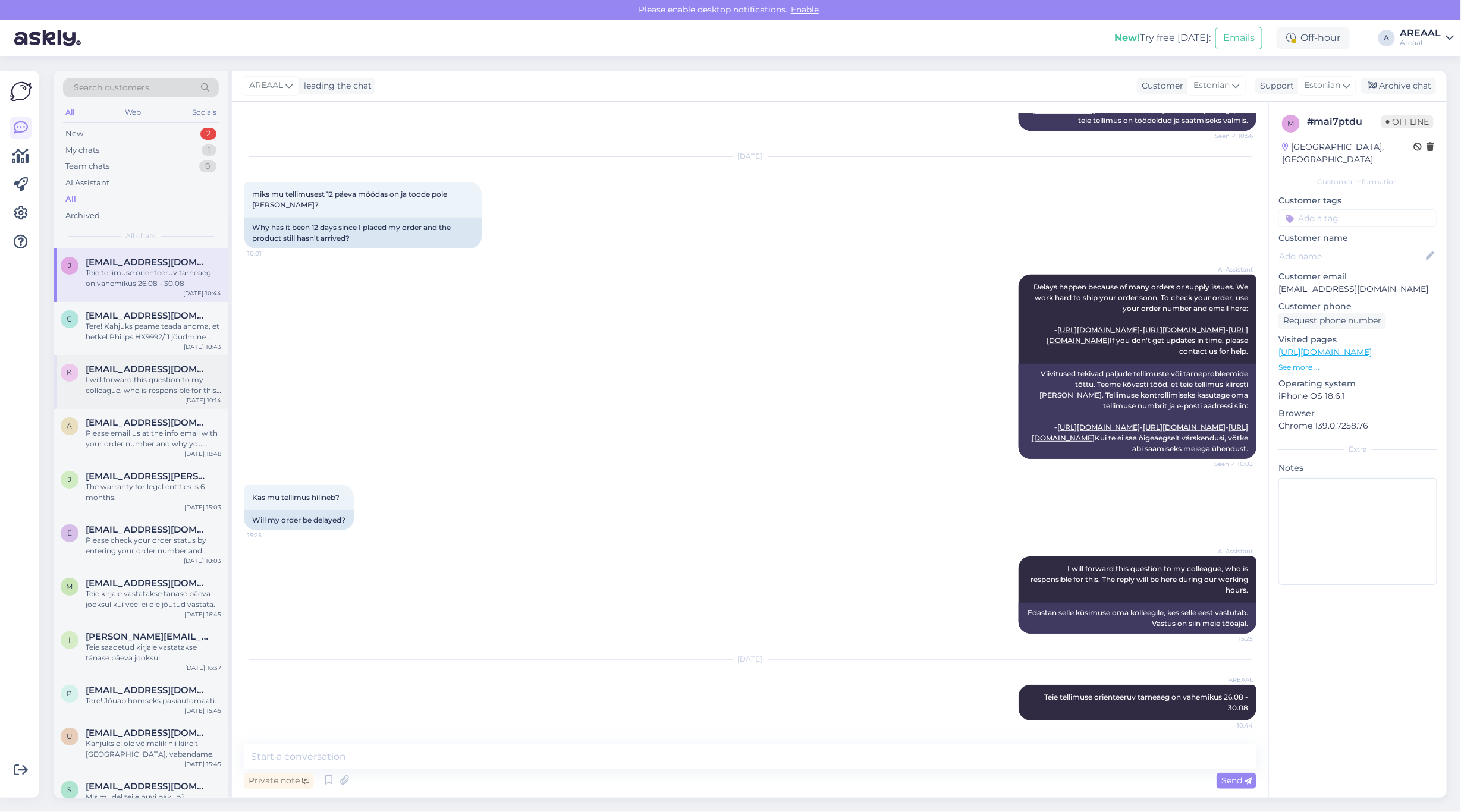
click at [152, 372] on span "[EMAIL_ADDRESS][DOMAIN_NAME]" at bounding box center [147, 369] width 124 height 11
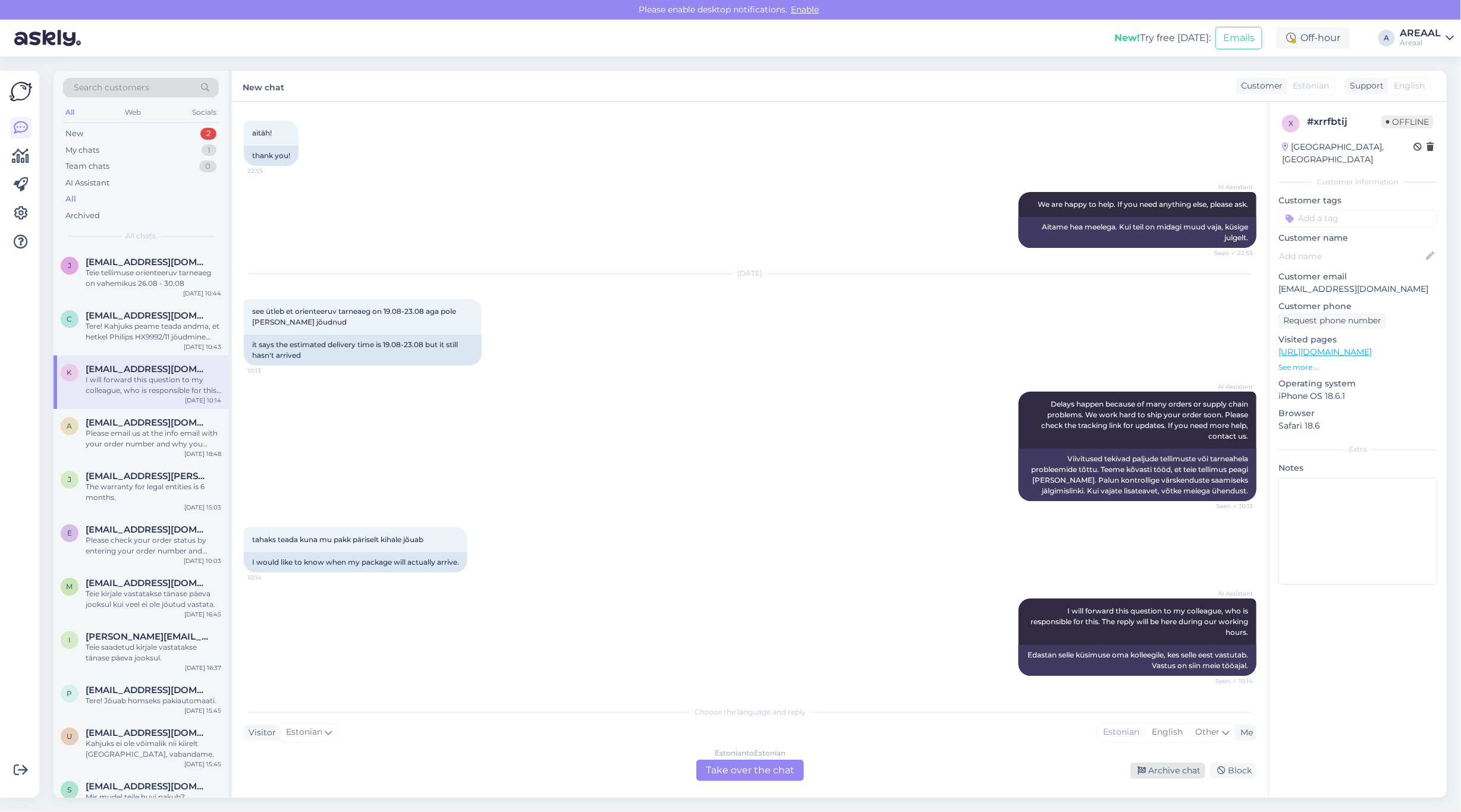
click at [1169, 765] on div "Archive chat" at bounding box center [1168, 771] width 75 height 16
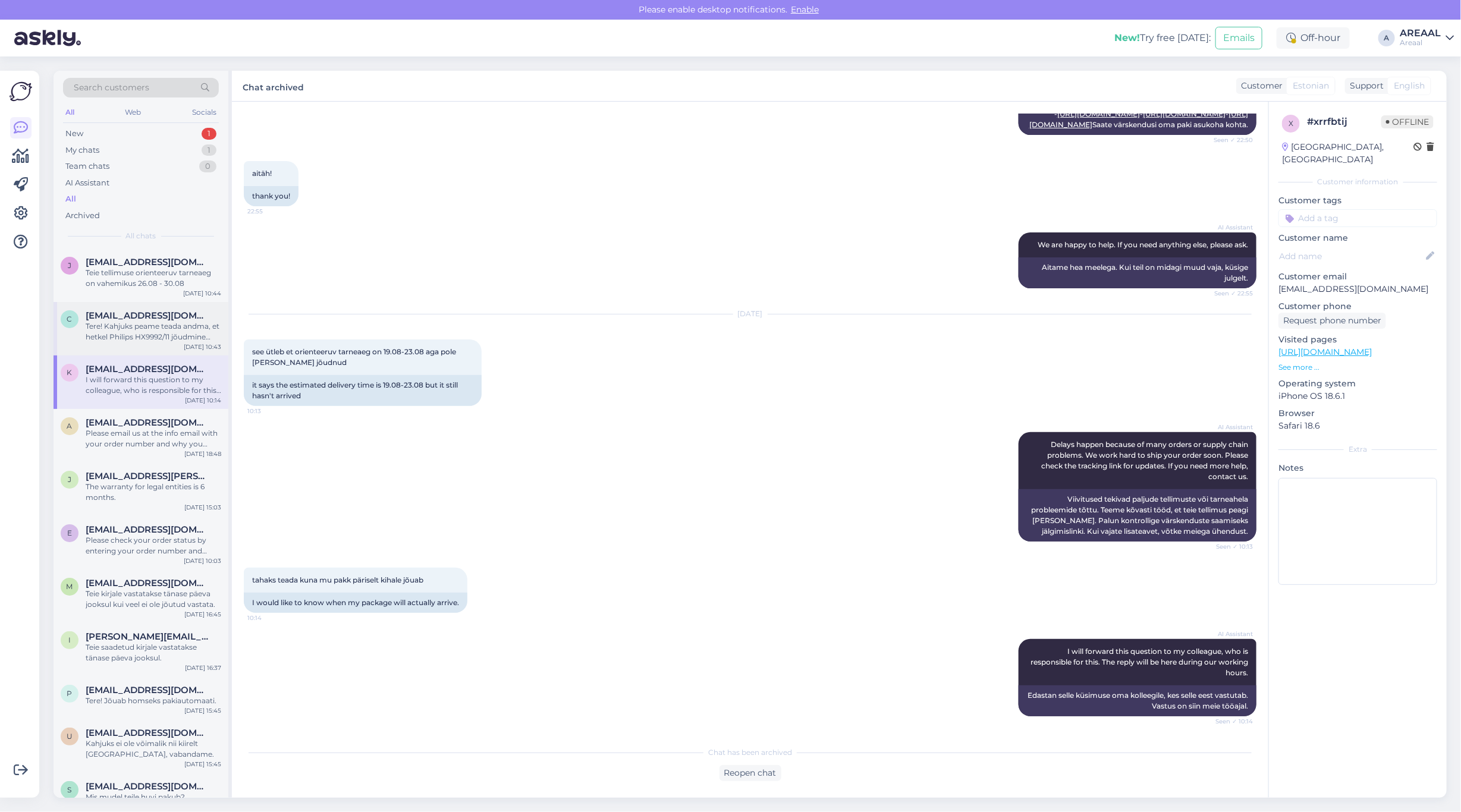
click at [163, 317] on span "[EMAIL_ADDRESS][DOMAIN_NAME]" at bounding box center [147, 315] width 124 height 11
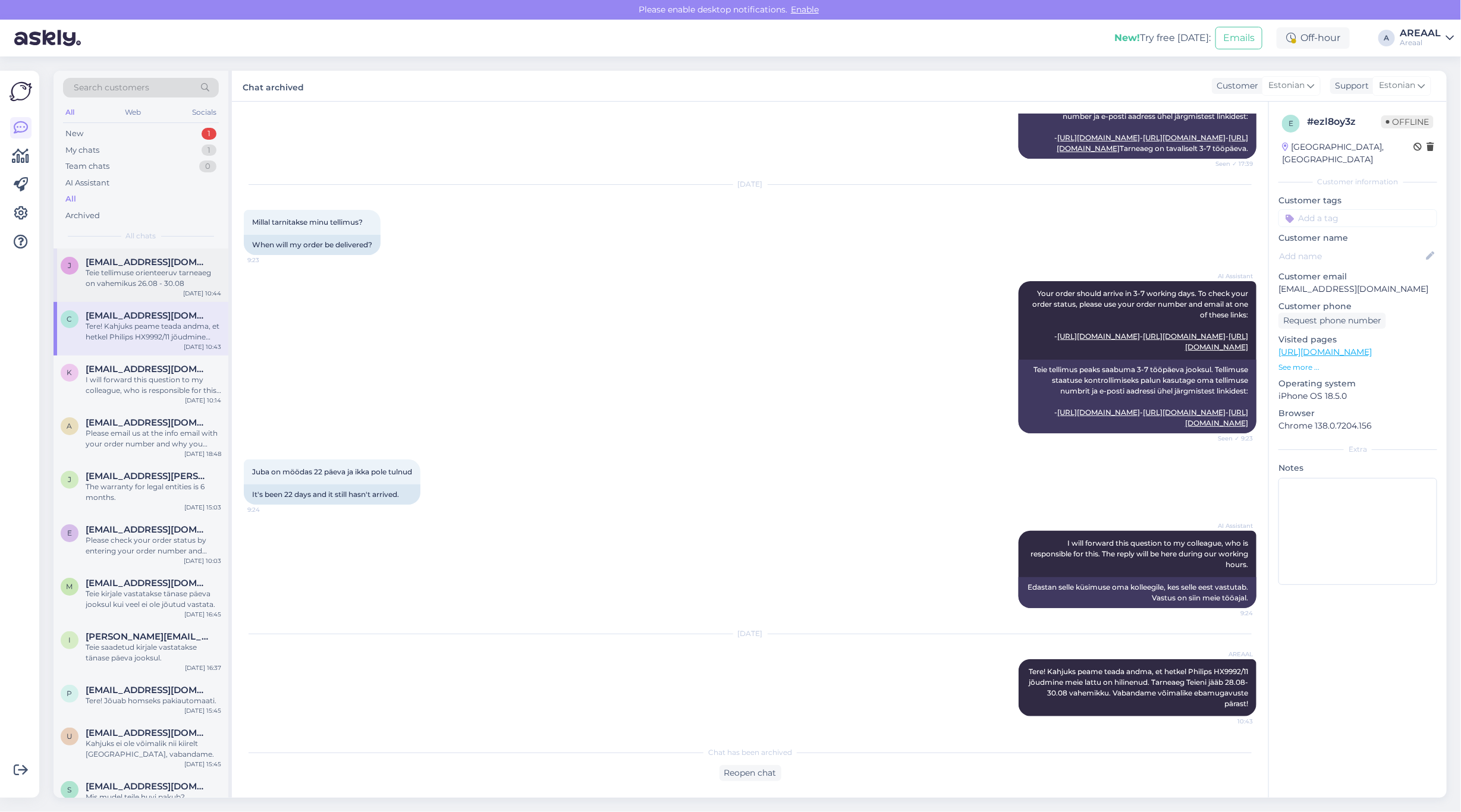
click at [162, 273] on div "Teie tellimuse orienteeruv tarneaeg on vahemikus 26.08 - 30.08" at bounding box center [153, 278] width 135 height 21
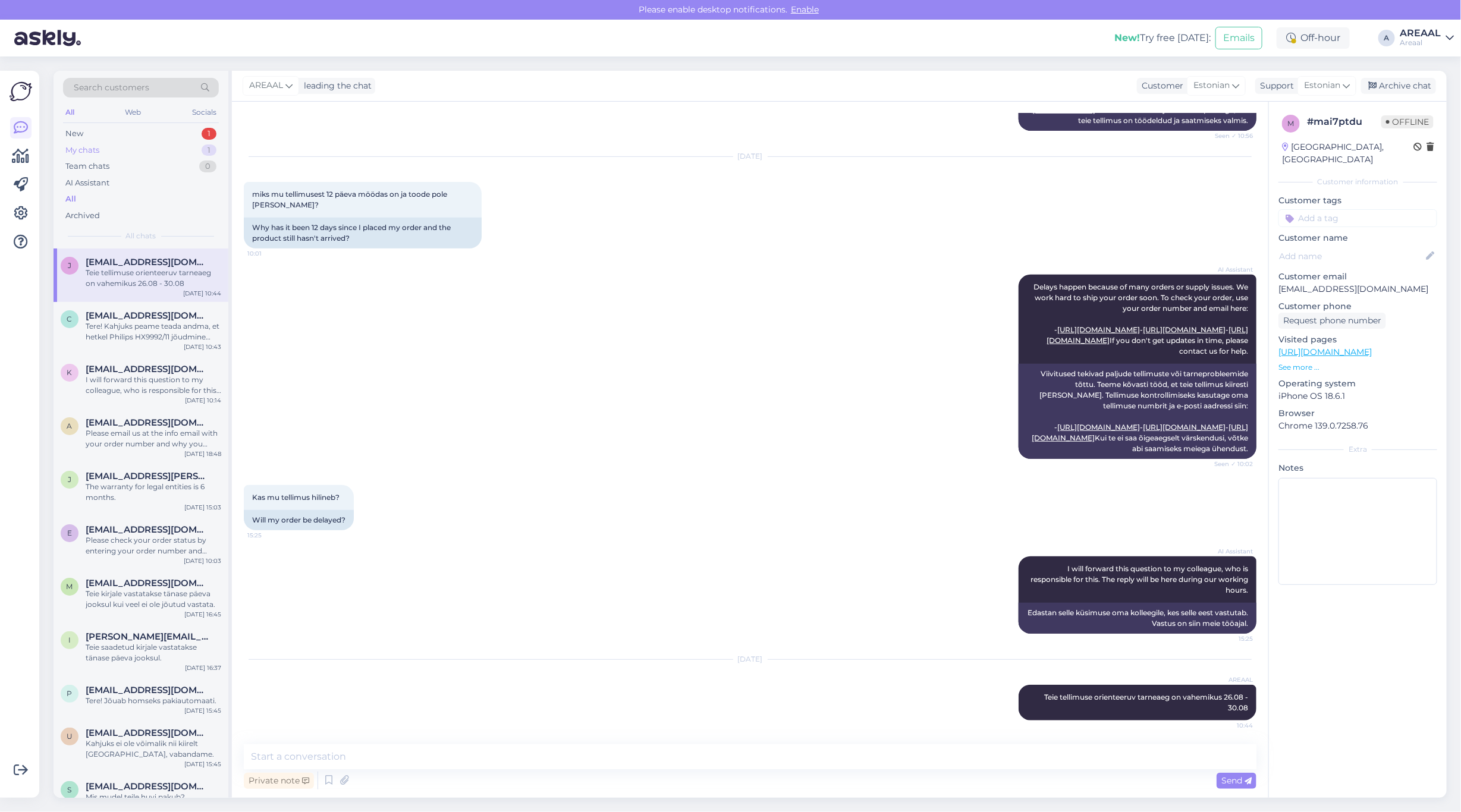
click at [185, 146] on div "My chats 1" at bounding box center [141, 150] width 156 height 17
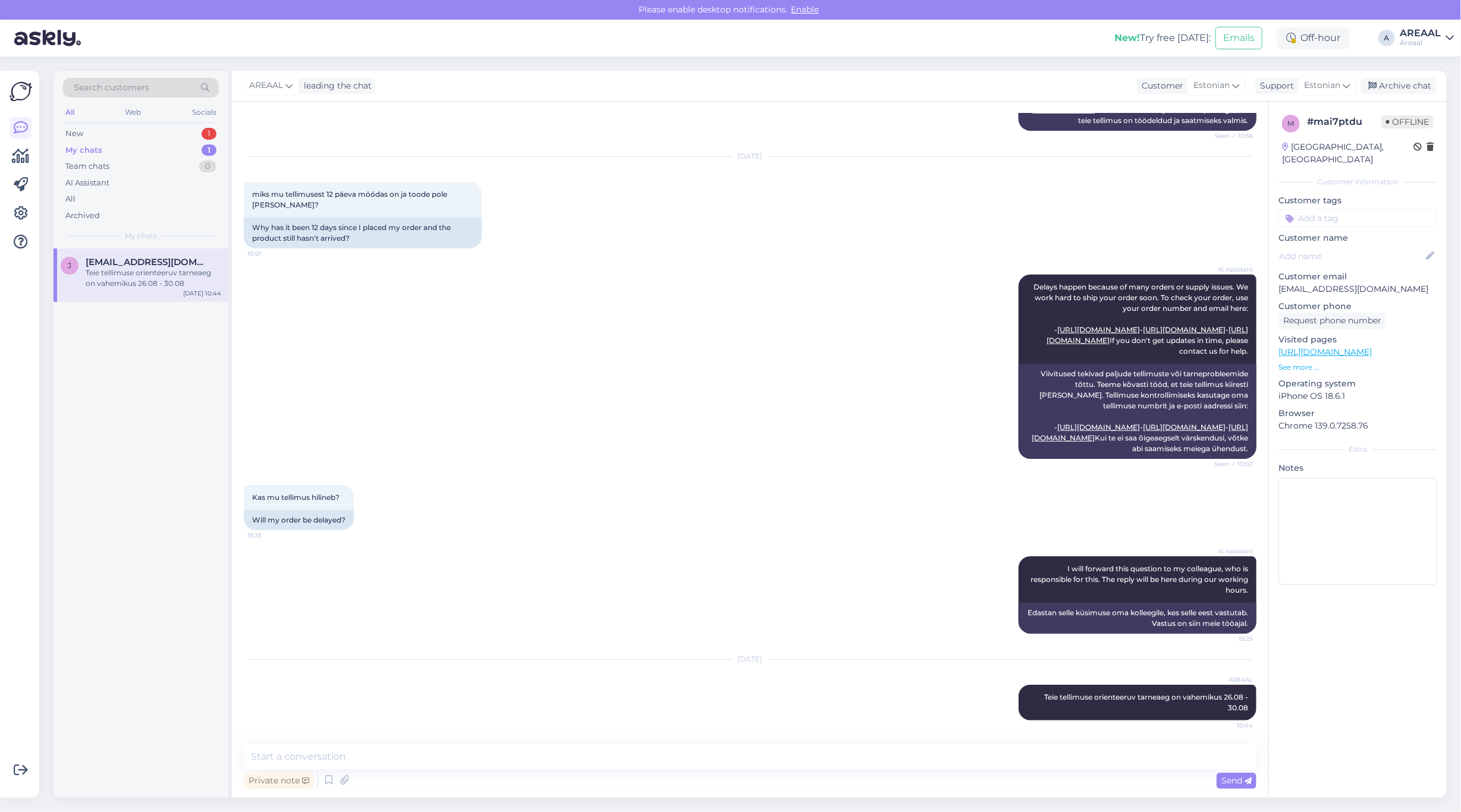
click at [144, 266] on span "[EMAIL_ADDRESS][DOMAIN_NAME]" at bounding box center [147, 262] width 124 height 11
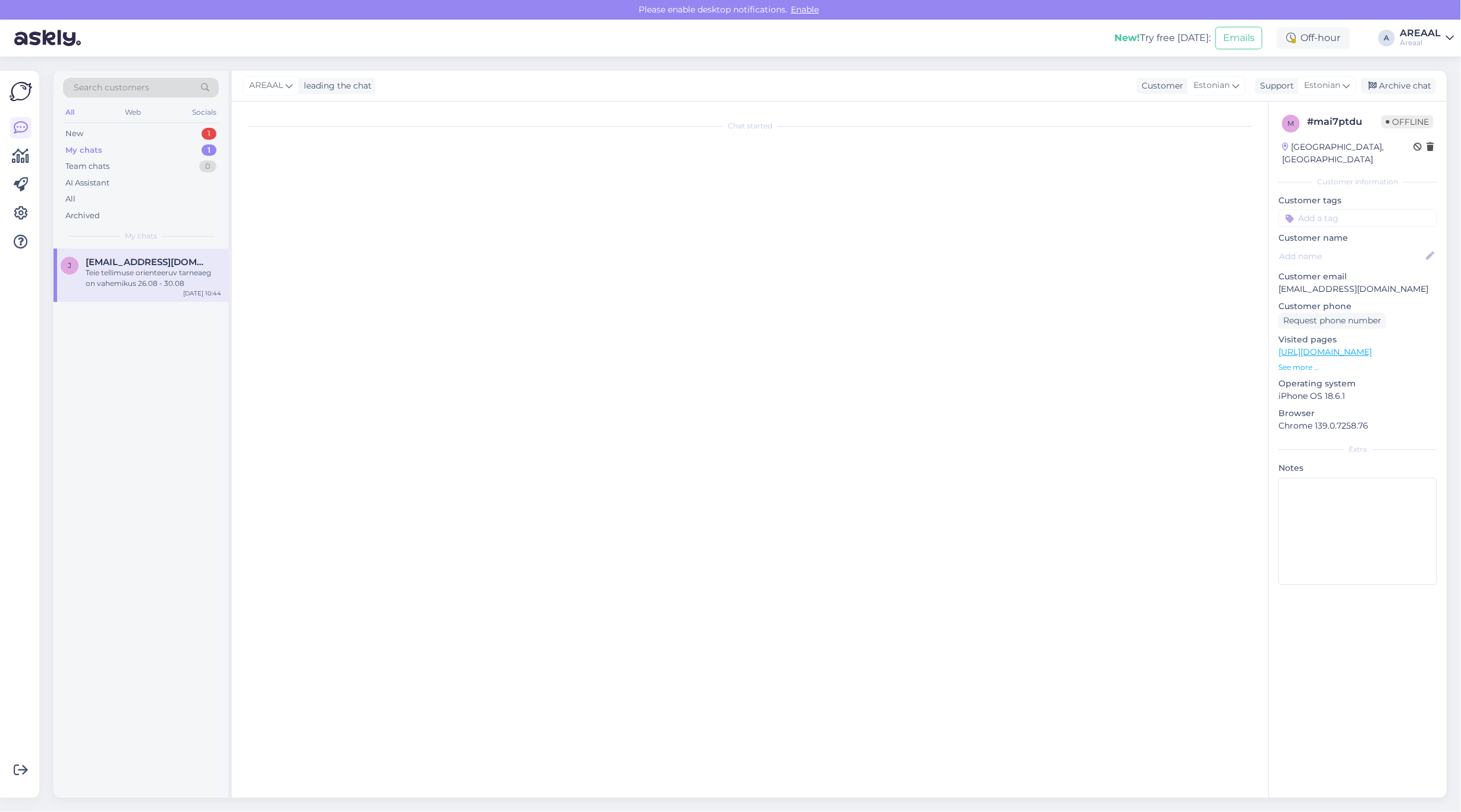
scroll to position [0, 0]
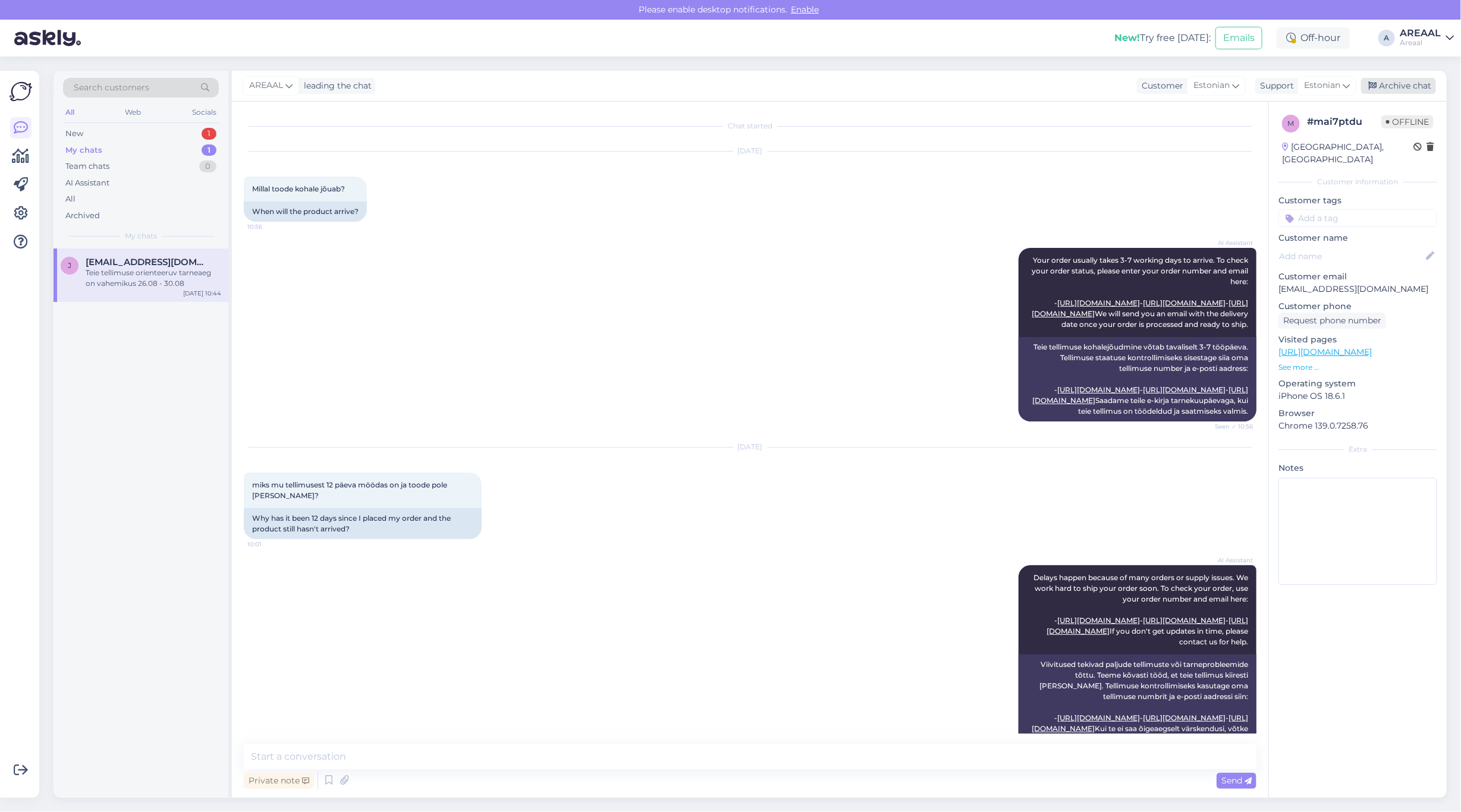
click at [1419, 88] on div "Archive chat" at bounding box center [1398, 86] width 75 height 16
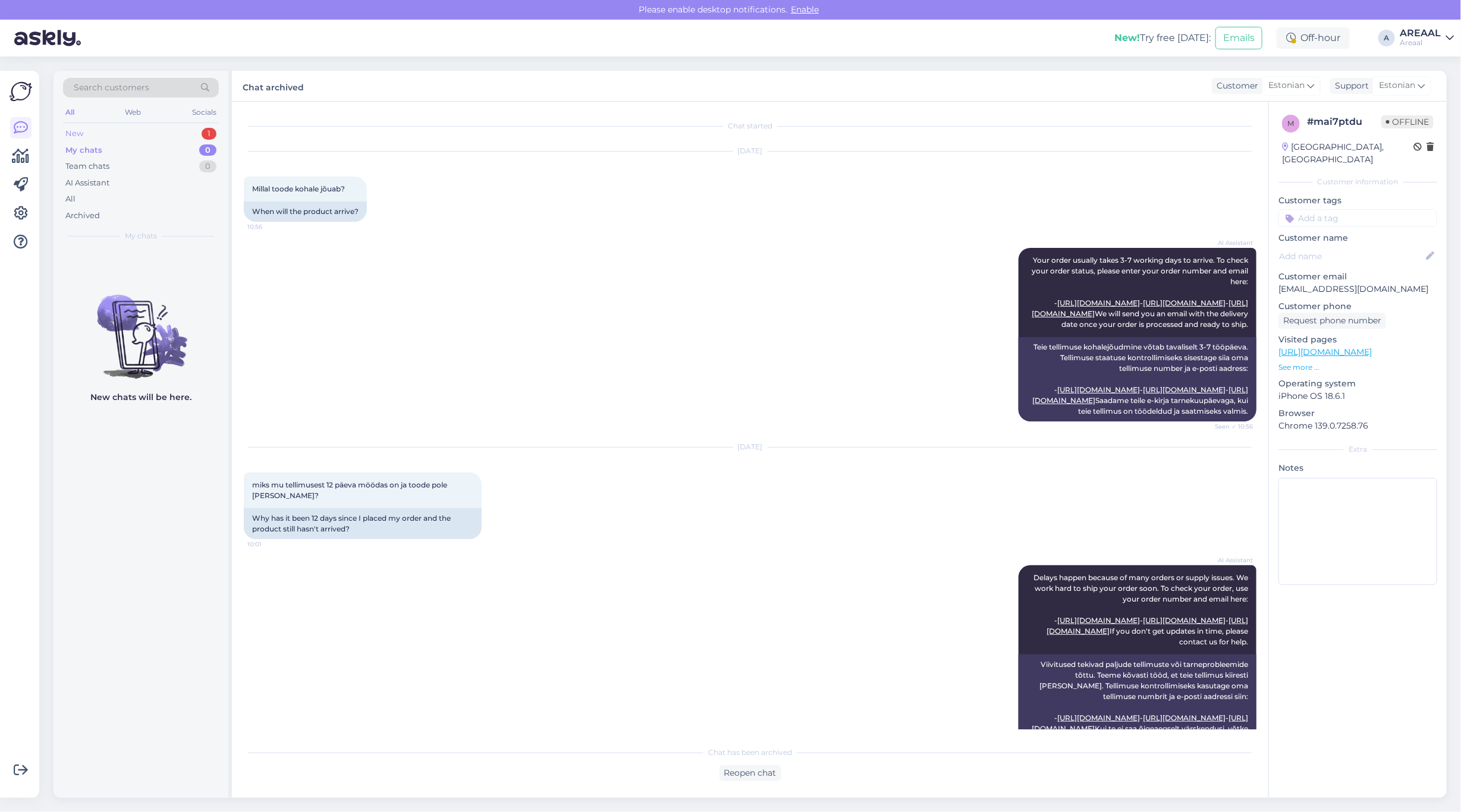
click at [200, 134] on div "New 1" at bounding box center [141, 133] width 156 height 17
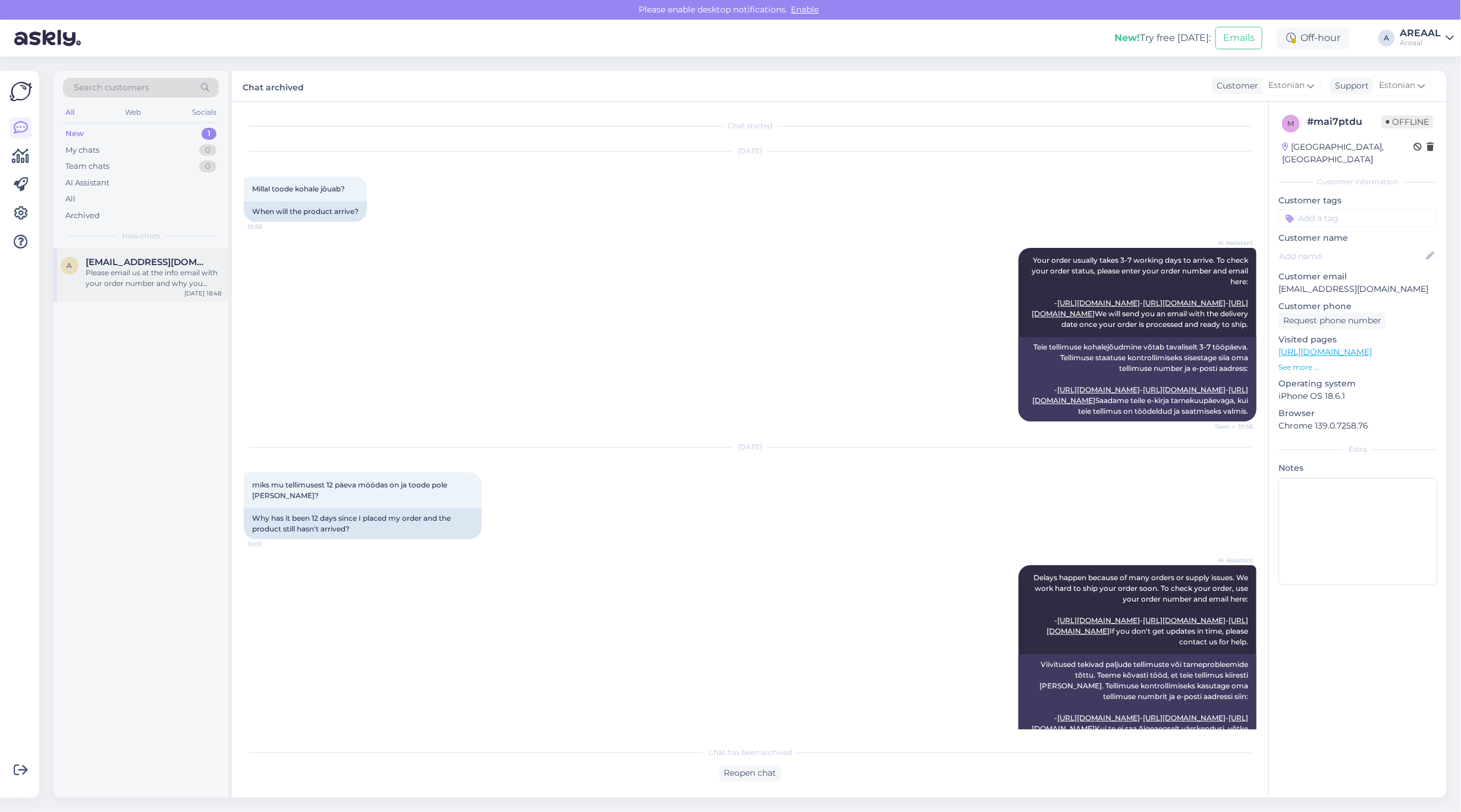
click at [152, 261] on span "[EMAIL_ADDRESS][DOMAIN_NAME]" at bounding box center [147, 262] width 124 height 11
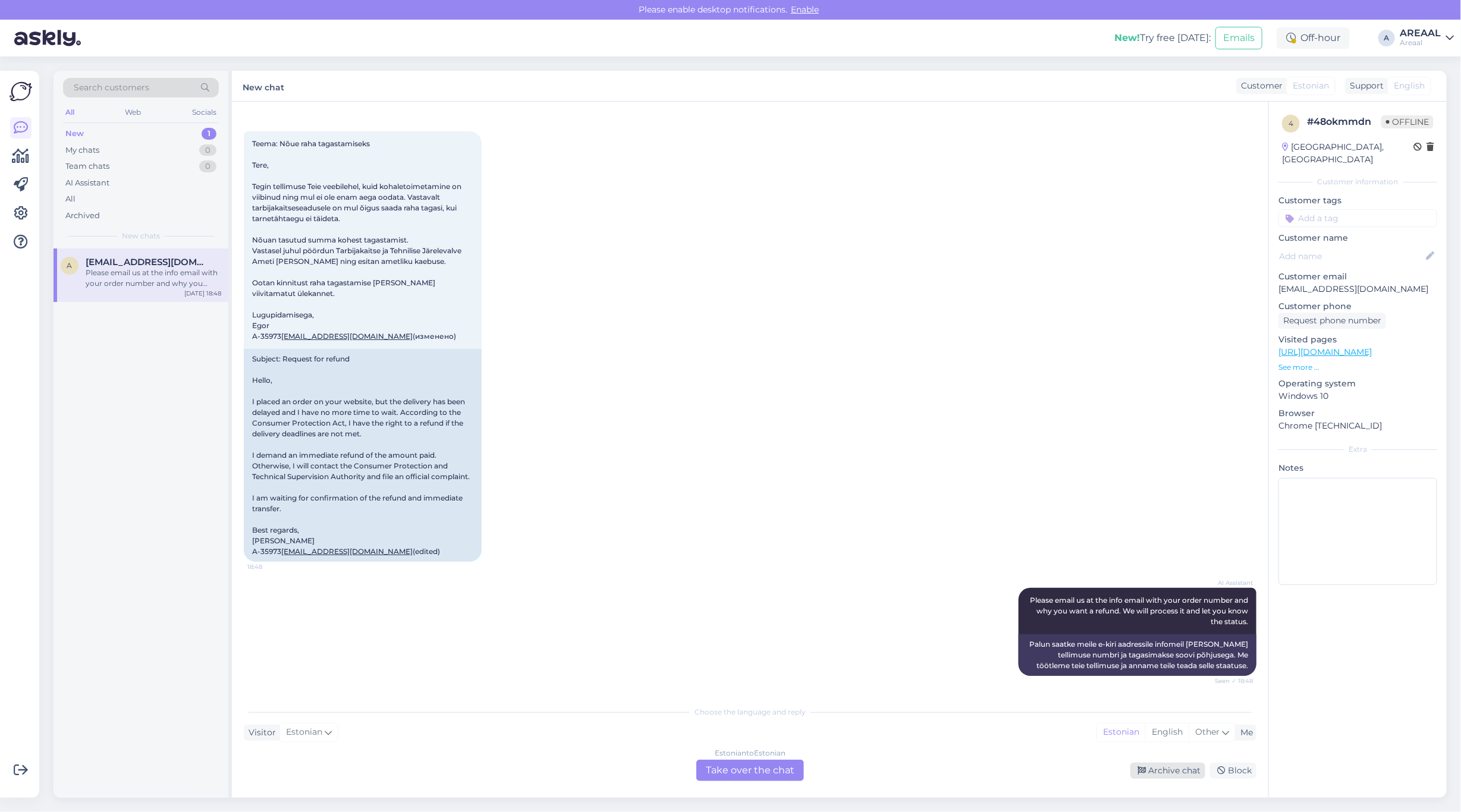
click at [1163, 766] on div "Archive chat" at bounding box center [1168, 771] width 75 height 16
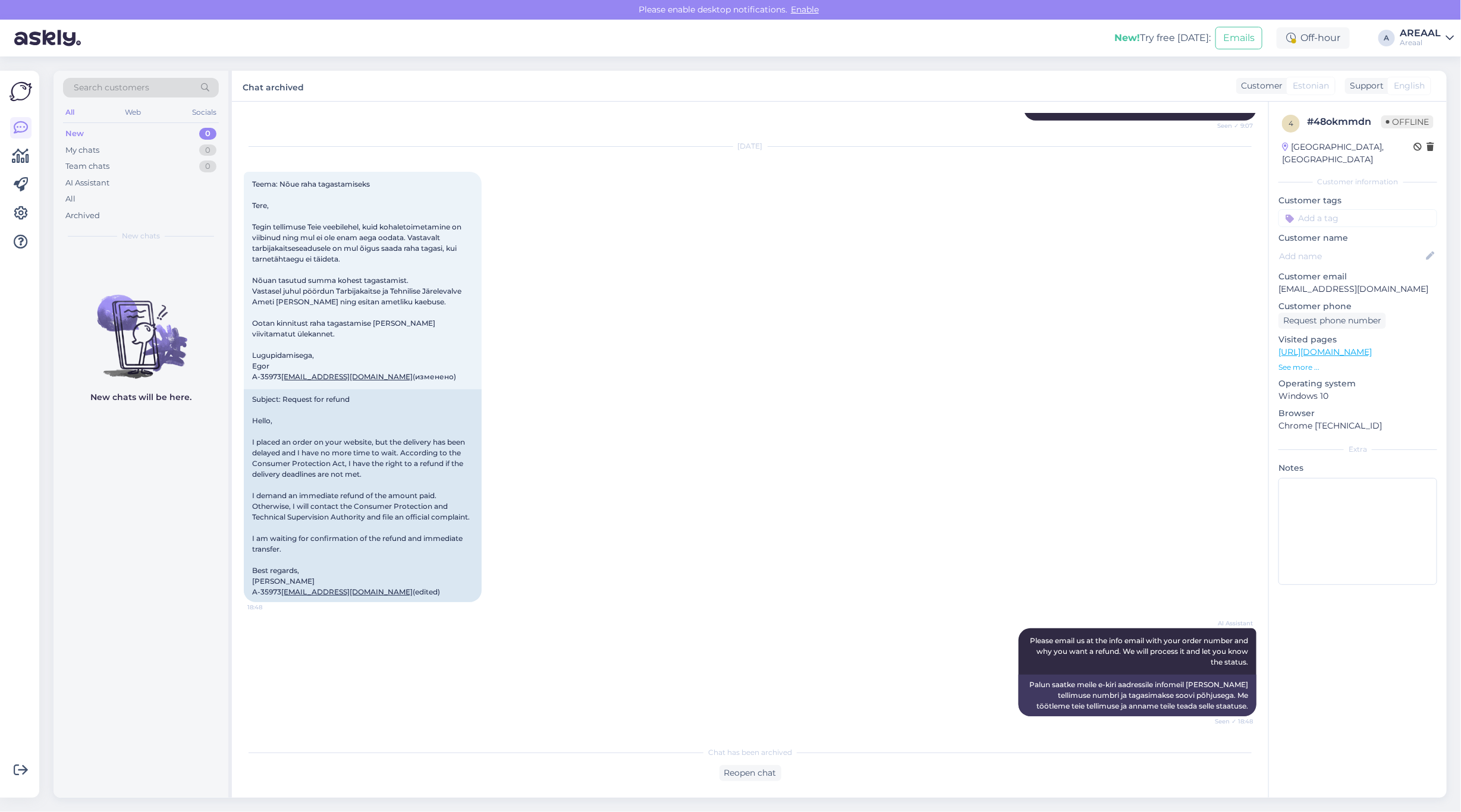
click at [655, 327] on div "Aug 23 2025 Teema: Nõue raha tagastamiseks Tere, Tegin tellimuse Teie veebilehe…" at bounding box center [750, 375] width 1013 height 481
click at [161, 213] on div "Archived" at bounding box center [141, 216] width 156 height 17
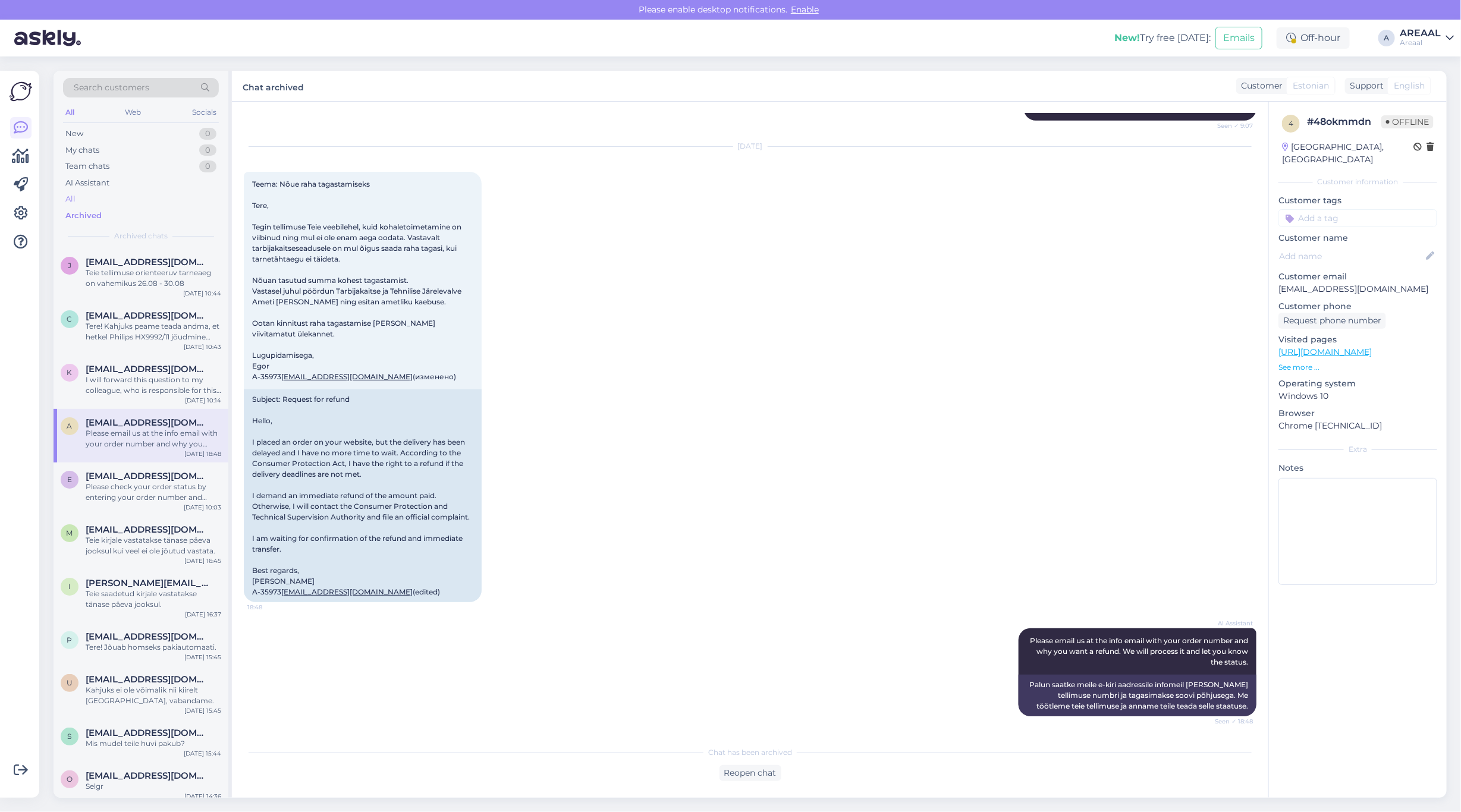
click at [152, 197] on div "All" at bounding box center [141, 199] width 156 height 17
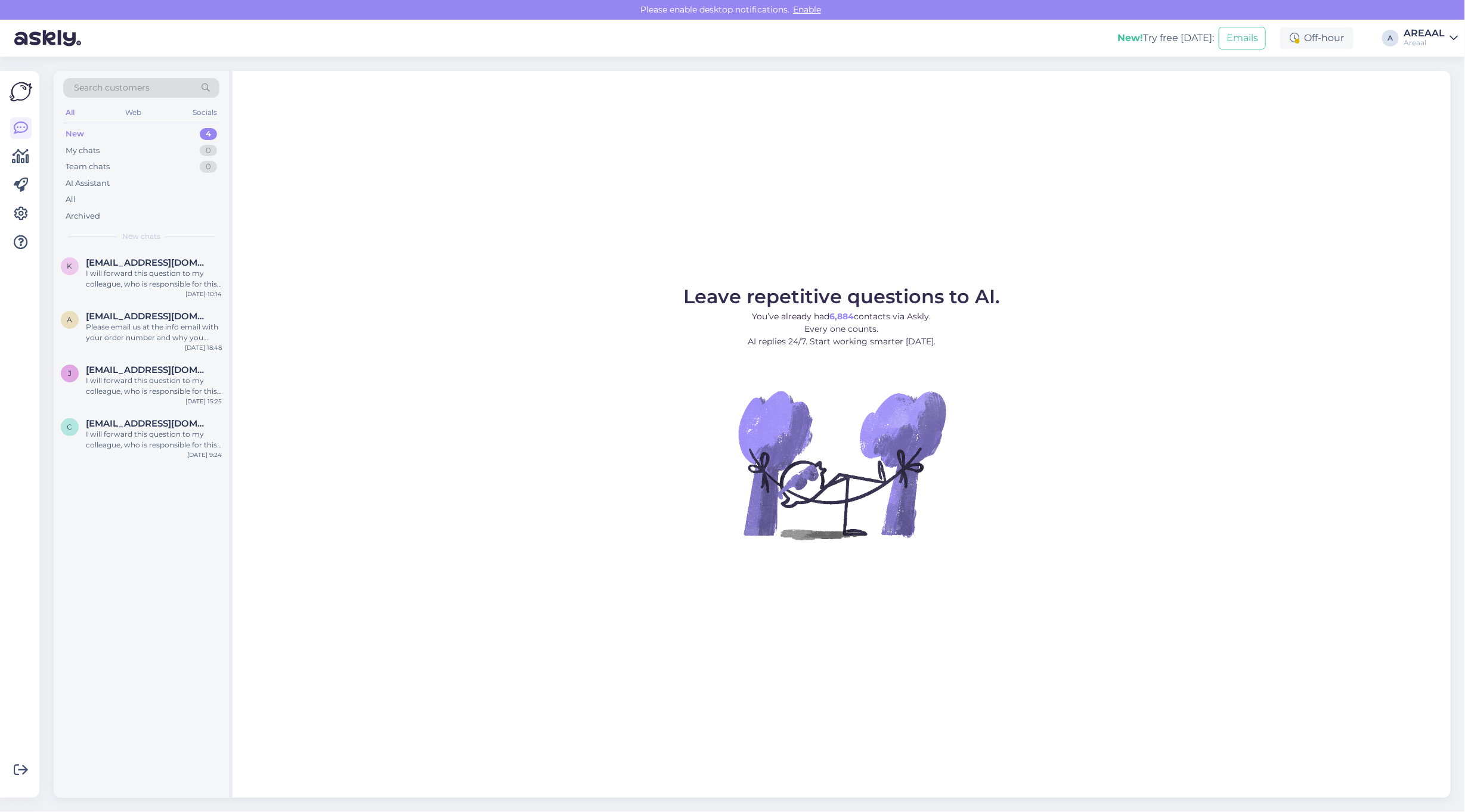
click at [334, 259] on div "Leave repetitive questions to AI. You’ve already had 6,884 contacts via Askly. …" at bounding box center [841, 434] width 1218 height 727
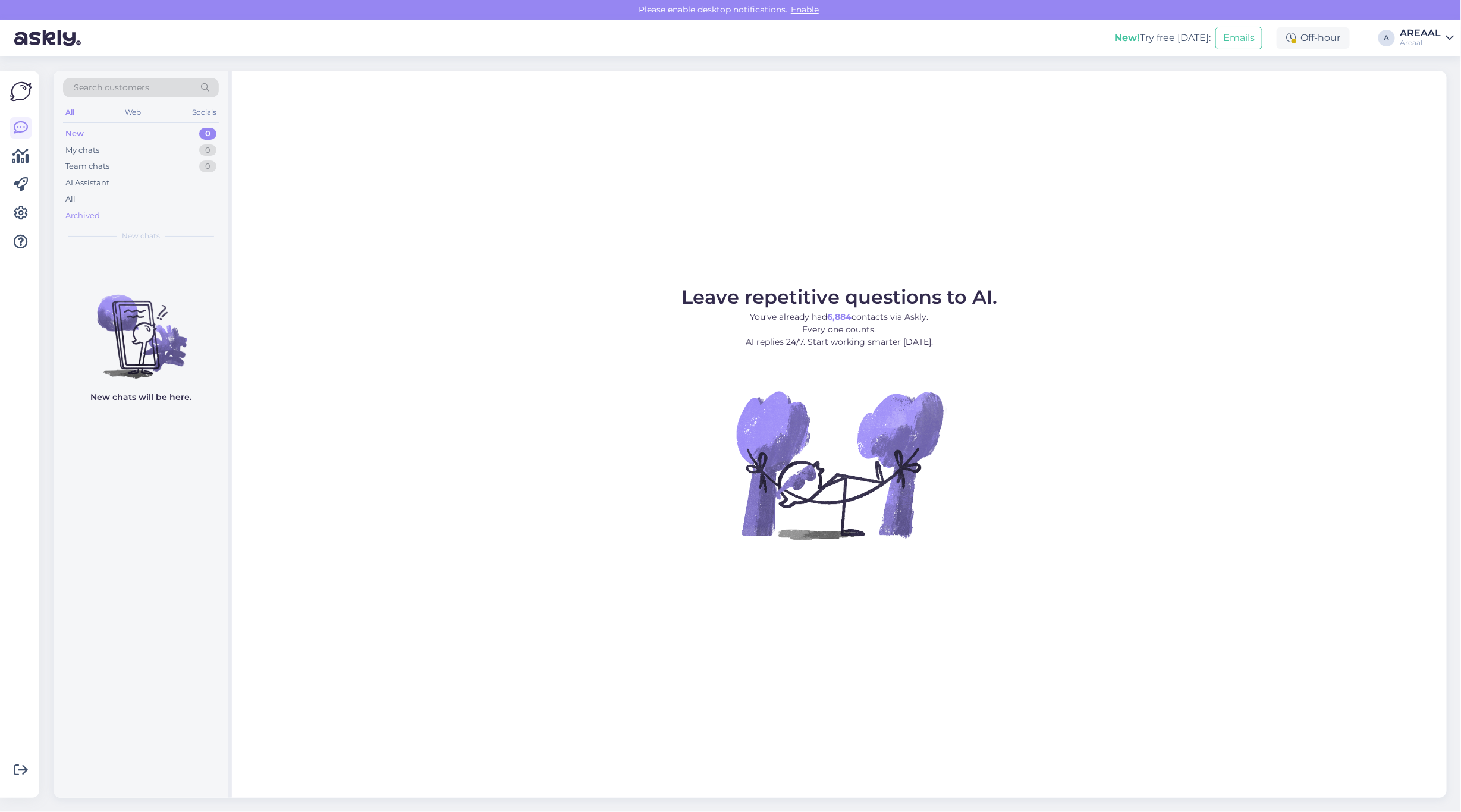
click at [96, 211] on div "Archived" at bounding box center [82, 216] width 35 height 12
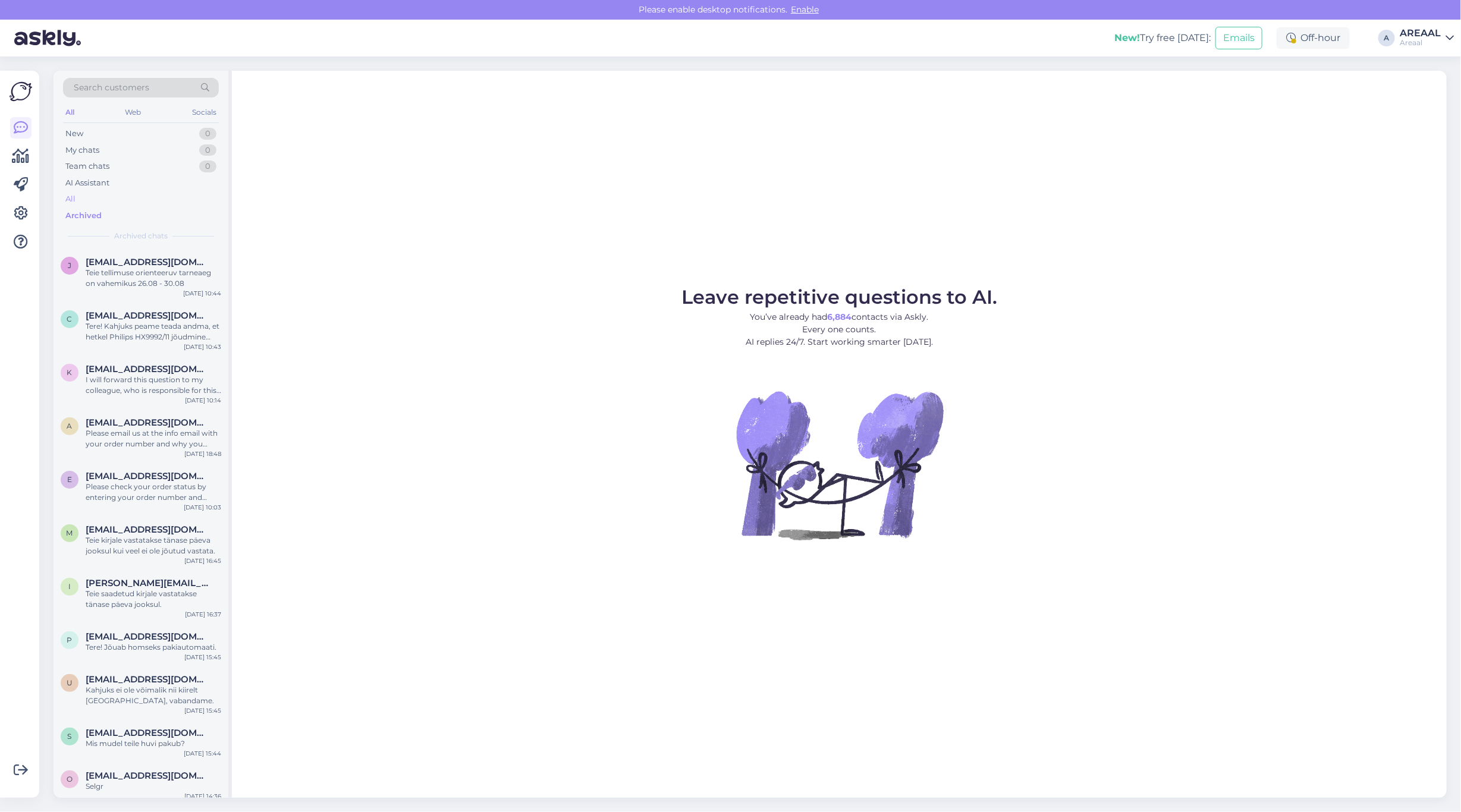
click at [100, 194] on div "All" at bounding box center [141, 199] width 156 height 17
